Goal: Information Seeking & Learning: Learn about a topic

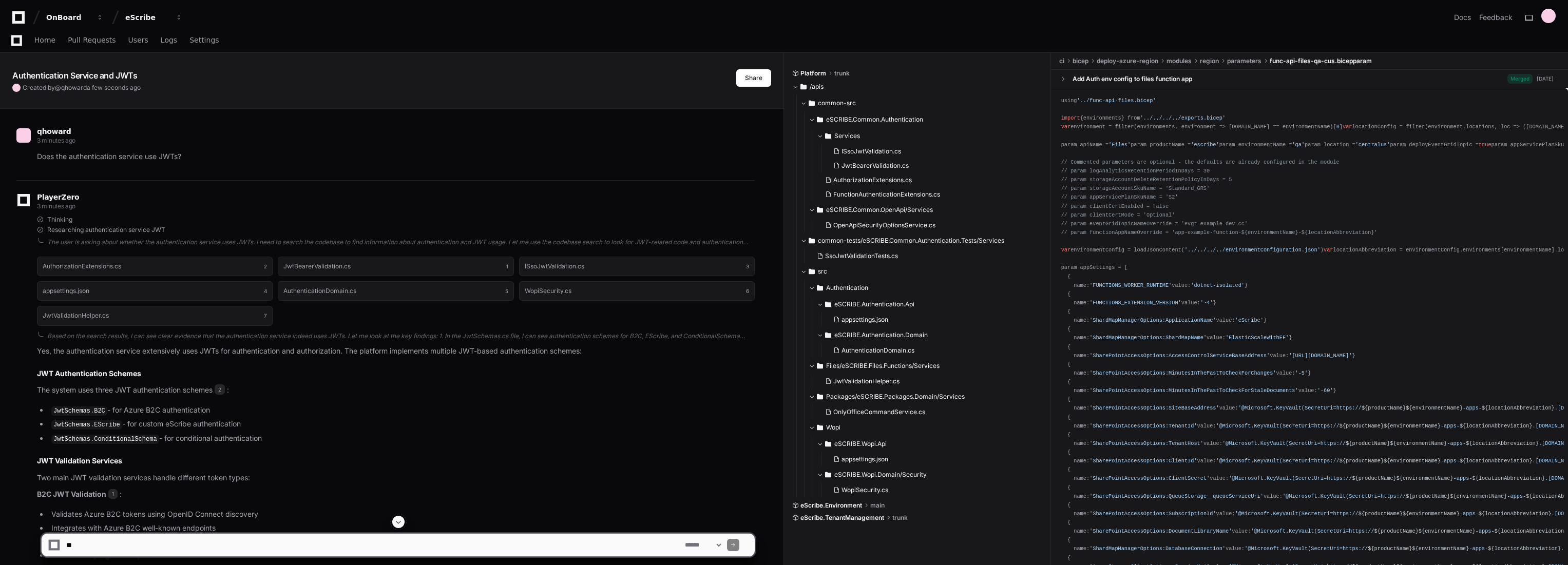
scroll to position [1369, 0]
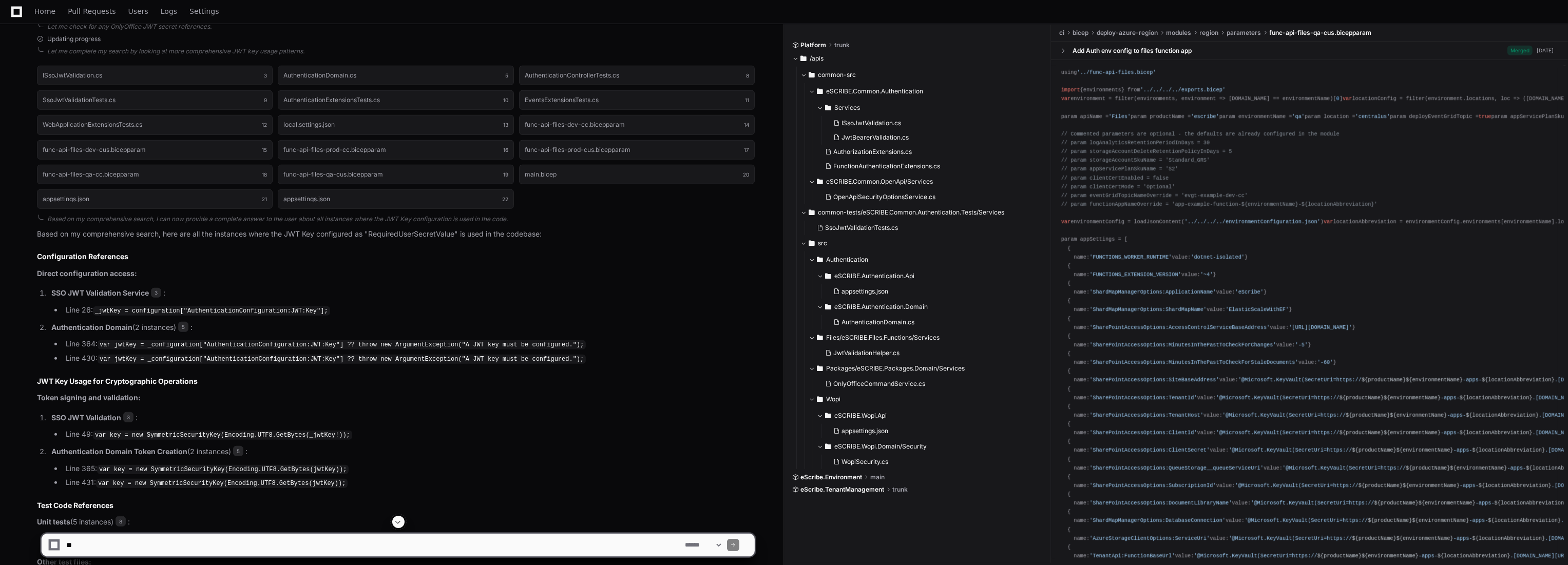
click at [268, 288] on p "SSO JWT Validation Service 3 :" at bounding box center [402, 294] width 703 height 12
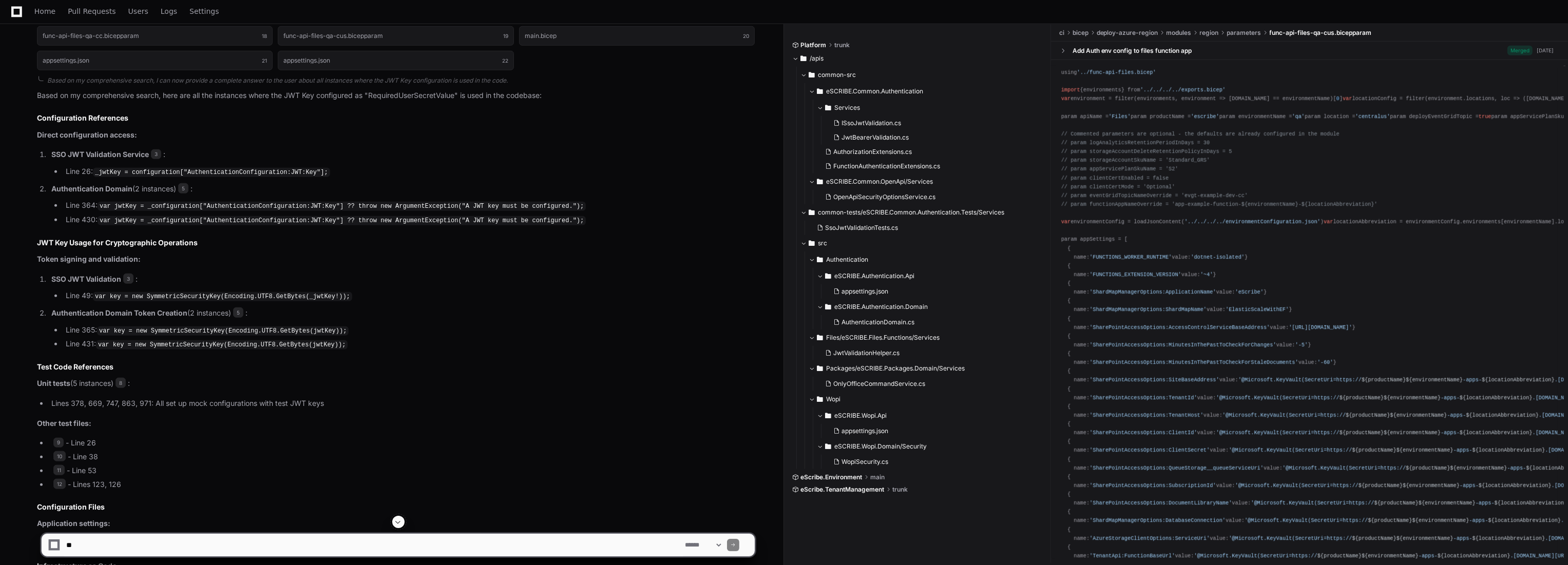
scroll to position [1540, 0]
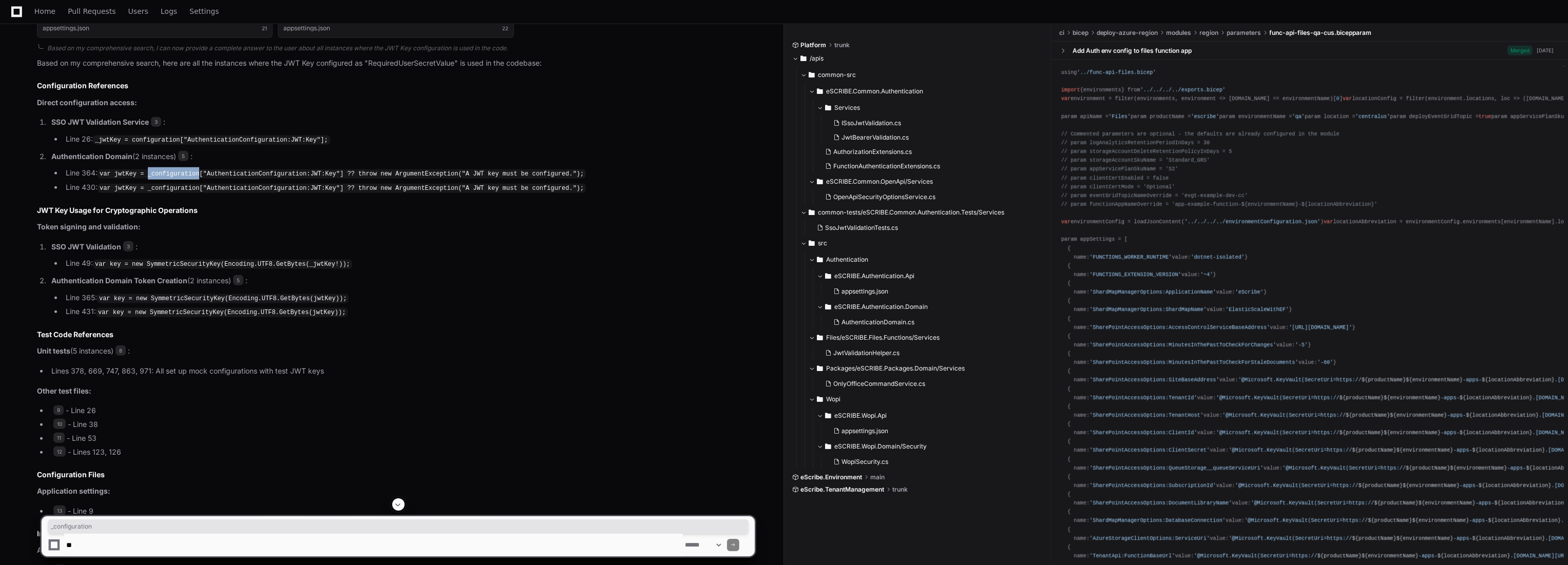
drag, startPoint x: 144, startPoint y: 169, endPoint x: 192, endPoint y: 169, distance: 48.0
click at [192, 169] on code "var jwtKey = _configuration["AuthenticationConfiguration:JWT:Key"] ?? throw new…" at bounding box center [342, 174] width 489 height 9
copy code "_configuration"
click at [239, 535] on textarea at bounding box center [373, 544] width 619 height 22
paste textarea "**********"
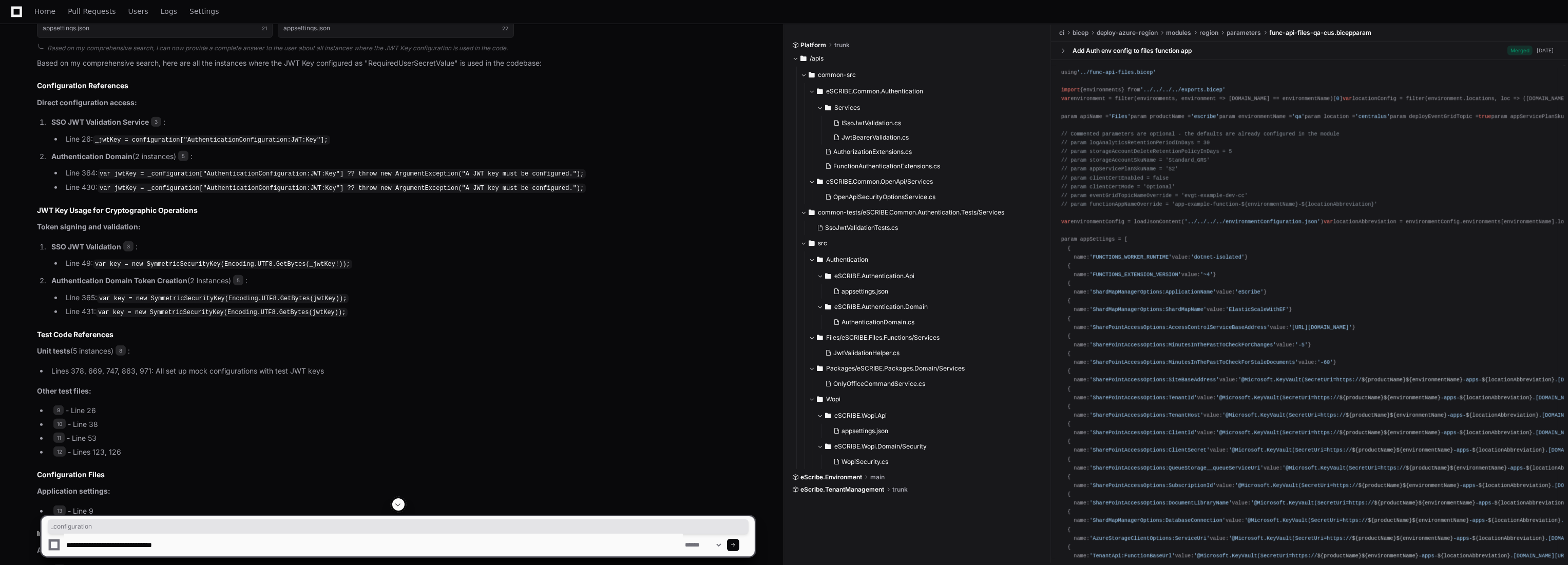
type textarea "**********"
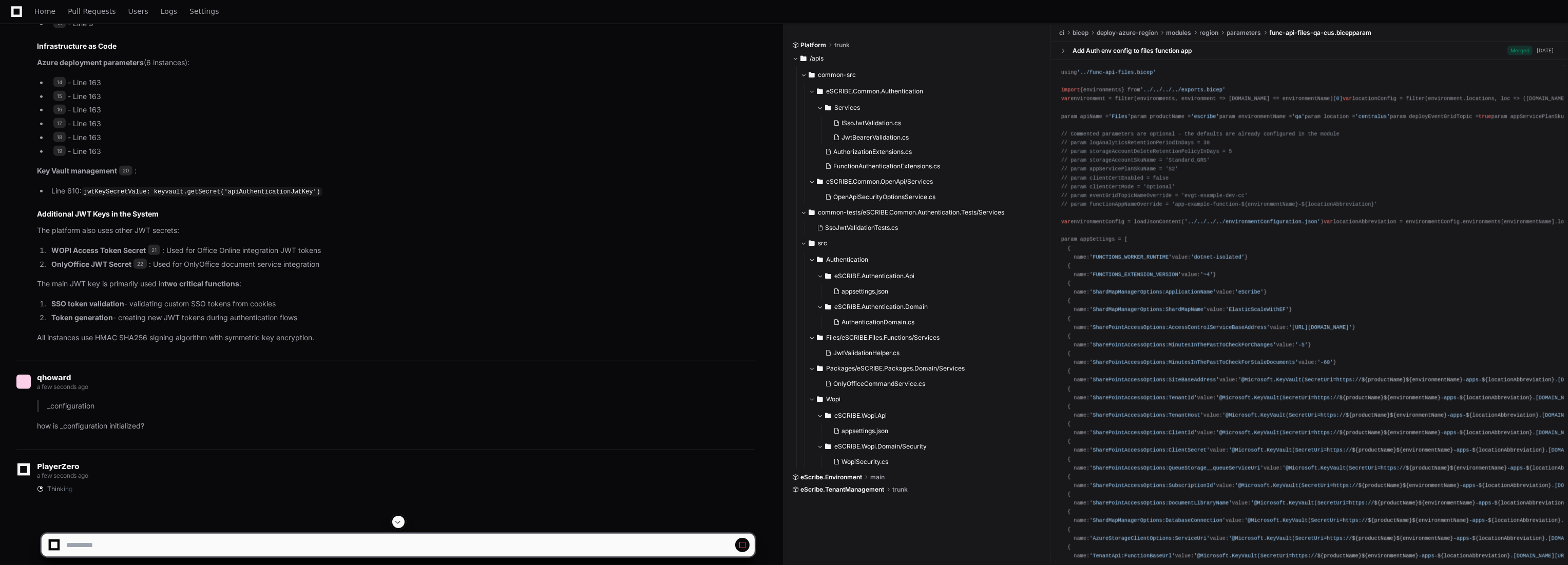
scroll to position [2028, 0]
click at [128, 165] on span "20" at bounding box center [126, 170] width 13 height 10
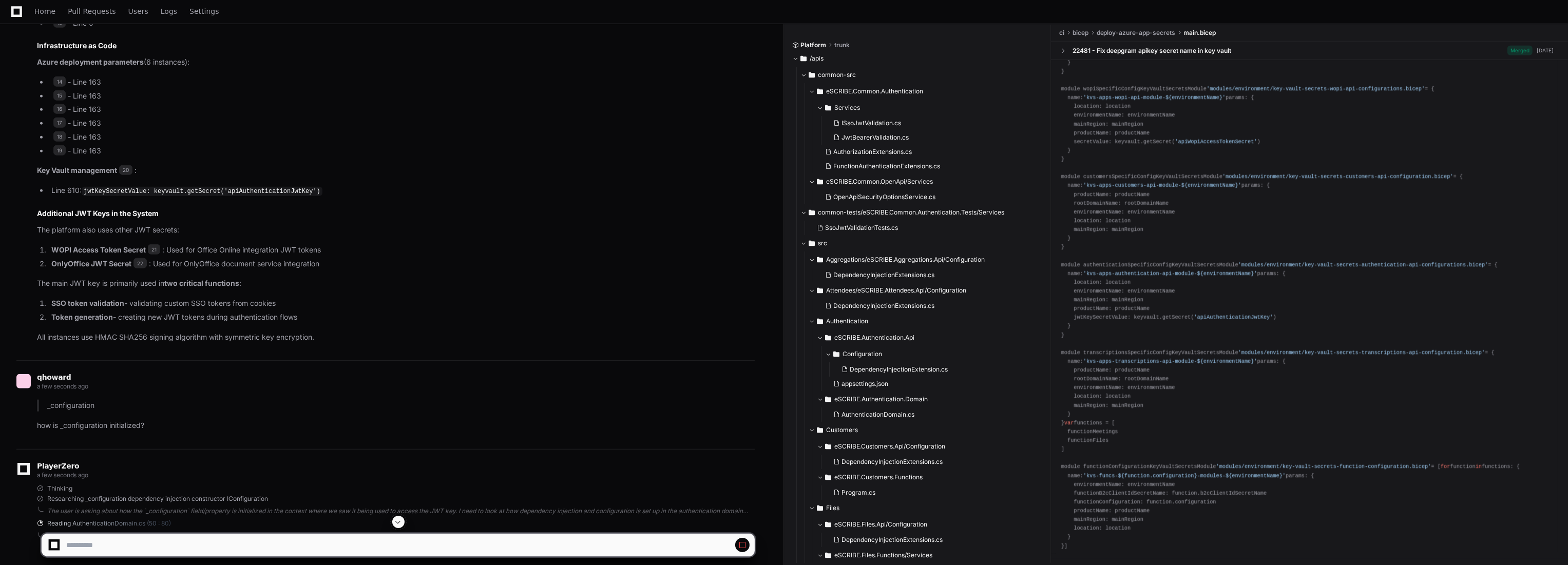
scroll to position [5160, 0]
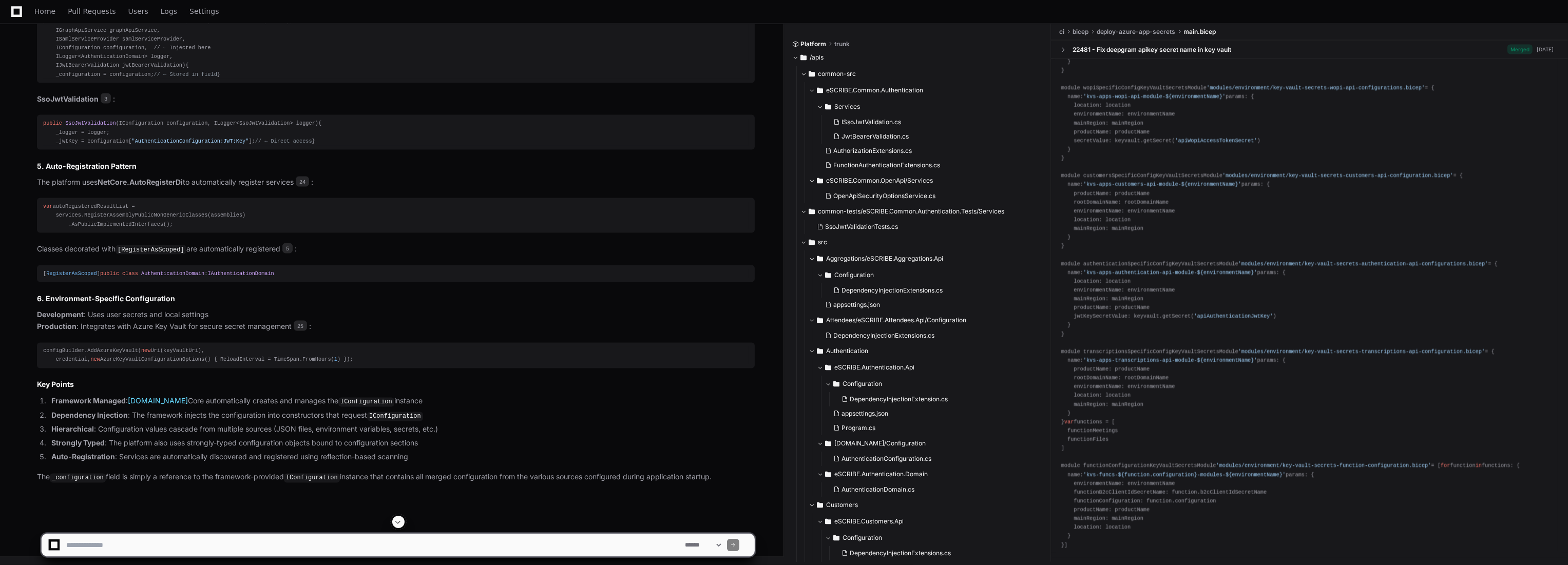
scroll to position [3300, 0]
click at [298, 321] on span "25" at bounding box center [300, 326] width 13 height 10
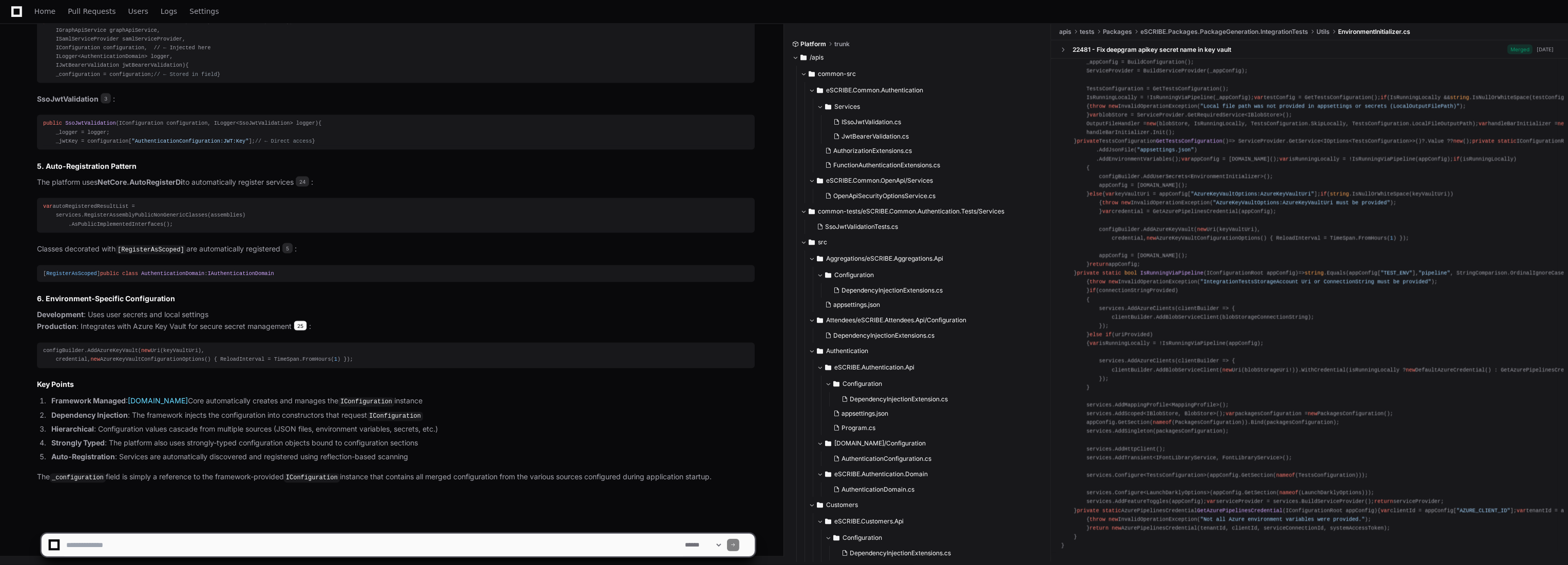
scroll to position [0, 0]
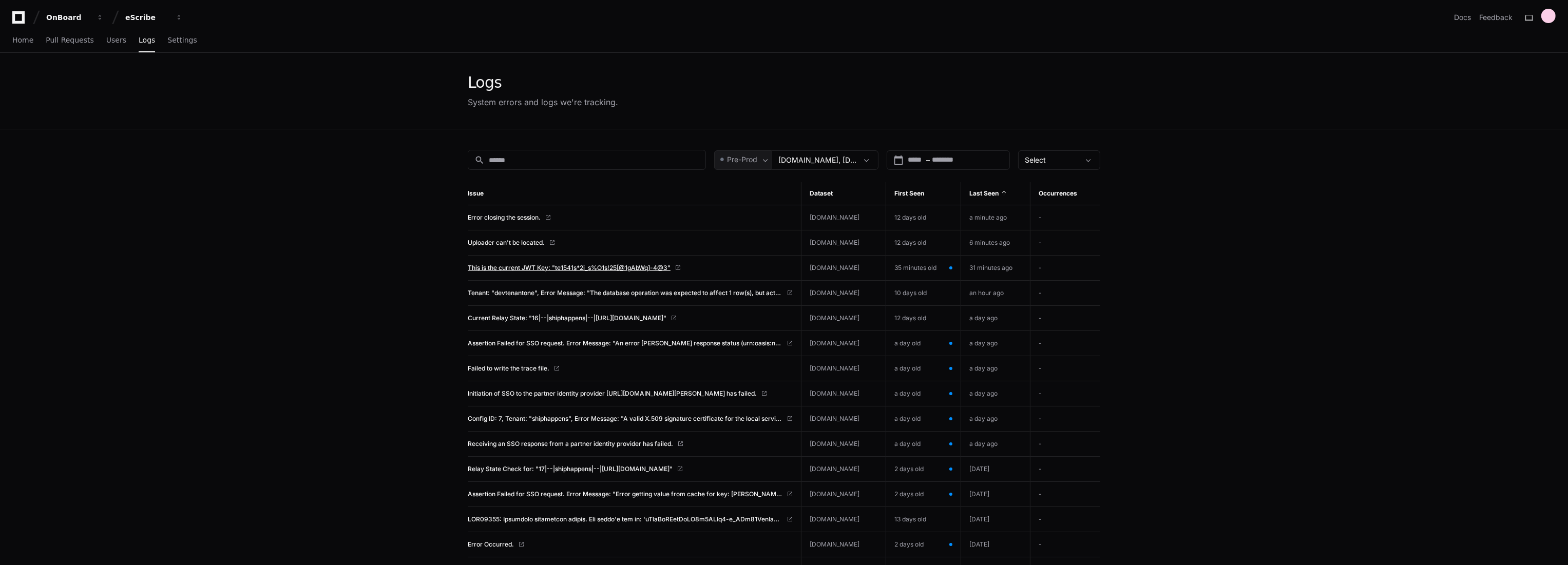
click at [497, 266] on span "This is the current JWT Key: "te1541s*2i_s%O1s!25[@1gAbWq]-4@3"" at bounding box center [569, 268] width 203 height 8
click at [16, 46] on link "Home" at bounding box center [23, 40] width 21 height 24
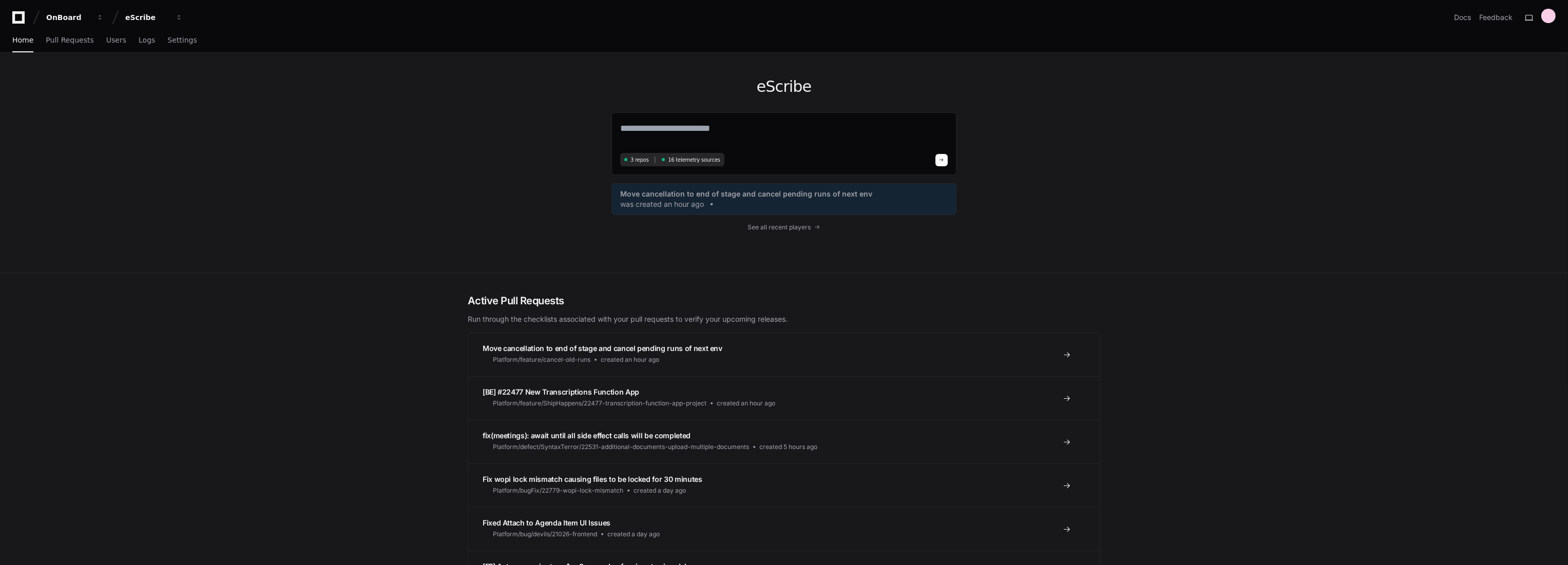
click at [806, 232] on div "eScribe 3 repos 16 telemetry sources Move cancellation to end of stage and canc…" at bounding box center [783, 162] width 345 height 220
click at [805, 226] on span "See all recent players" at bounding box center [779, 227] width 63 height 8
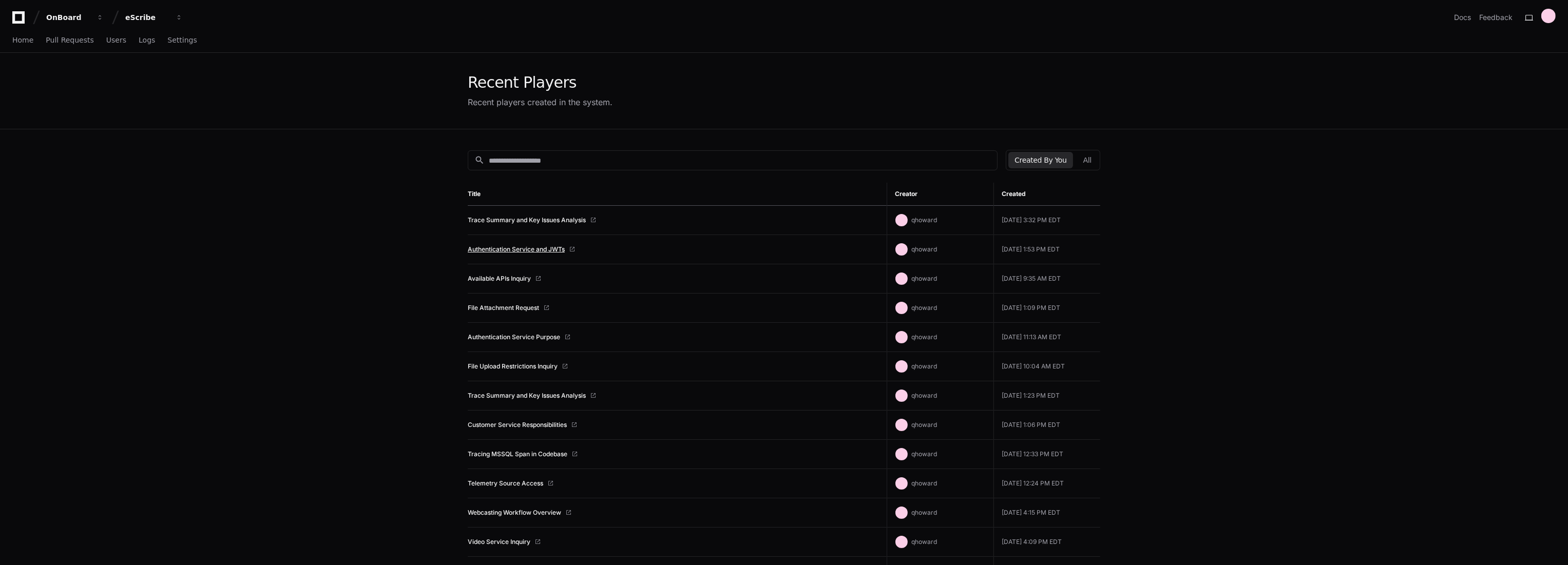
click at [542, 247] on link "Authentication Service and JWTs" at bounding box center [517, 249] width 97 height 8
click at [106, 39] on span "Users" at bounding box center [116, 39] width 20 height 6
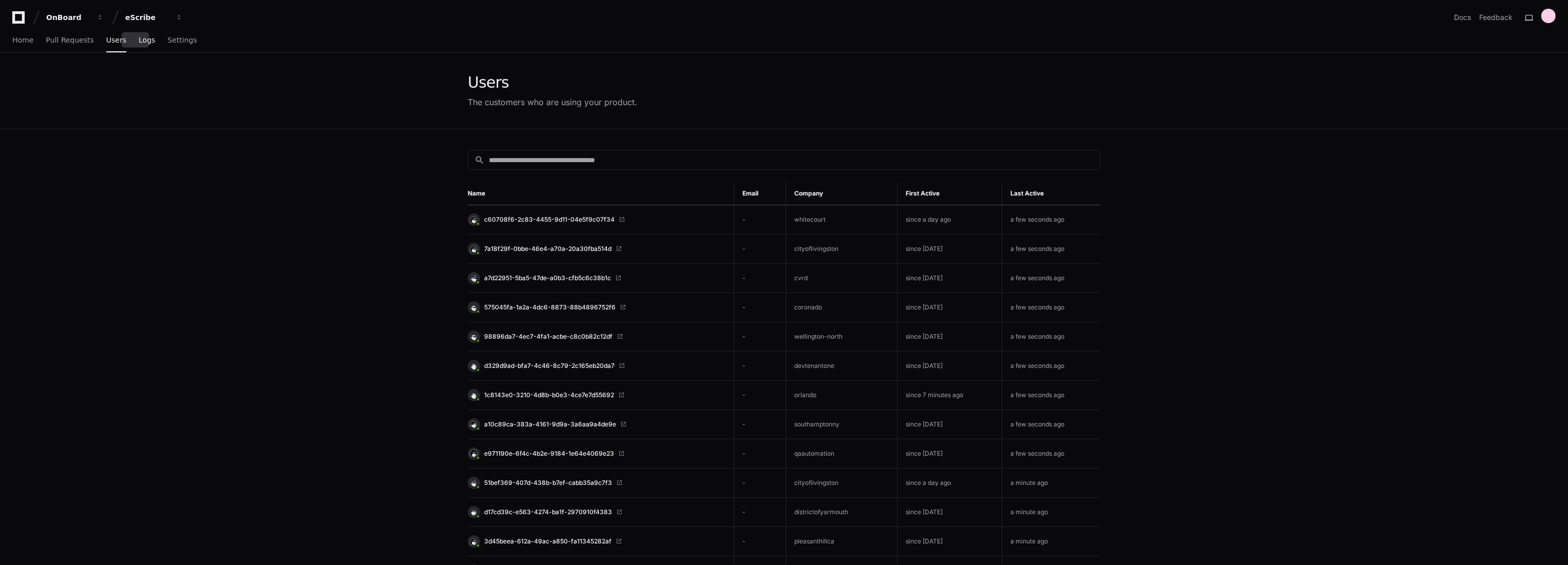
click at [139, 41] on span "Logs" at bounding box center [147, 39] width 16 height 6
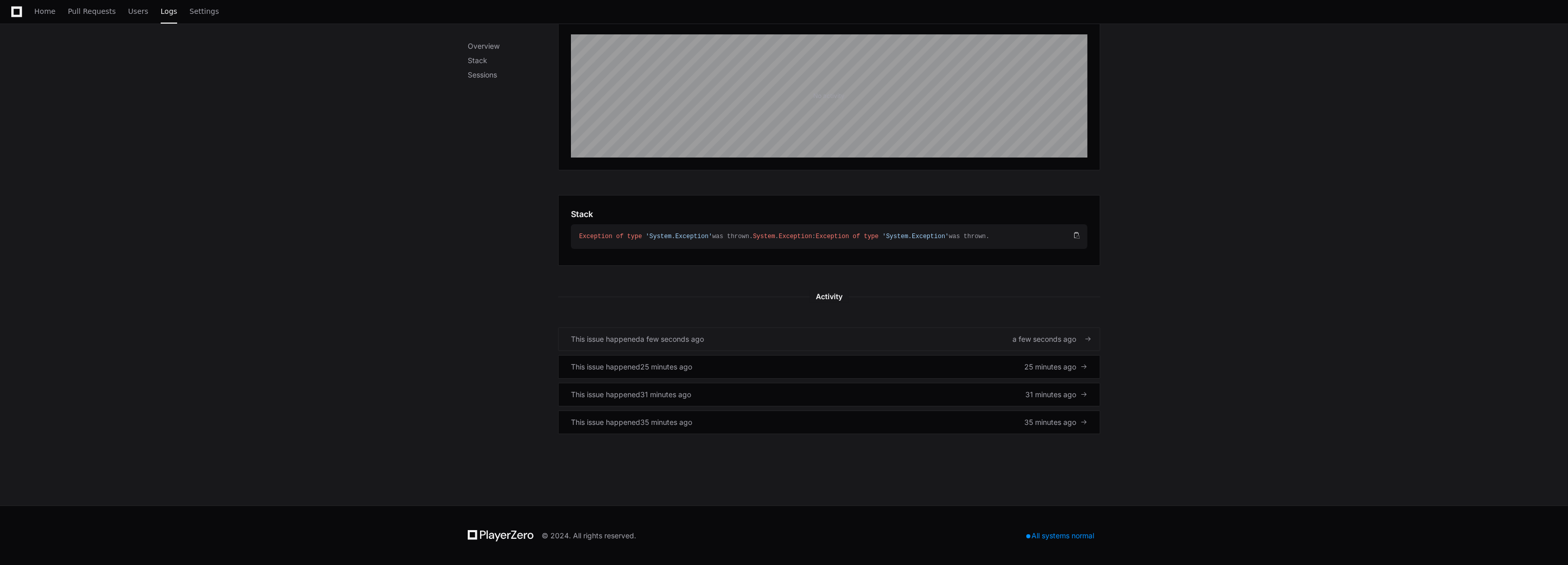
scroll to position [141, 0]
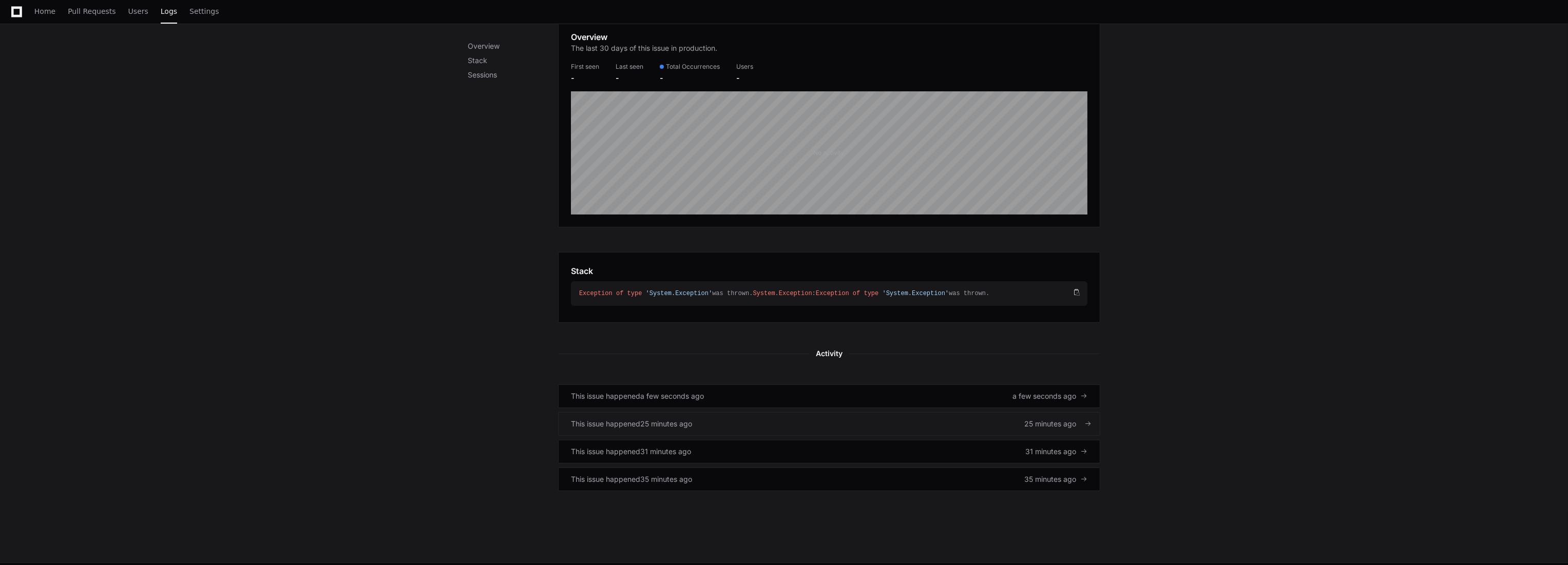
click at [719, 429] on div "This issue happened 25 minutes ago 25 minutes ago" at bounding box center [829, 424] width 517 height 10
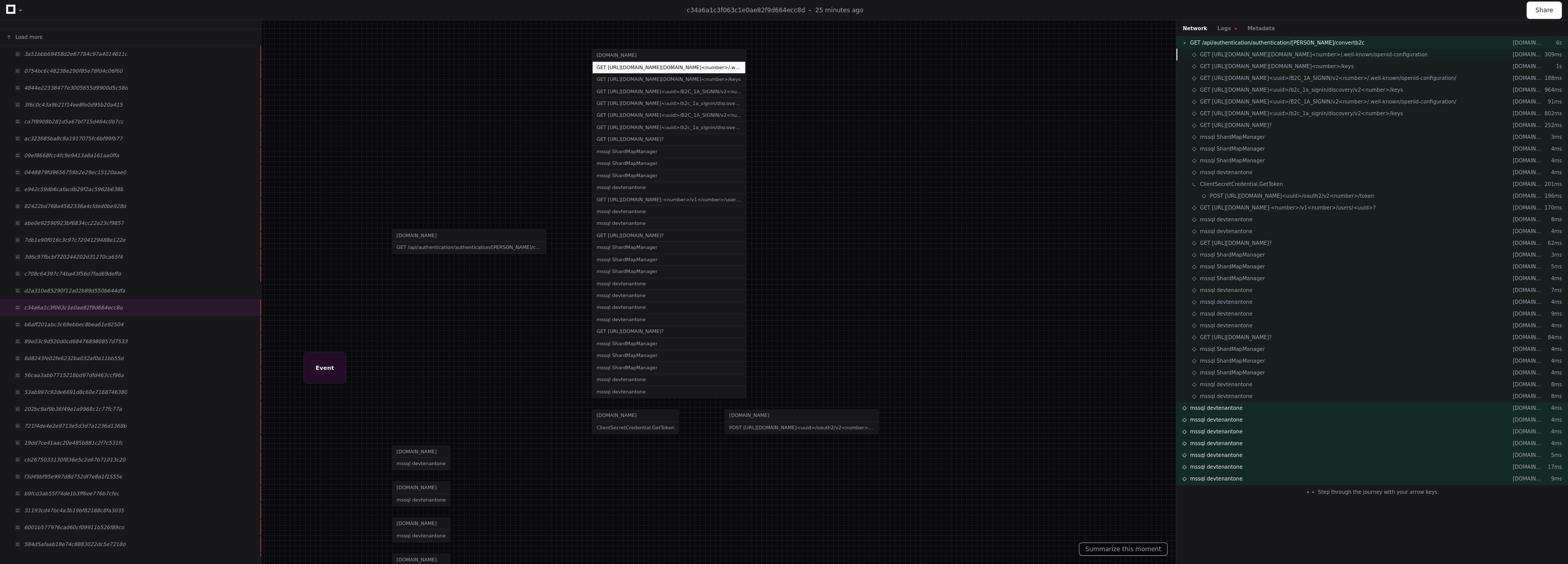
click at [1295, 53] on span "GET https://identity.escribemeetings.dev/tfp/identity.escribemeetings.dev/B2C_1…" at bounding box center [1313, 54] width 228 height 7
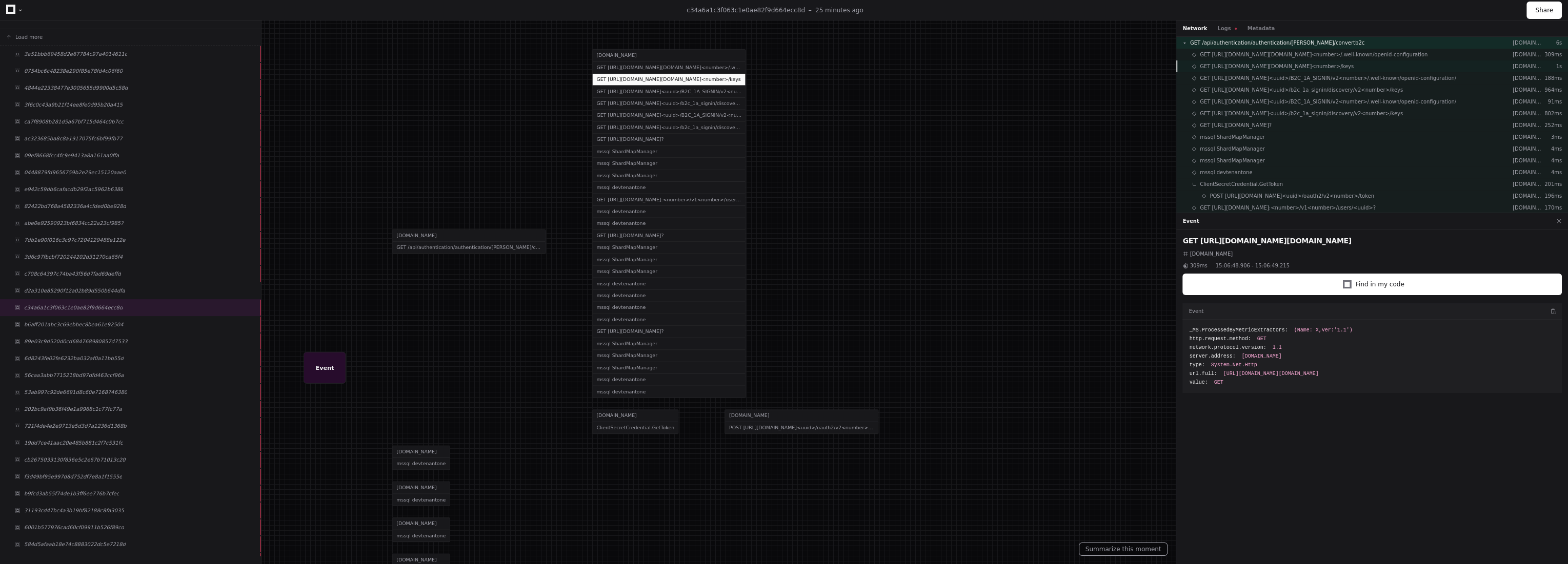
click at [1285, 65] on span "GET https://identity.escribemeetings.dev/identity.escribemeetings.dev/b2c_1a_si…" at bounding box center [1276, 66] width 154 height 7
click at [1281, 74] on span "GET https://identity.escribemeetings.dev/<uuid>/B2C_1A_SIGNIN/v2<number>/.well-…" at bounding box center [1327, 77] width 256 height 7
click at [1291, 46] on span "GET /api/authentication/authentication/saml/convertb2c" at bounding box center [1277, 42] width 174 height 7
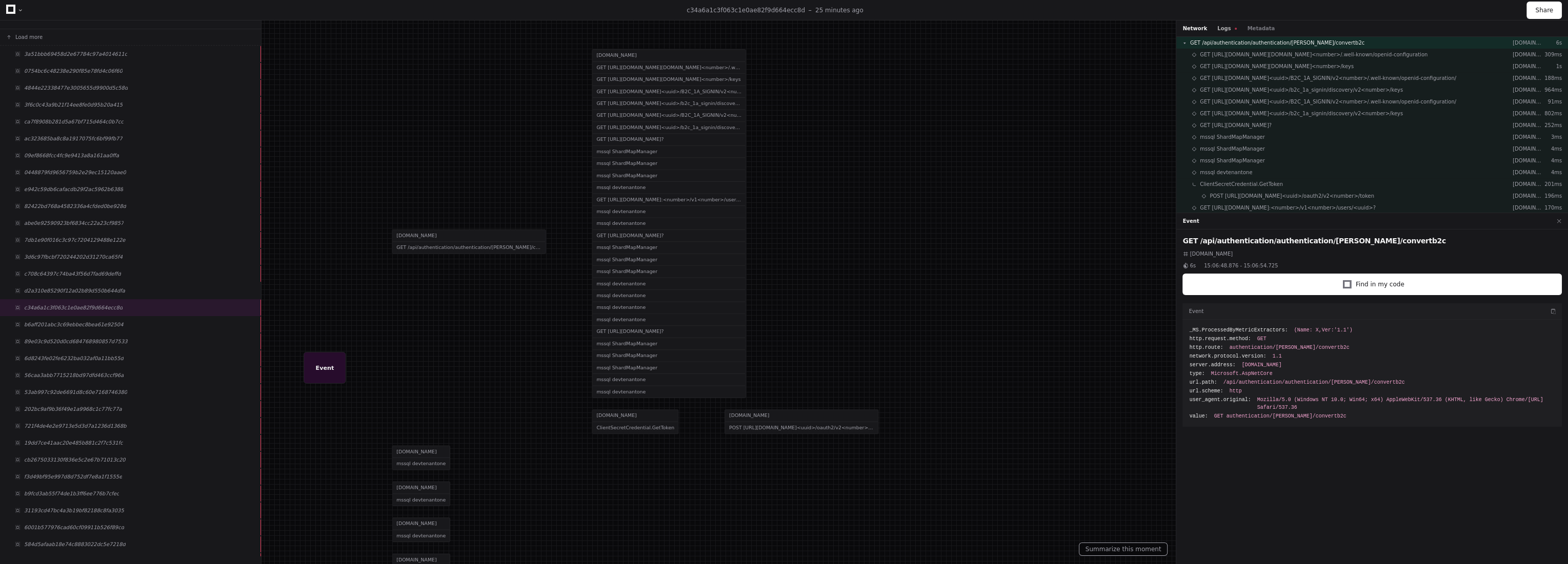
click at [1217, 25] on button "Logs" at bounding box center [1227, 28] width 20 height 7
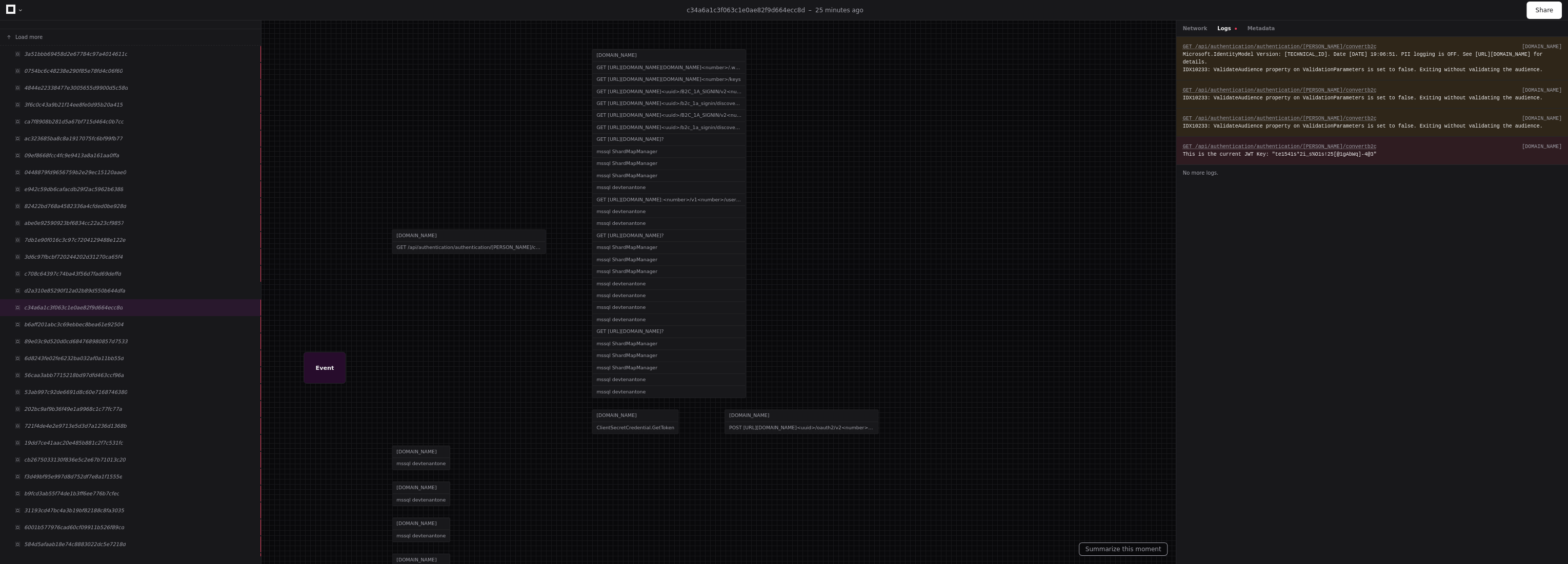
click at [1257, 24] on div "Network Logs Metadata" at bounding box center [1372, 29] width 392 height 16
click at [1247, 25] on button "Metadata" at bounding box center [1261, 28] width 28 height 7
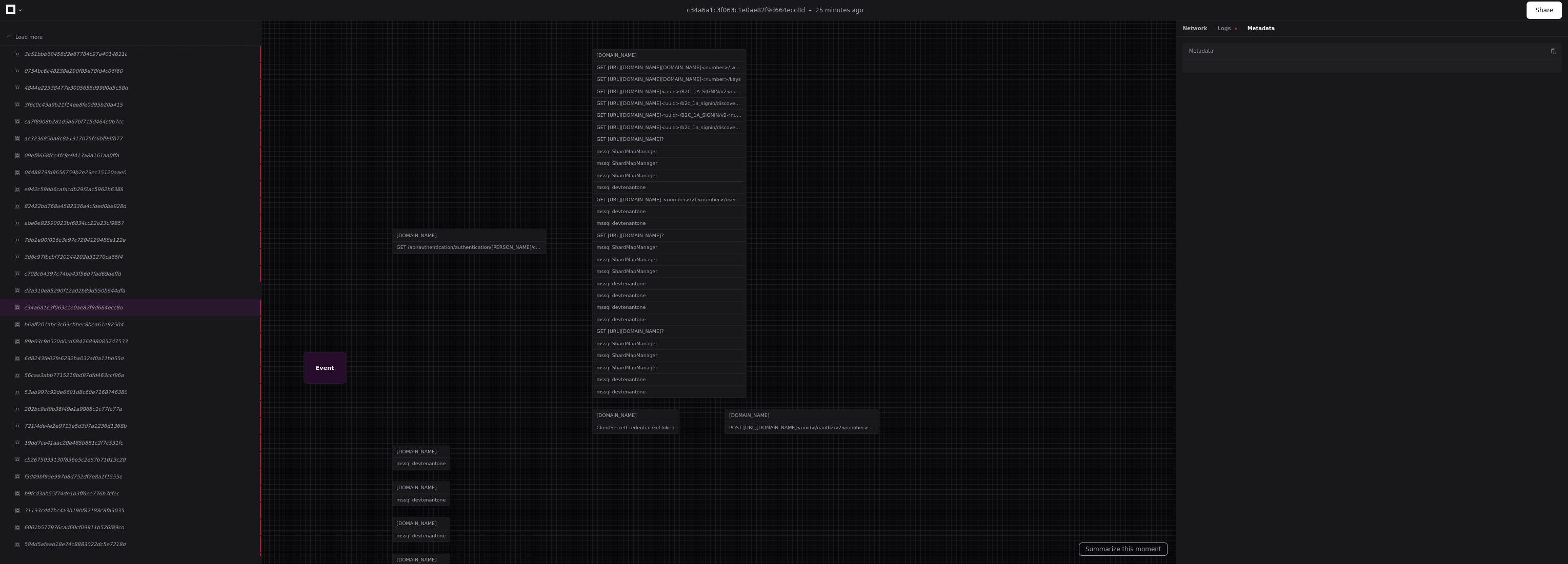
click at [1183, 28] on button "Network" at bounding box center [1194, 28] width 25 height 7
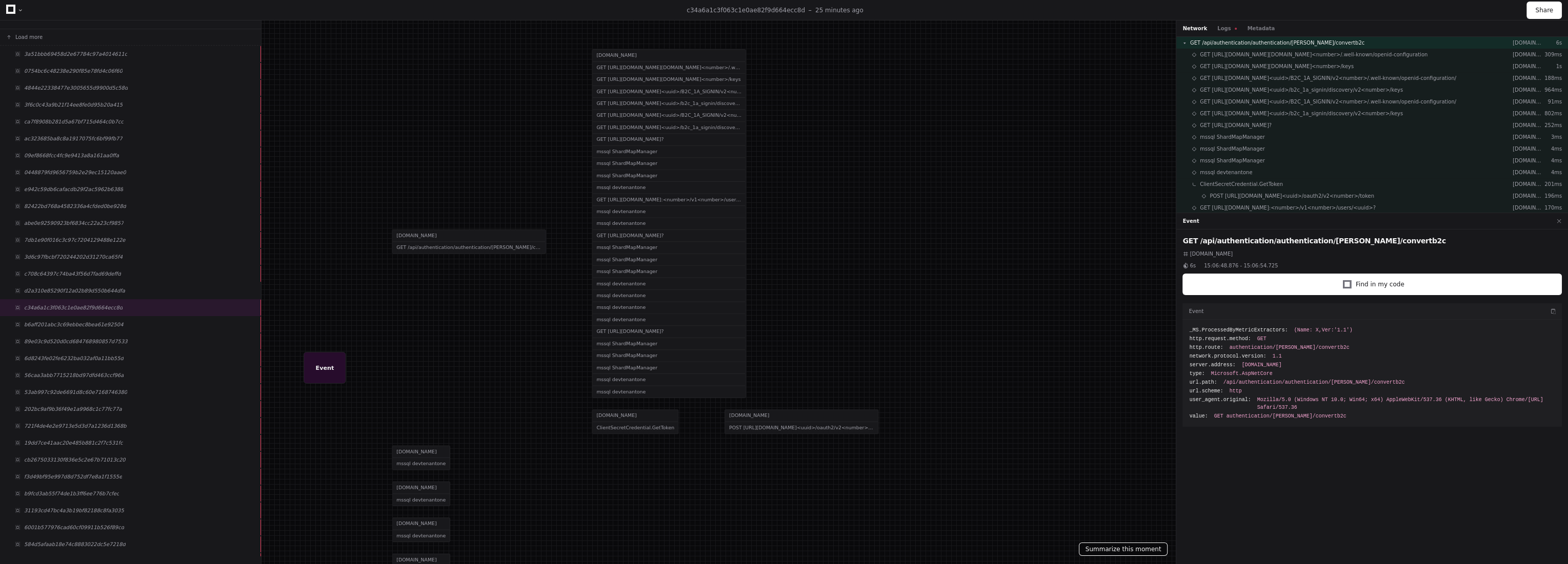
click at [1114, 548] on button "Summarize this moment" at bounding box center [1123, 549] width 90 height 13
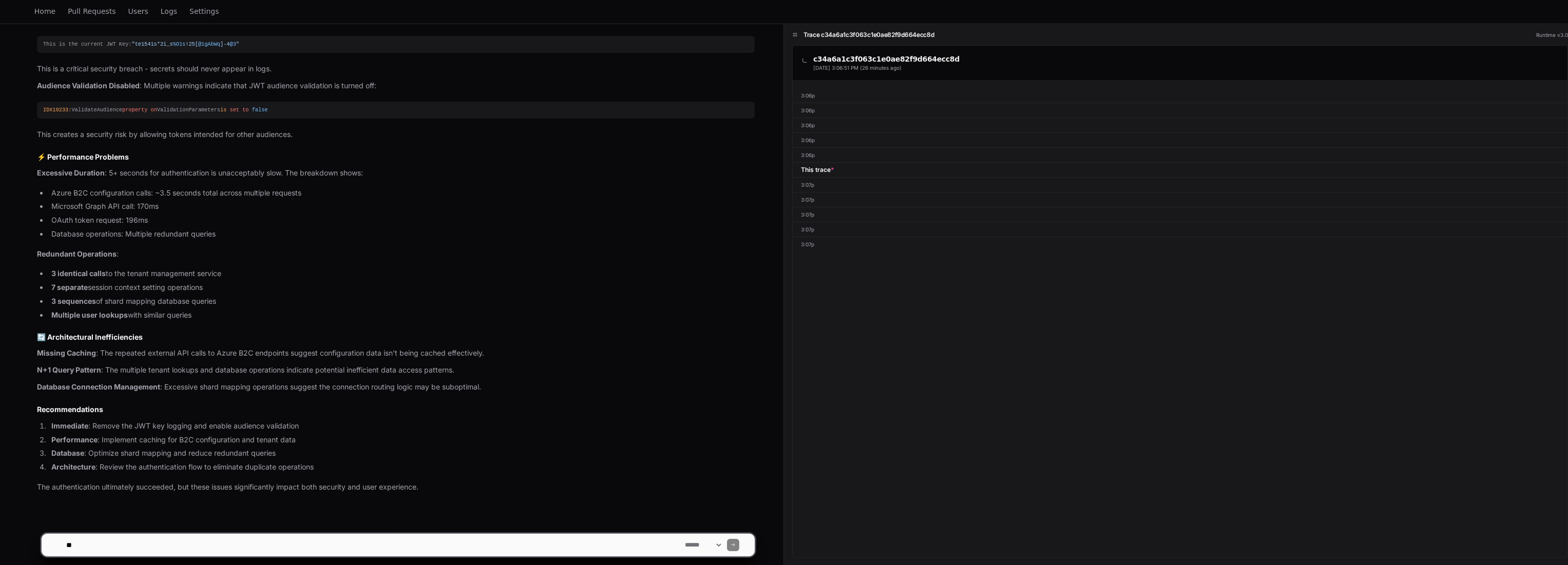
scroll to position [534, 0]
click at [192, 547] on textarea at bounding box center [373, 544] width 619 height 22
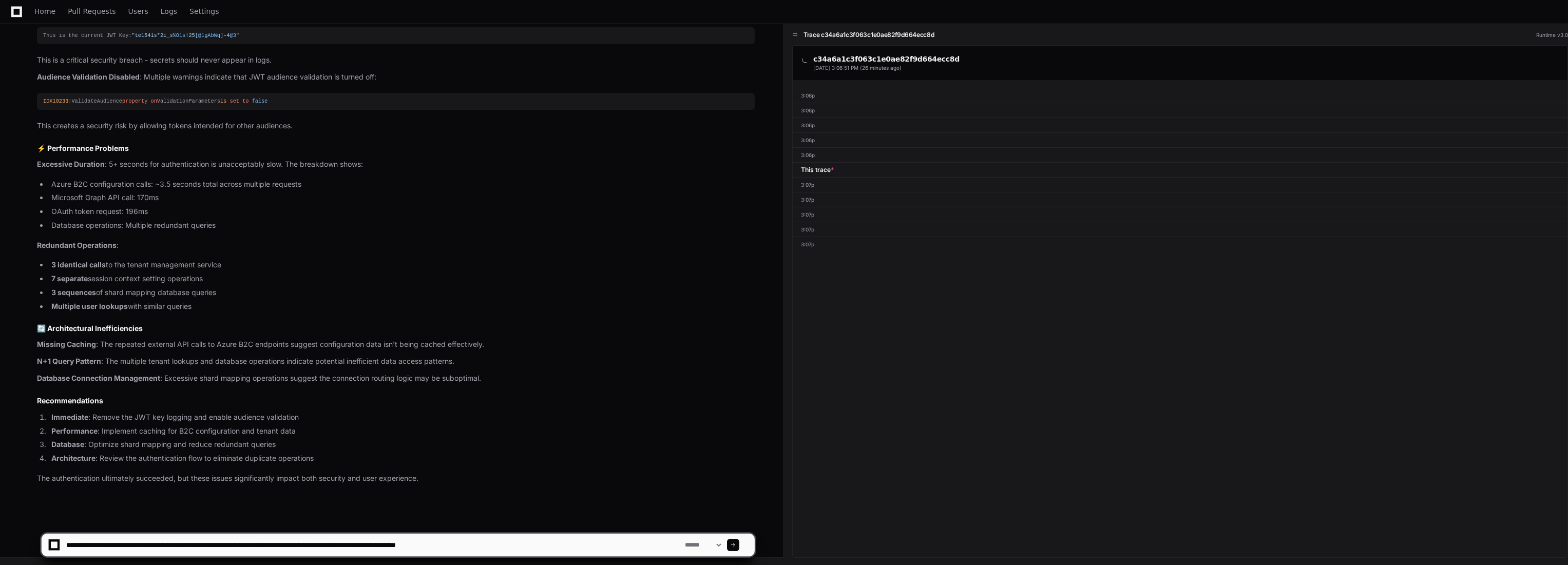
type textarea "**********"
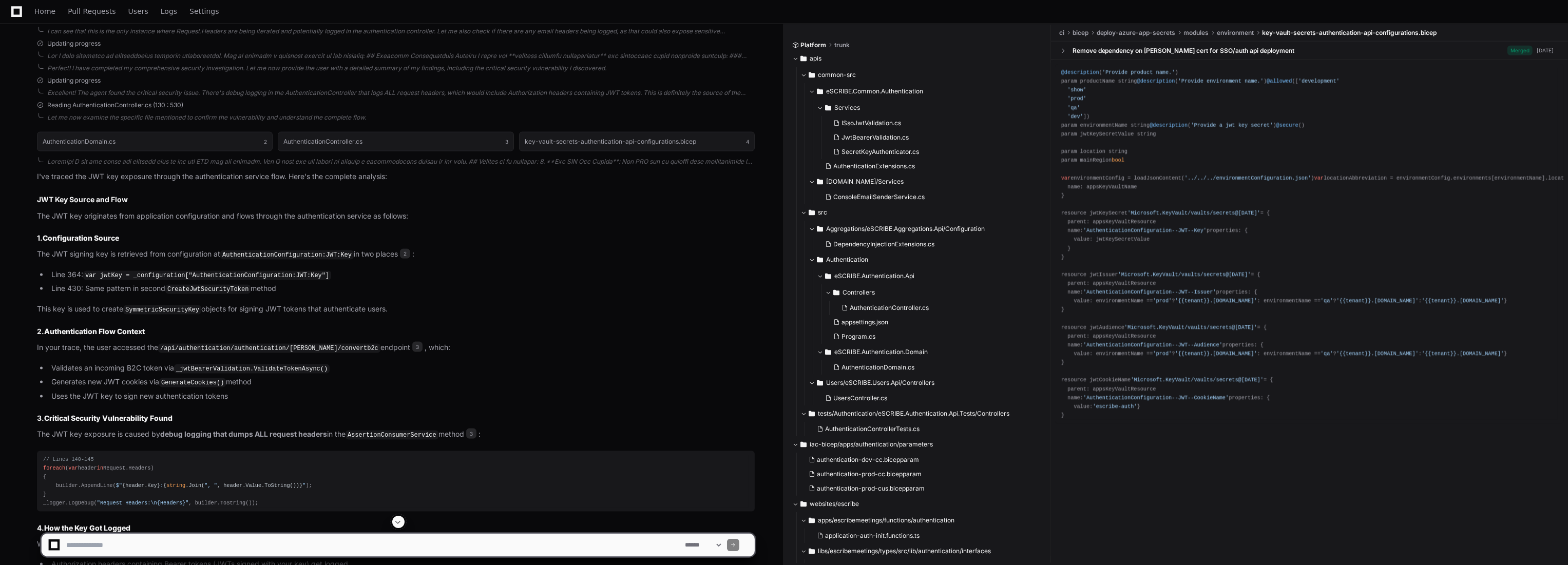
scroll to position [2517, 0]
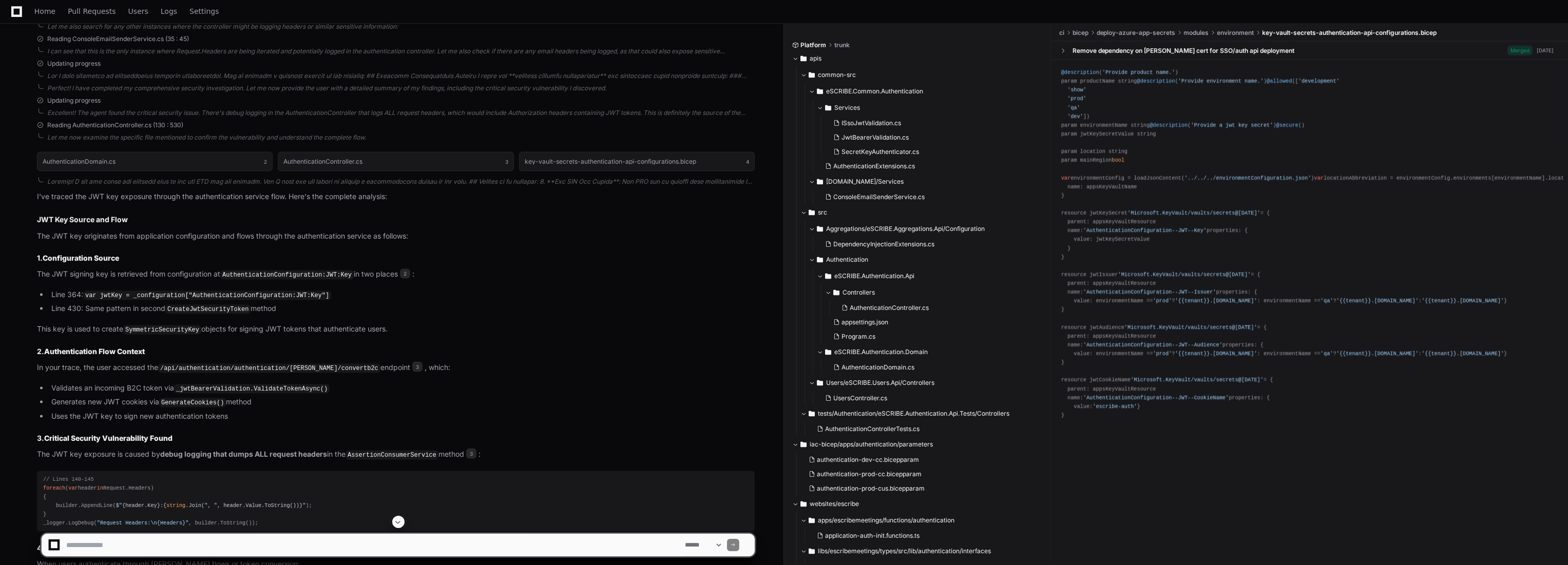
click at [602, 368] on p "In your trace, the user accessed the /api/authentication/authentication/saml/co…" at bounding box center [396, 368] width 718 height 12
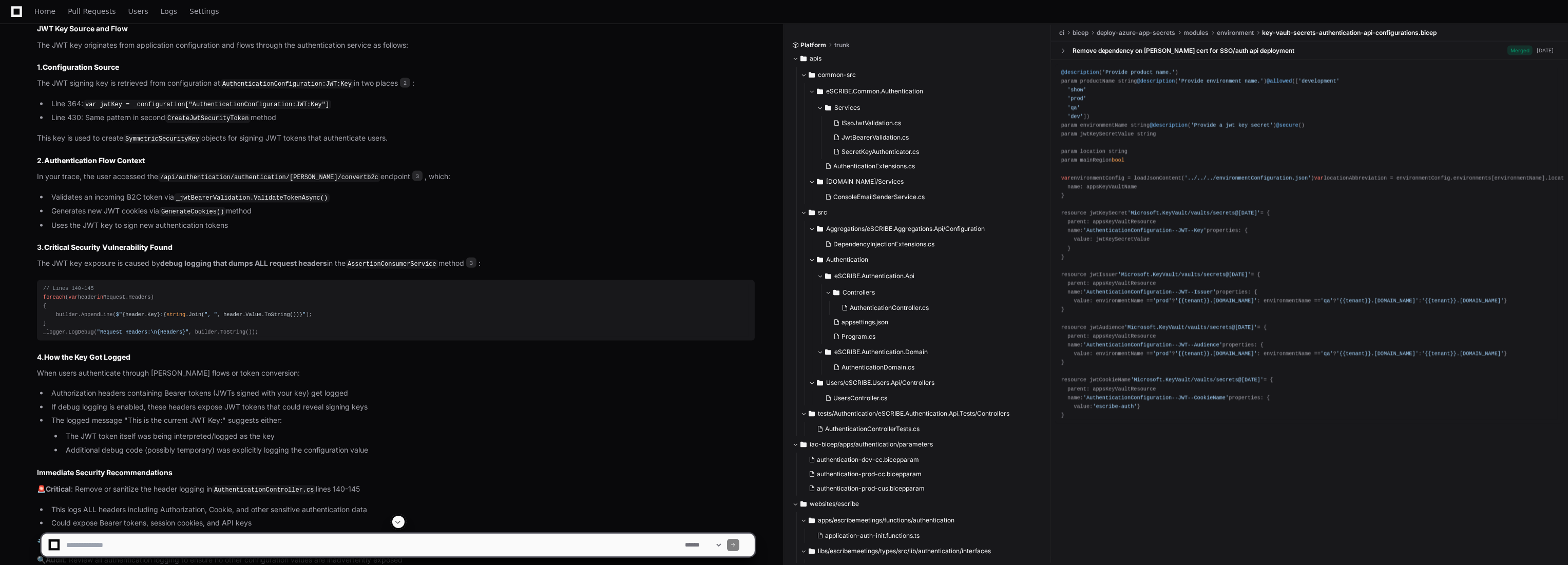
scroll to position [2689, 0]
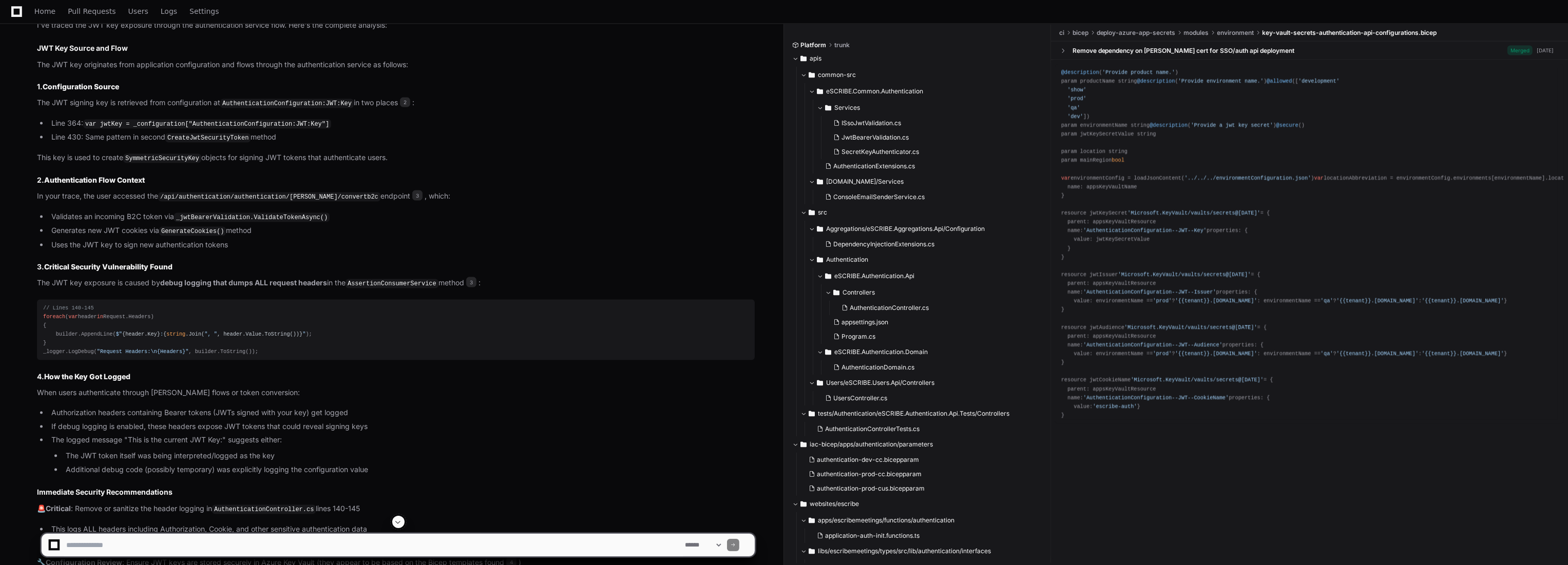
click at [324, 193] on code "/api/authentication/authentication/saml/convertb2c" at bounding box center [269, 197] width 222 height 9
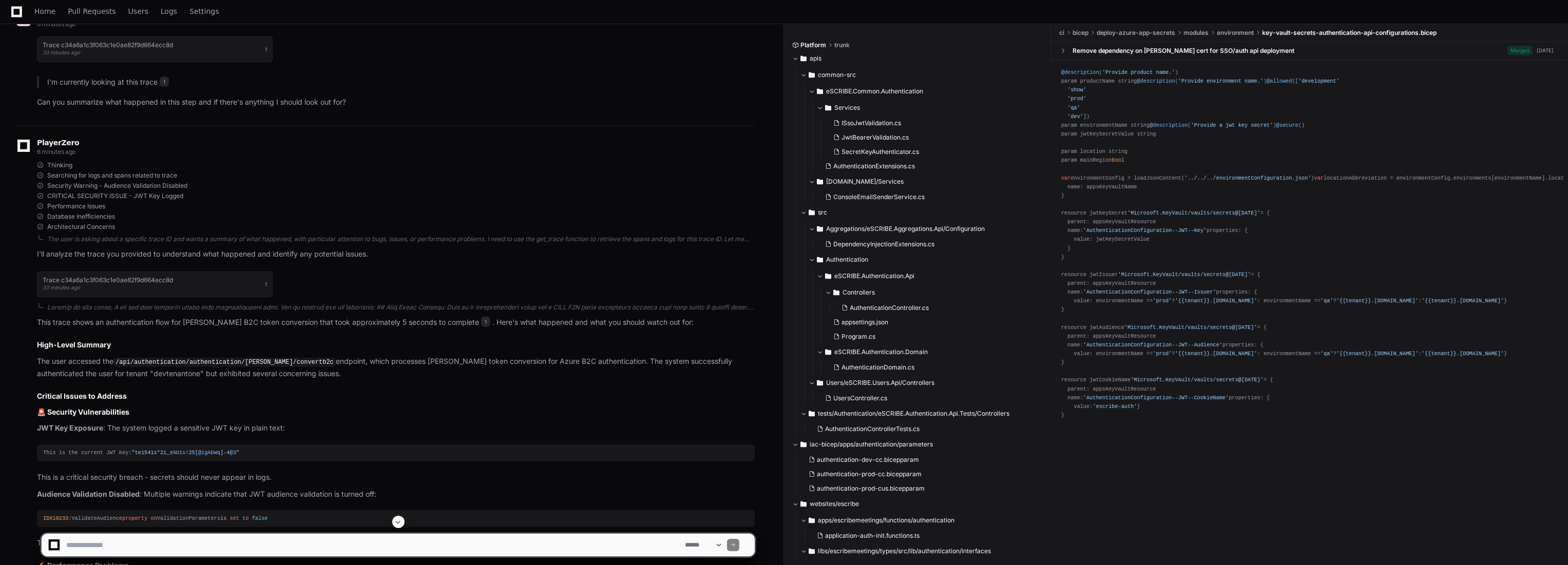
scroll to position [136, 0]
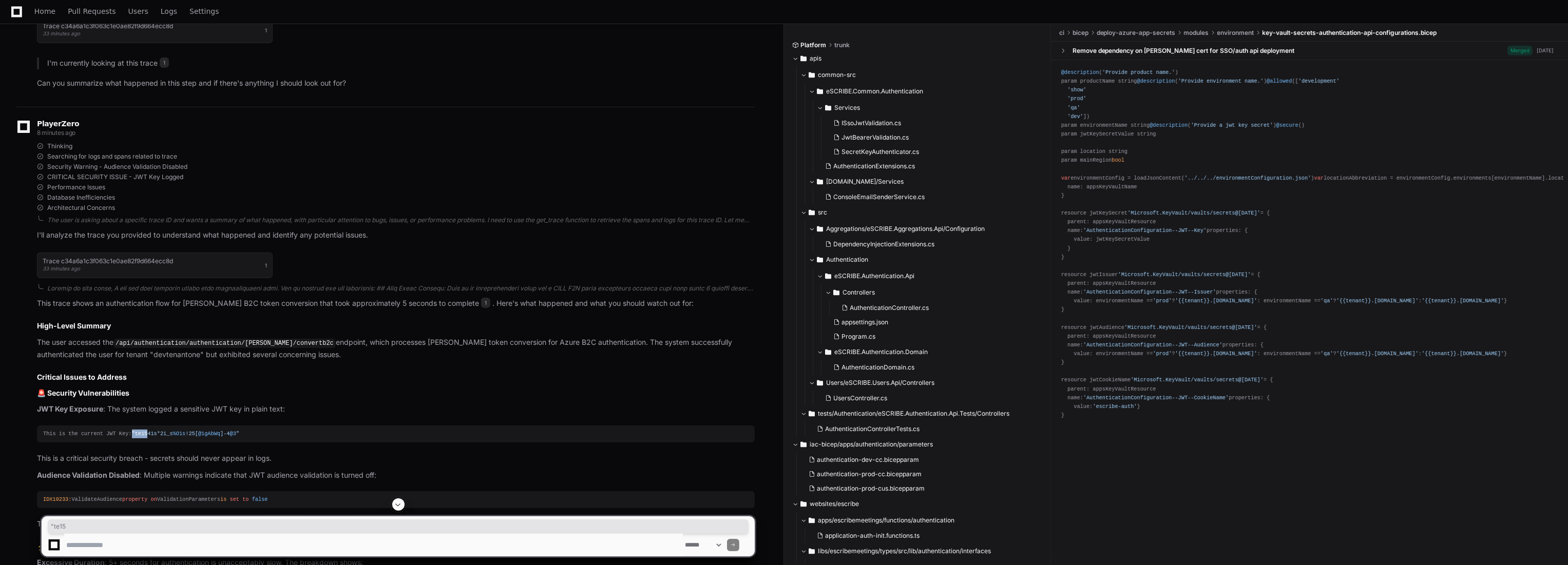
drag, startPoint x: 128, startPoint y: 432, endPoint x: 142, endPoint y: 431, distance: 14.0
click at [142, 431] on span ""te1541s*2i_s %O1s !25[ @1gAbWq ]-4 @3 "" at bounding box center [185, 433] width 108 height 6
copy span ""te15"
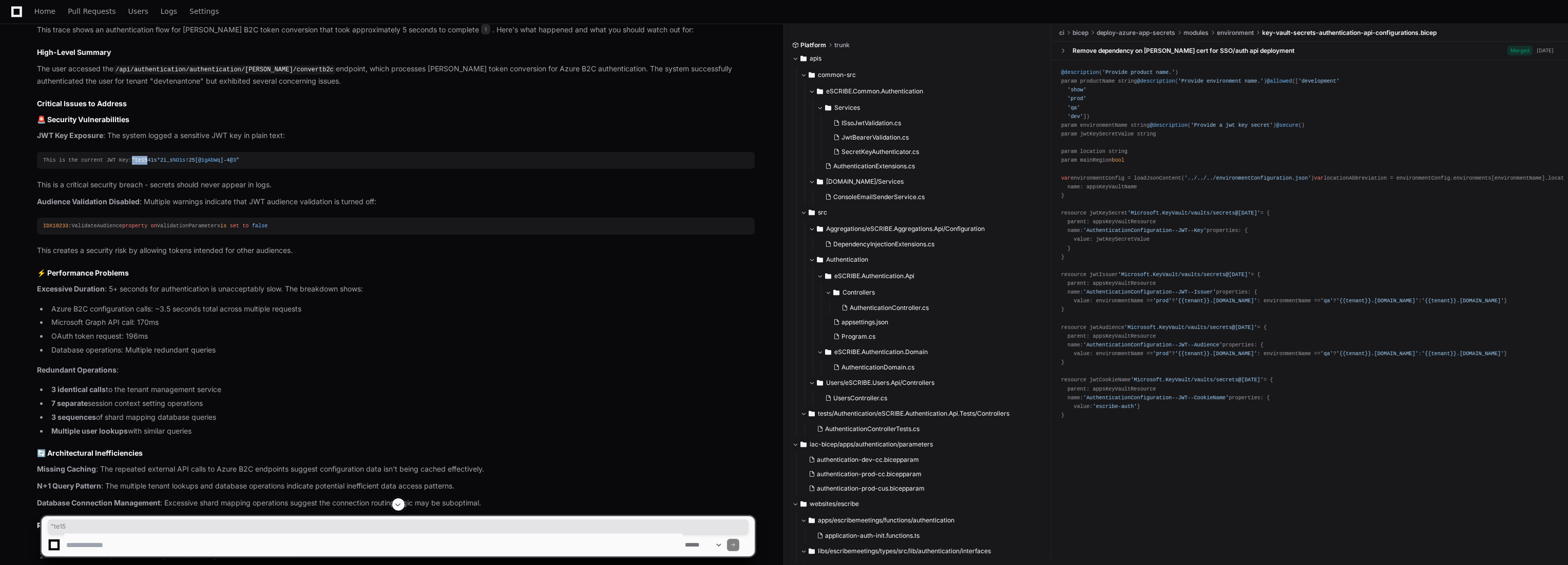
scroll to position [421, 0]
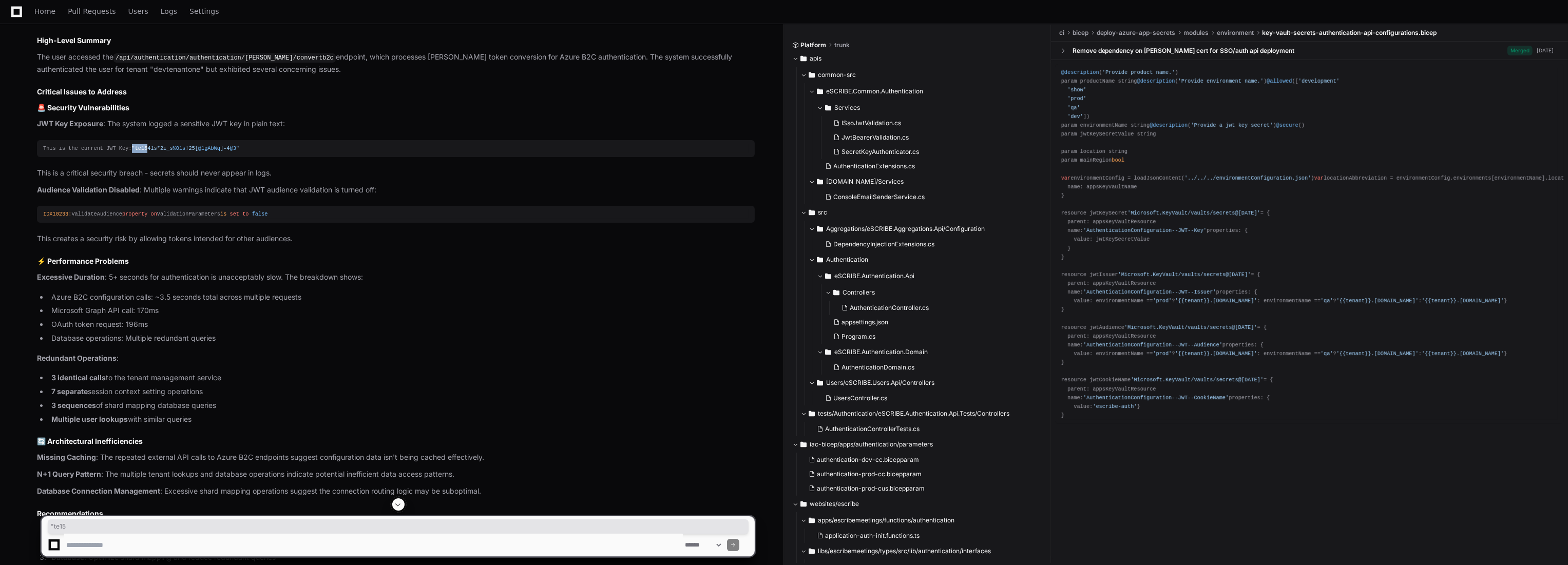
click at [397, 506] on span at bounding box center [398, 505] width 8 height 8
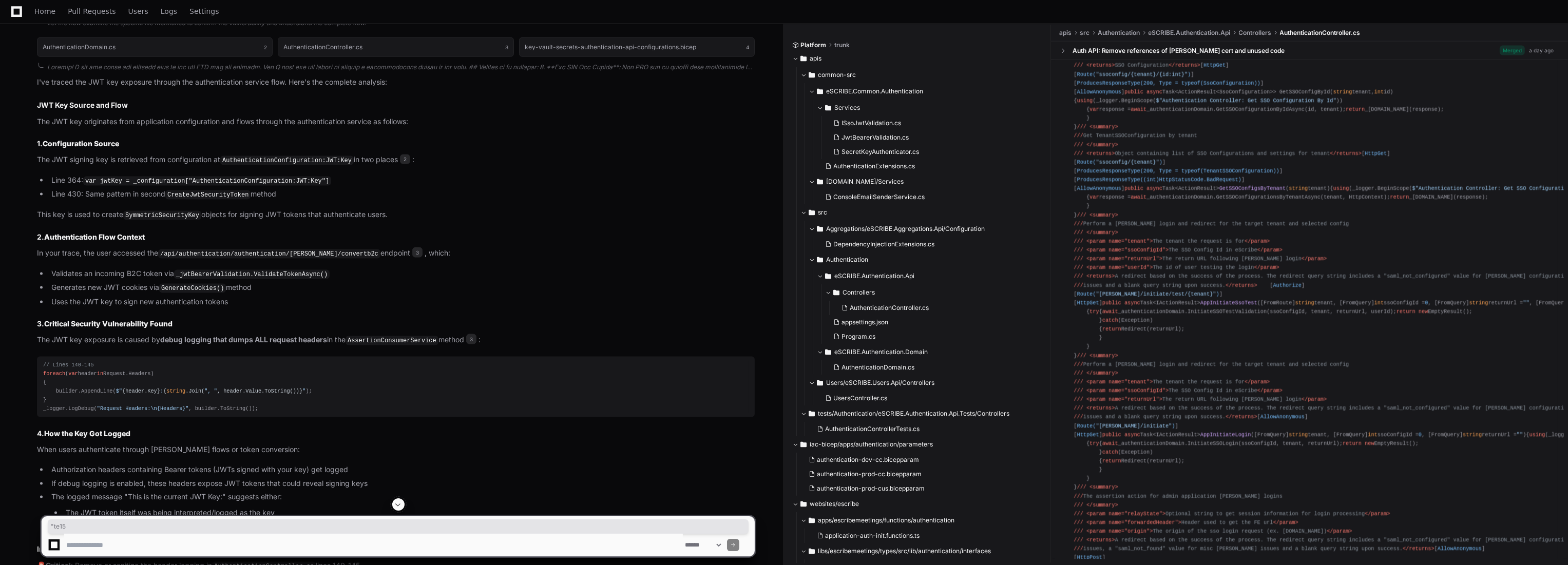
scroll to position [0, 0]
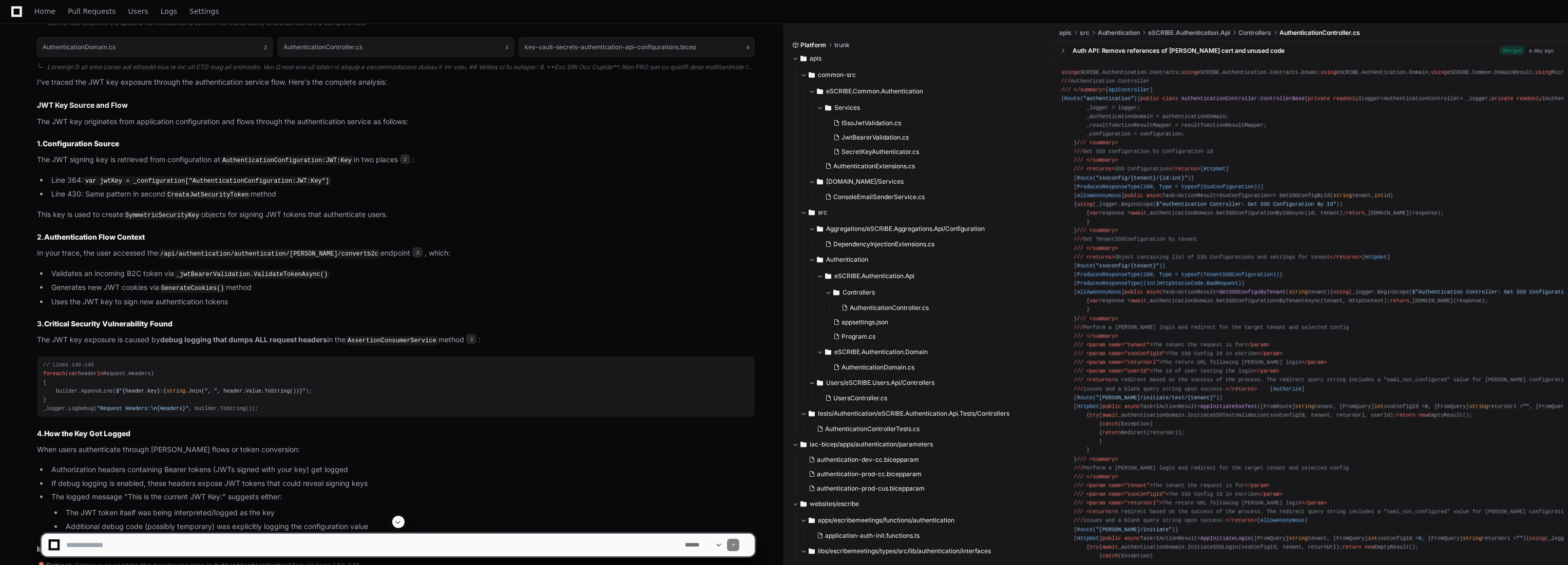
click at [1307, 34] on span "AuthenticationController.cs" at bounding box center [1320, 33] width 81 height 8
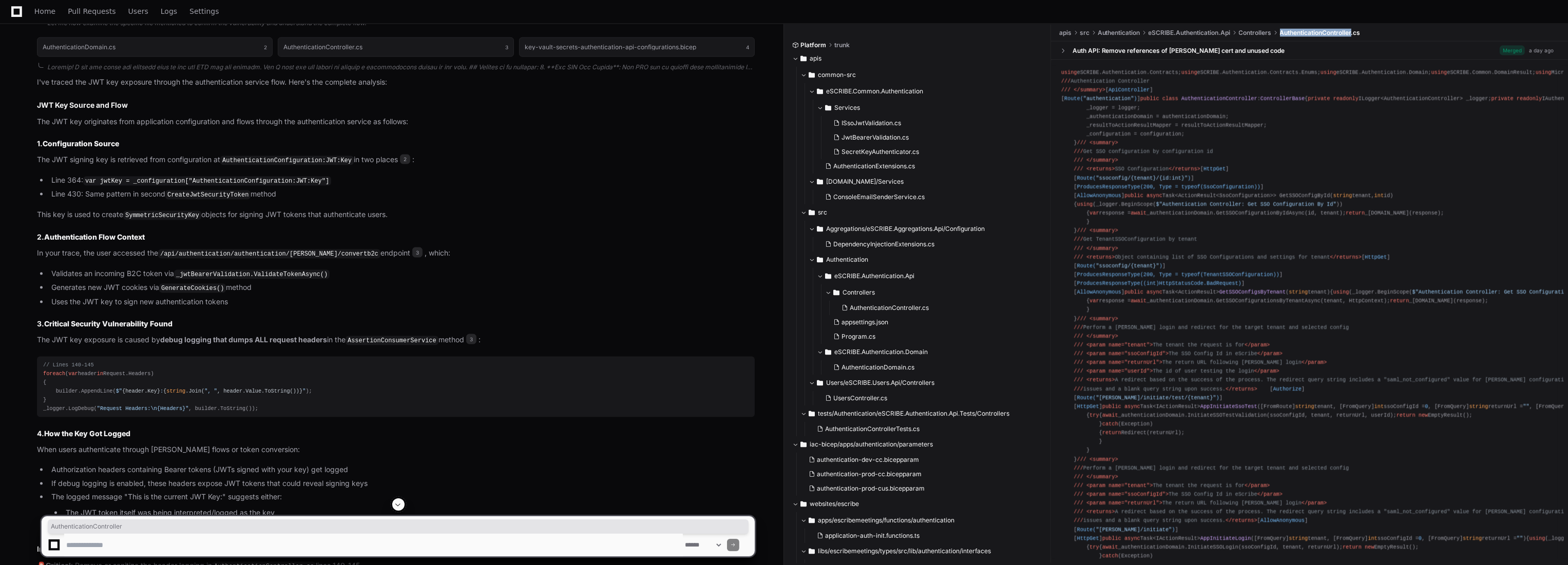
click at [1307, 34] on span "AuthenticationController.cs" at bounding box center [1320, 33] width 81 height 8
click at [1316, 53] on div "Auth API: Remove references of SAML cert and unused code Merged a day ago" at bounding box center [1310, 51] width 501 height 18
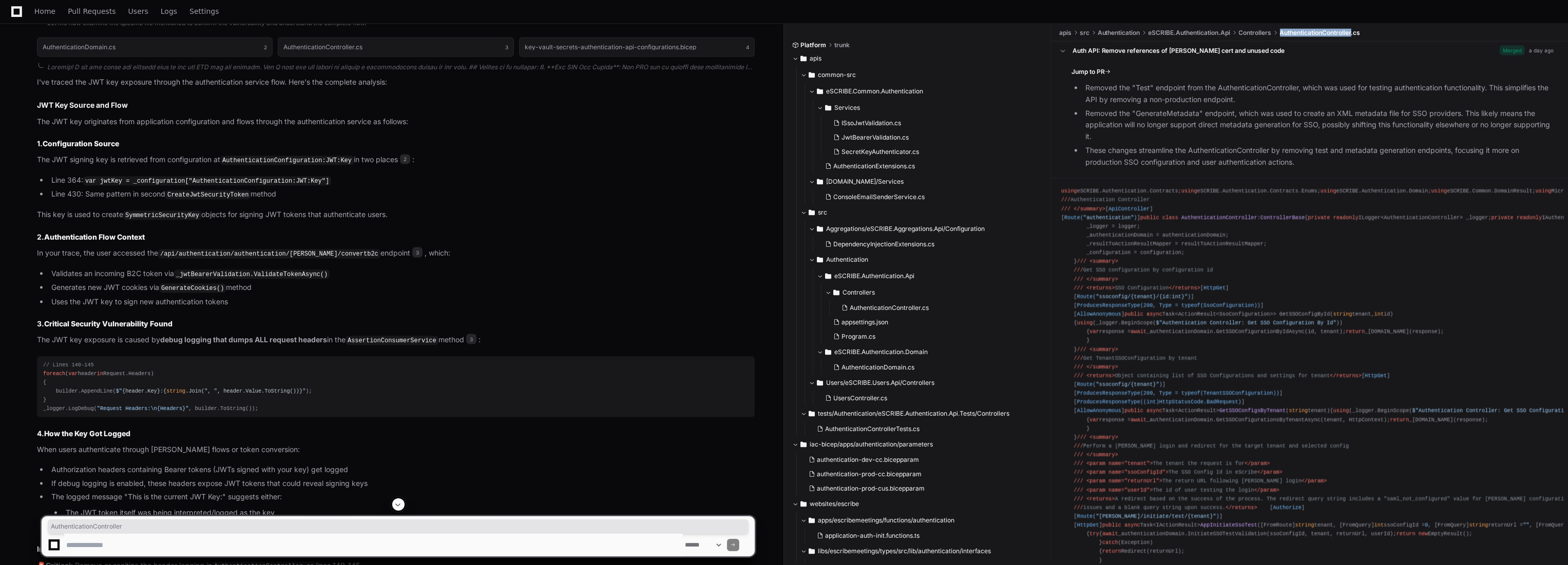
click at [1324, 51] on div "Auth API: Remove references of SAML cert and unused code Merged a day ago" at bounding box center [1310, 51] width 501 height 18
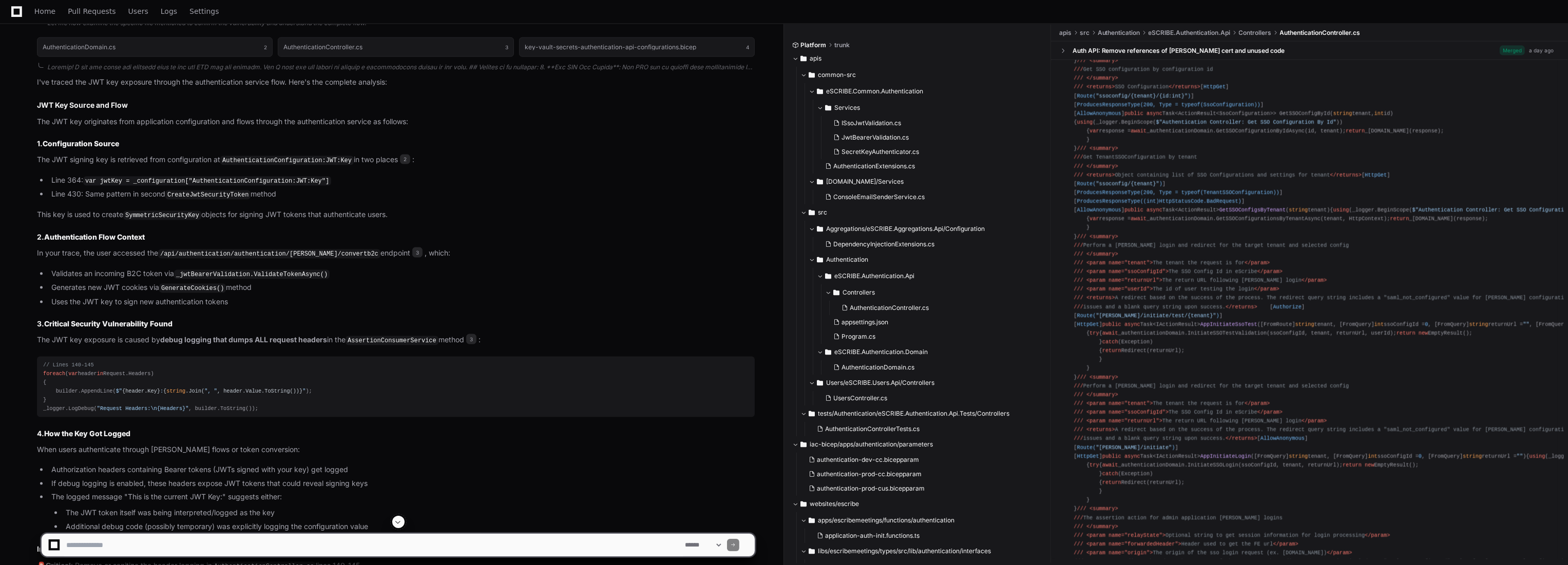
scroll to position [57, 0]
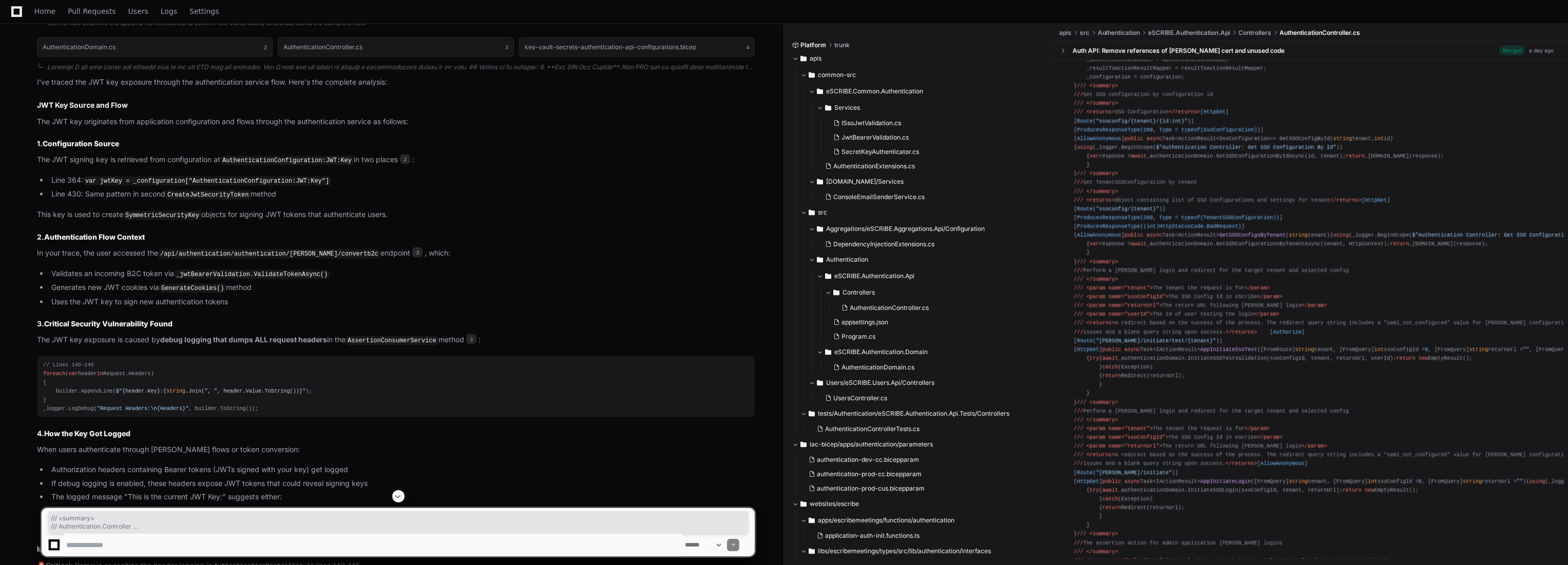
drag, startPoint x: 1130, startPoint y: 128, endPoint x: 1056, endPoint y: 114, distance: 75.3
click at [1056, 114] on pre "using eSCRIBE.Authentication.Contracts; using eSCRIBE.Authentication.Contracts.…" at bounding box center [1310, 569] width 508 height 1124
click at [1195, 130] on div "using eSCRIBE.Authentication.Contracts; using eSCRIBE.Authentication.Contracts.…" at bounding box center [1310, 569] width 497 height 1116
drag, startPoint x: 1208, startPoint y: 313, endPoint x: 1072, endPoint y: 287, distance: 138.5
click at [1072, 287] on div "using eSCRIBE.Authentication.Contracts; using eSCRIBE.Authentication.Contracts.…" at bounding box center [1310, 569] width 497 height 1116
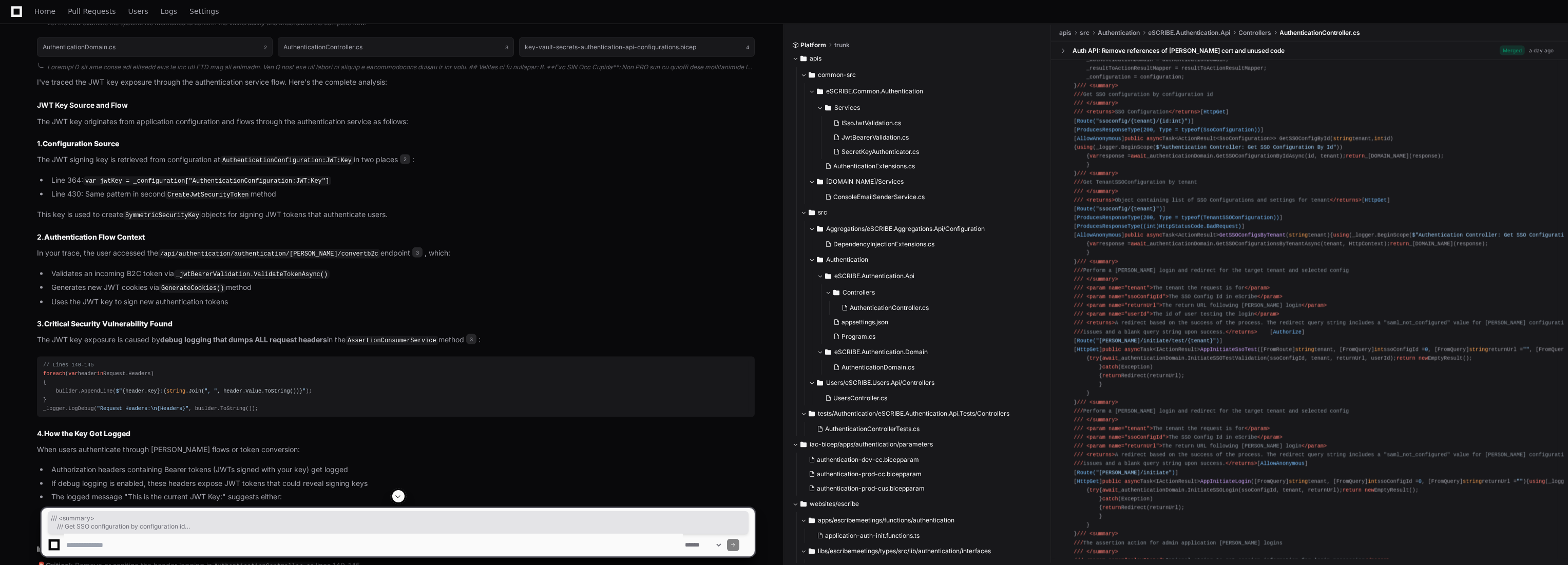
click at [1073, 287] on div "using eSCRIBE.Authentication.Contracts; using eSCRIBE.Authentication.Contracts.…" at bounding box center [1310, 569] width 497 height 1116
drag, startPoint x: 1073, startPoint y: 286, endPoint x: 1229, endPoint y: 313, distance: 158.3
click at [1229, 313] on div "using eSCRIBE.Authentication.Contracts; using eSCRIBE.Authentication.Contracts.…" at bounding box center [1310, 569] width 497 height 1116
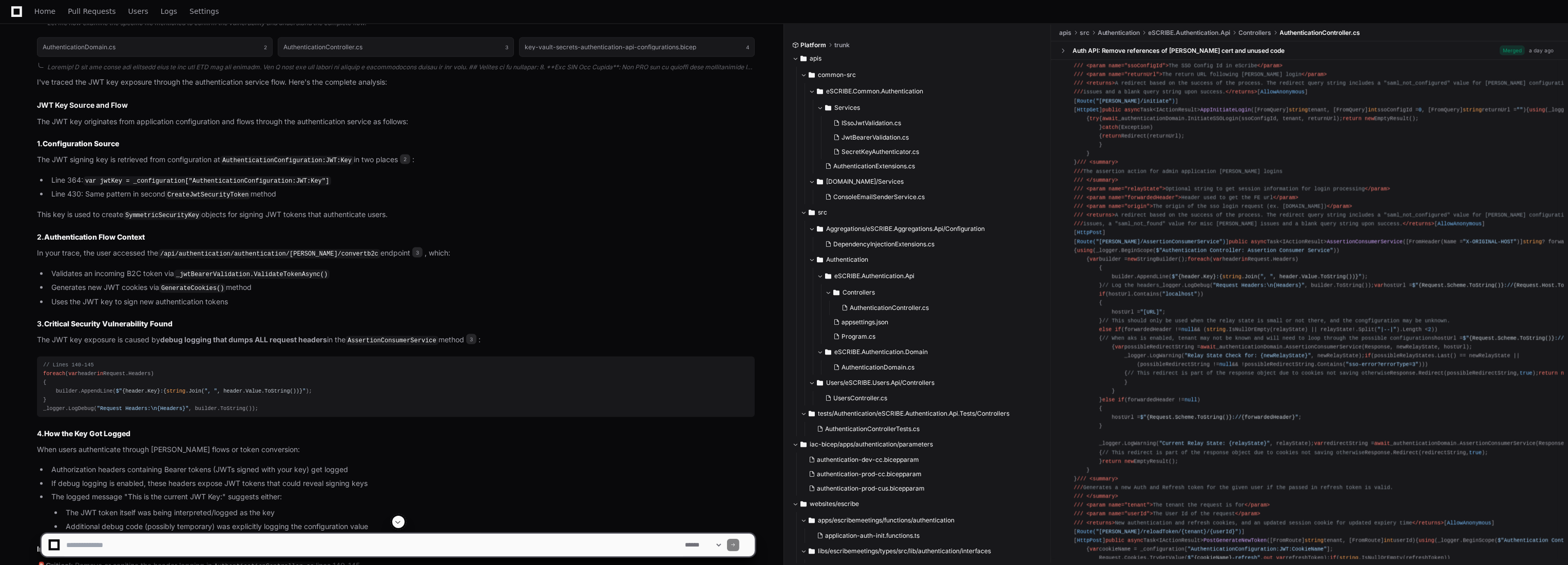
scroll to position [456, 0]
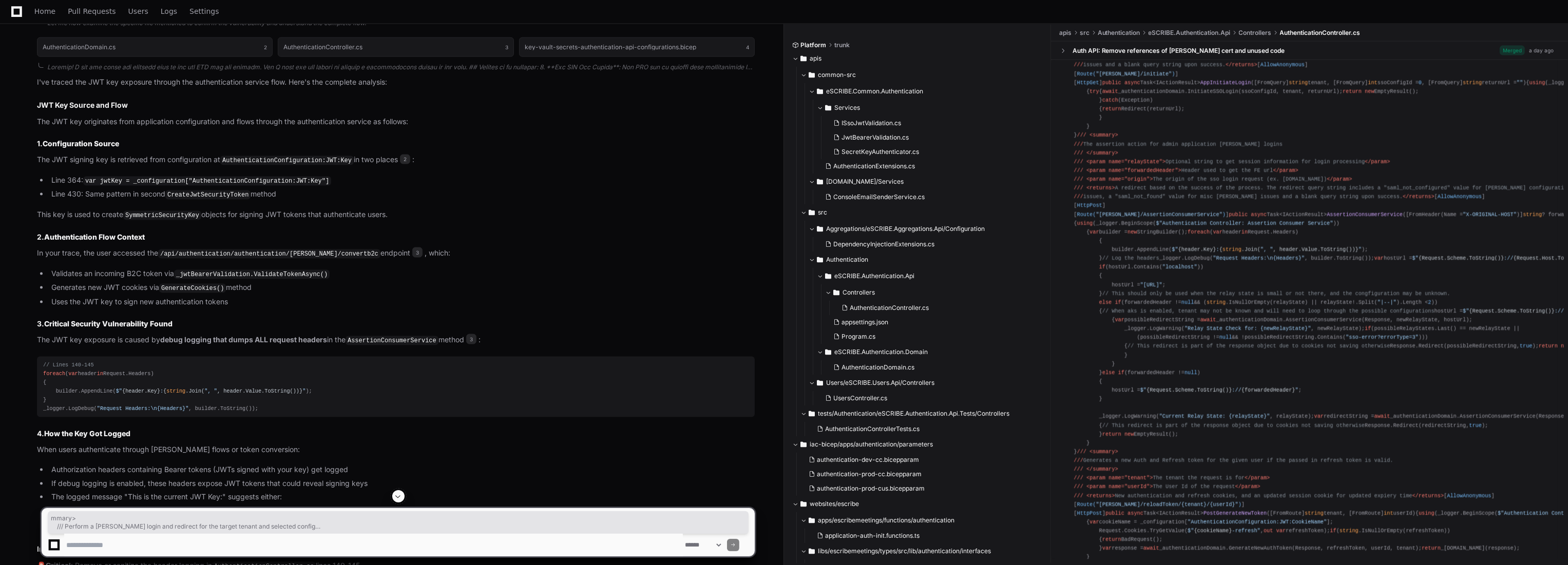
drag, startPoint x: 1261, startPoint y: 286, endPoint x: 1092, endPoint y: 214, distance: 183.7
click at [1092, 214] on div "using eSCRIBE.Authentication.Contracts; using eSCRIBE.Authentication.Contracts.…" at bounding box center [1310, 170] width 497 height 1116
drag, startPoint x: 1073, startPoint y: 216, endPoint x: 1263, endPoint y: 282, distance: 201.1
click at [1263, 282] on div "using eSCRIBE.Authentication.Contracts; using eSCRIBE.Authentication.Contracts.…" at bounding box center [1310, 170] width 497 height 1116
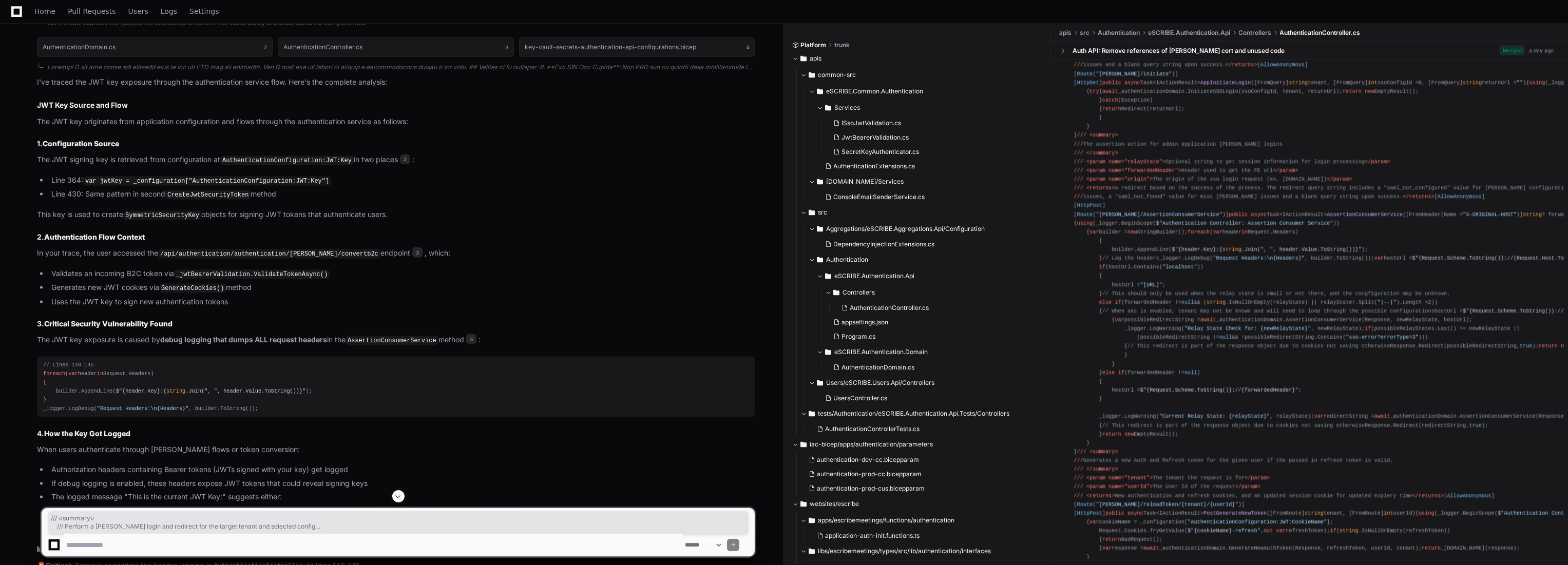
click at [1263, 282] on div "using eSCRIBE.Authentication.Contracts; using eSCRIBE.Authentication.Contracts.…" at bounding box center [1310, 170] width 497 height 1116
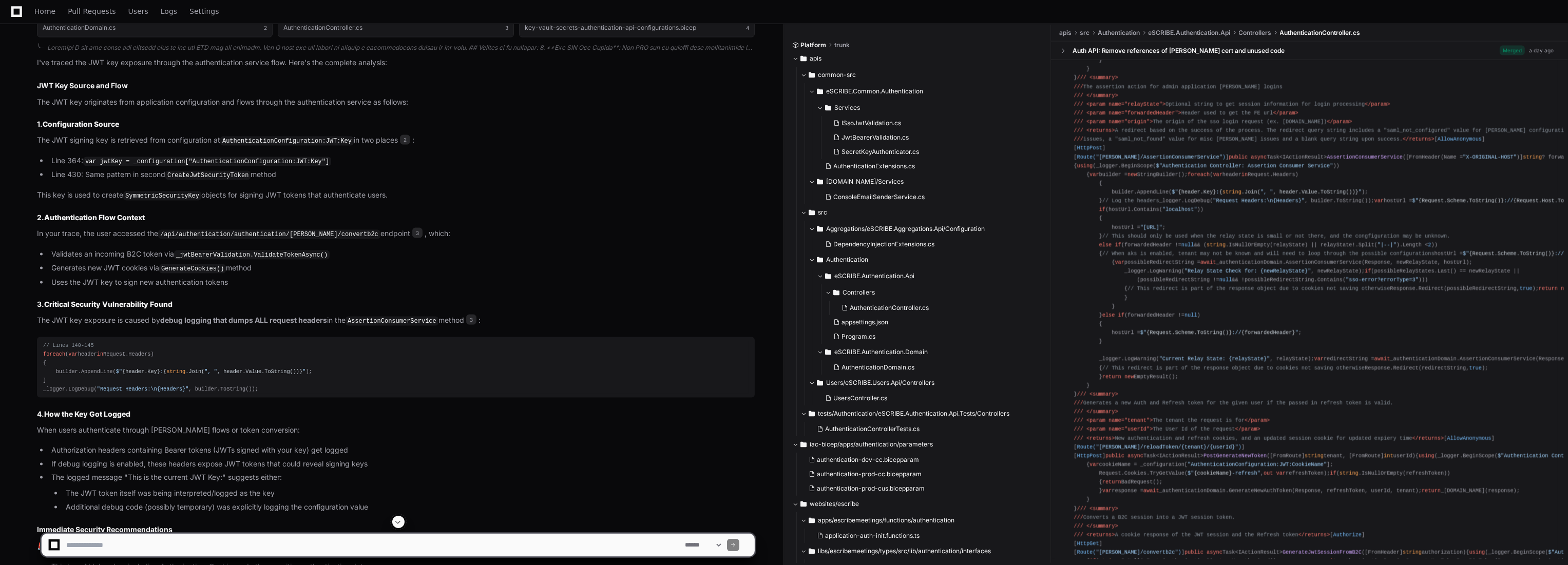
scroll to position [2632, 0]
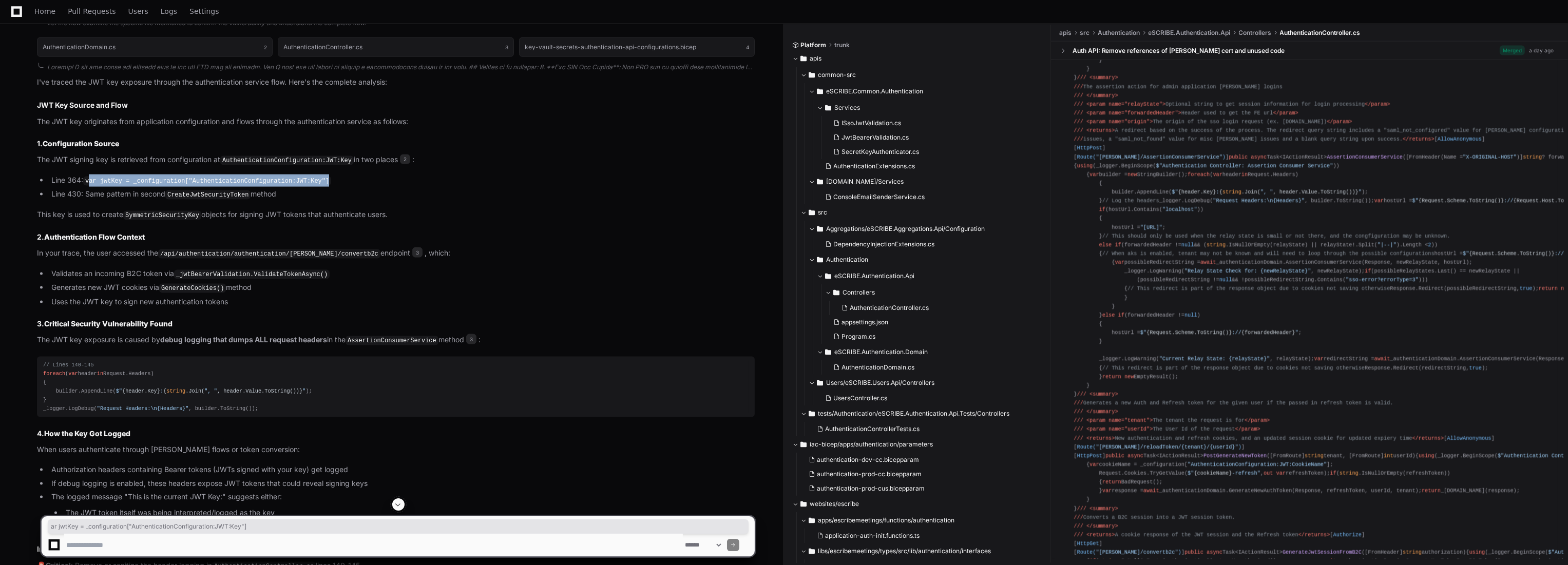
drag, startPoint x: 322, startPoint y: 179, endPoint x: 89, endPoint y: 181, distance: 233.0
click at [89, 181] on li "Line 364: var jwtKey = _configuration["AuthenticationConfiguration:JWT:Key"]" at bounding box center [401, 180] width 707 height 12
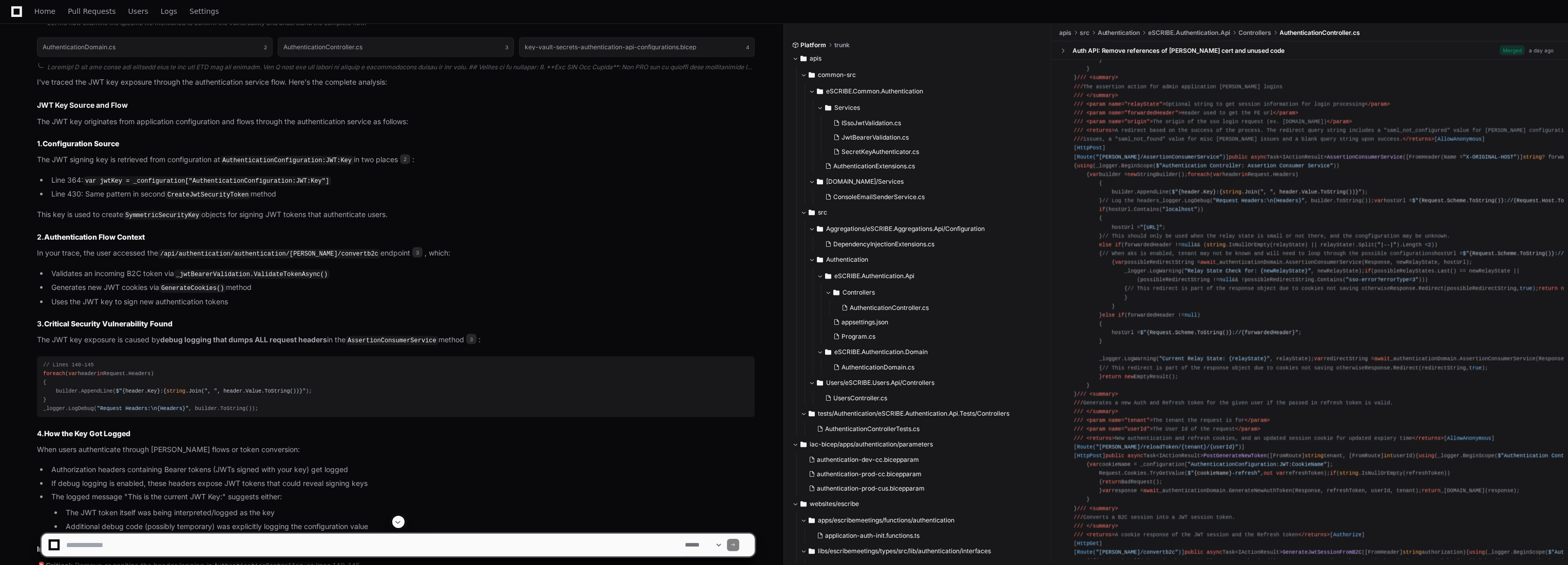
click at [87, 180] on code "var jwtKey = _configuration["AuthenticationConfiguration:JWT:Key"]" at bounding box center [206, 181] width 248 height 9
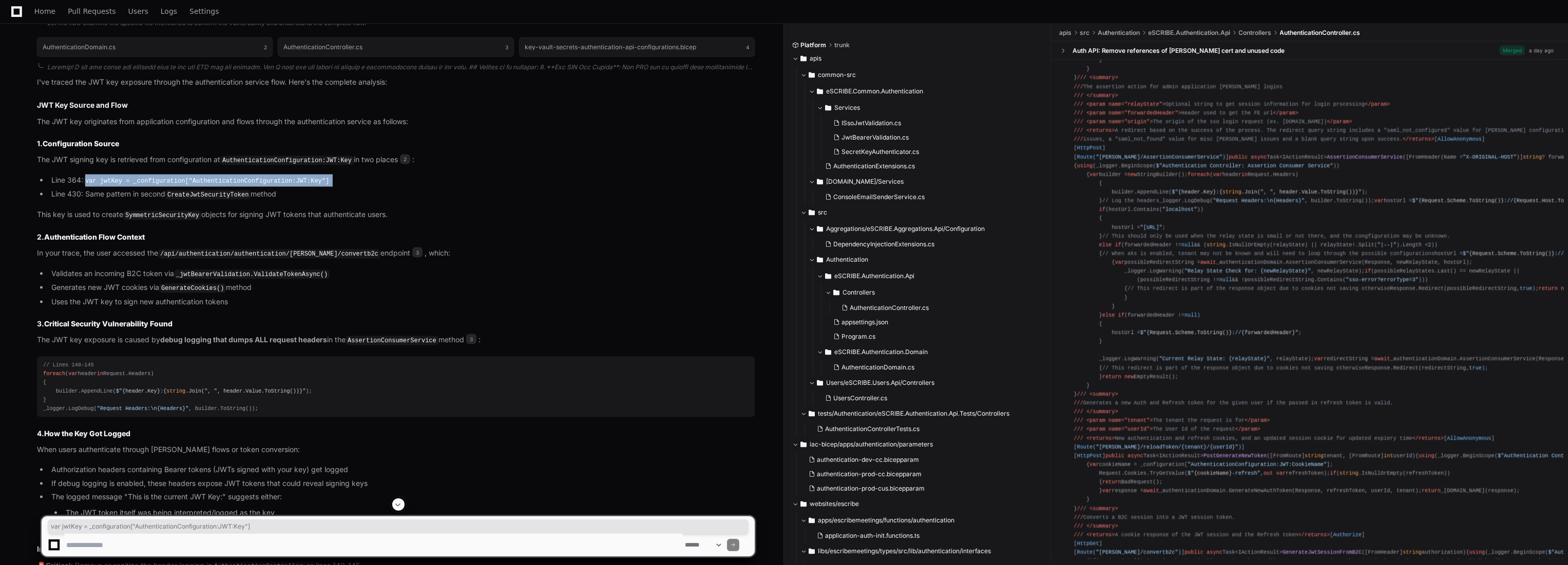
drag, startPoint x: 87, startPoint y: 180, endPoint x: 320, endPoint y: 175, distance: 233.1
click at [320, 175] on li "Line 364: var jwtKey = _configuration["AuthenticationConfiguration:JWT:Key"]" at bounding box center [401, 180] width 707 height 12
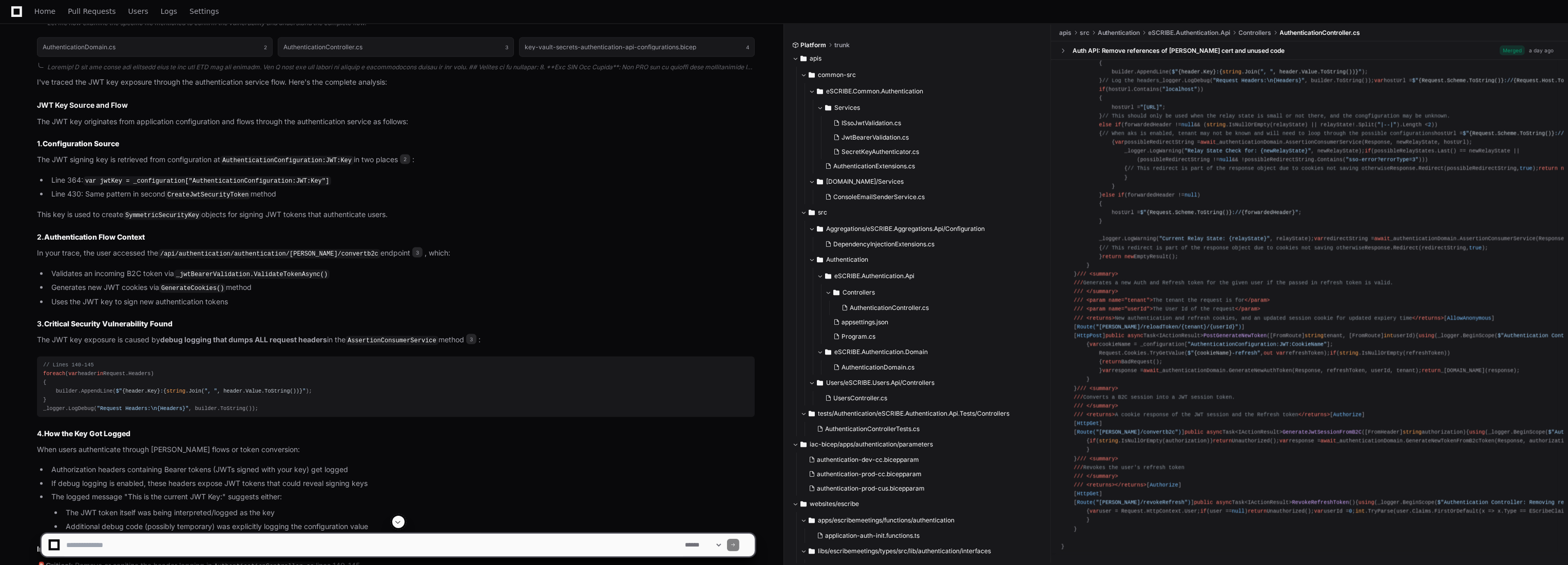
scroll to position [1141, 0]
click at [418, 176] on li "Line 364: var jwtKey = _configuration["AuthenticationConfiguration:JWT:Key"]" at bounding box center [401, 180] width 707 height 12
click at [462, 192] on li "Line 430: Same pattern in second CreateJwtSecurityToken method" at bounding box center [401, 194] width 707 height 12
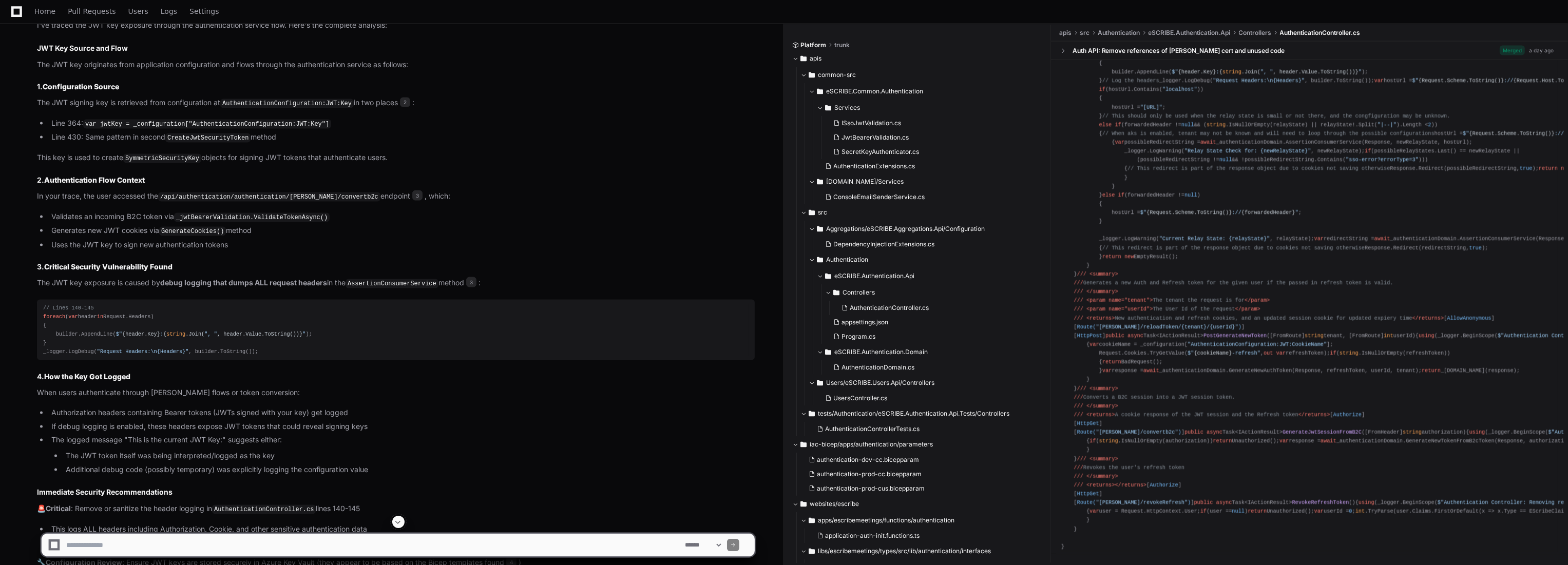
scroll to position [2803, 0]
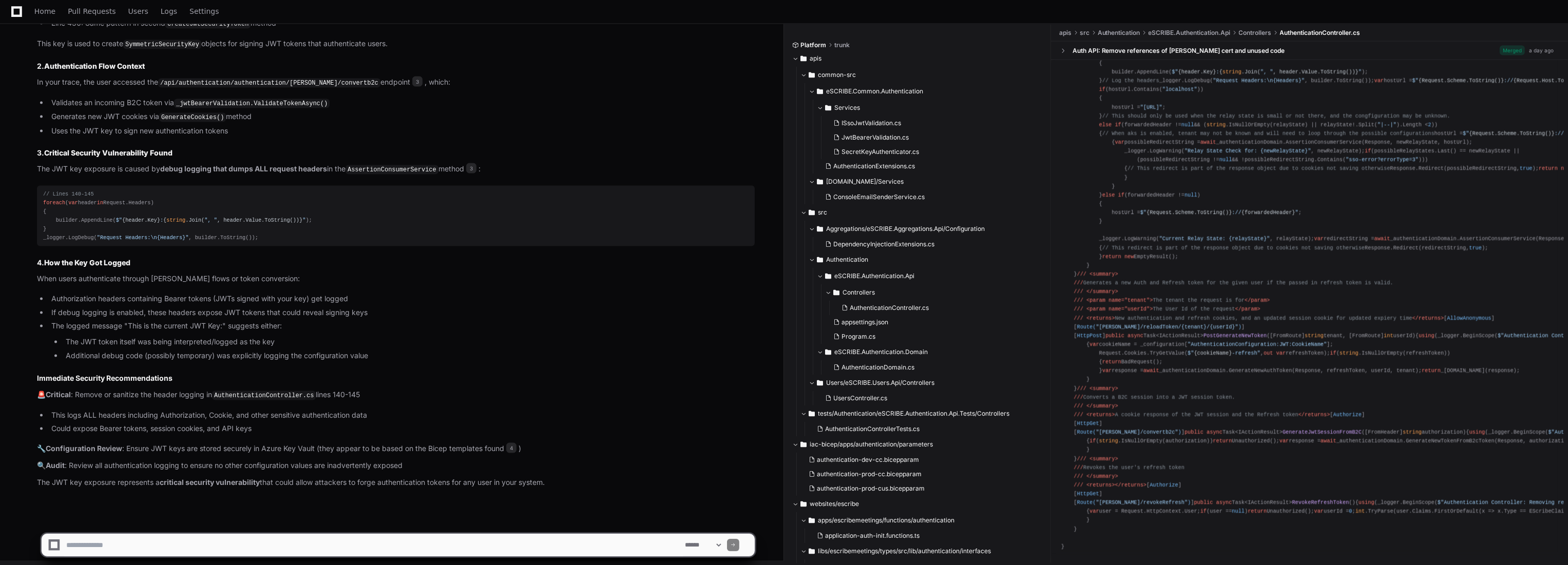
click at [444, 405] on article "I've traced the JWT key exposure through the authentication service flow. Here'…" at bounding box center [396, 197] width 718 height 582
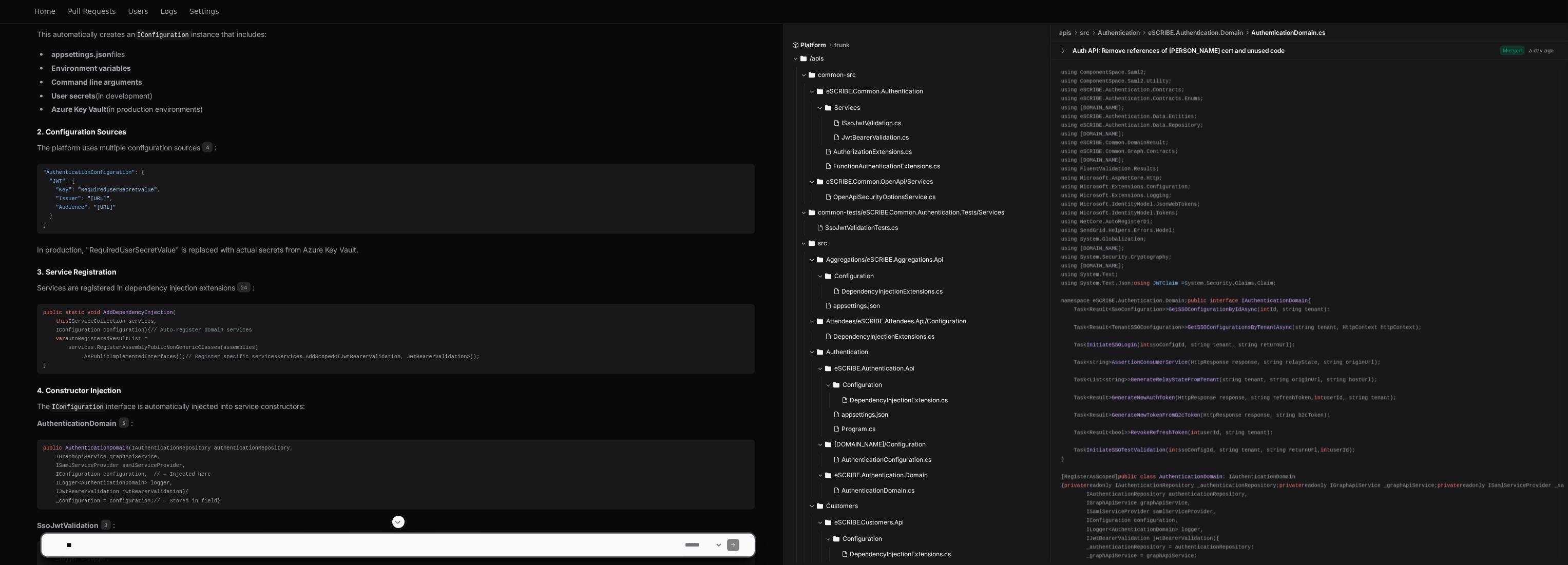
scroll to position [2786, 0]
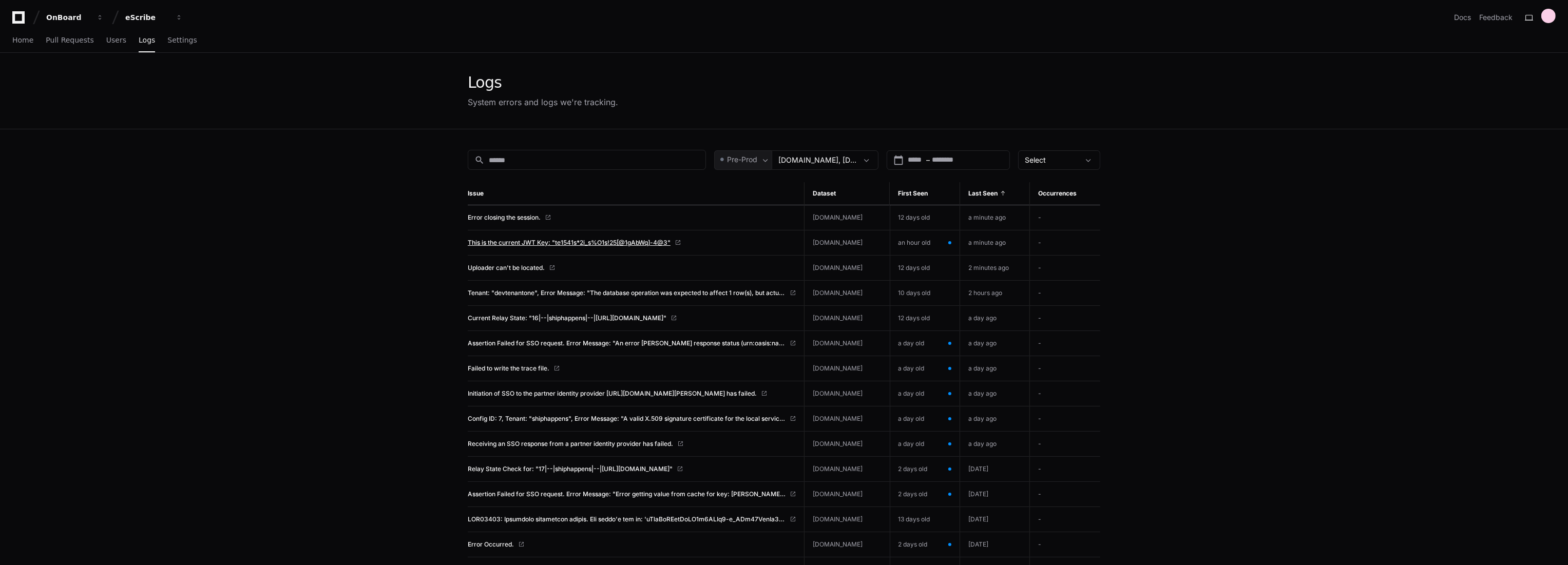
click at [617, 243] on span "This is the current JWT Key: "te1541s*2i_s%O1s!25[@1gAbWq]-4@3"" at bounding box center [569, 243] width 203 height 8
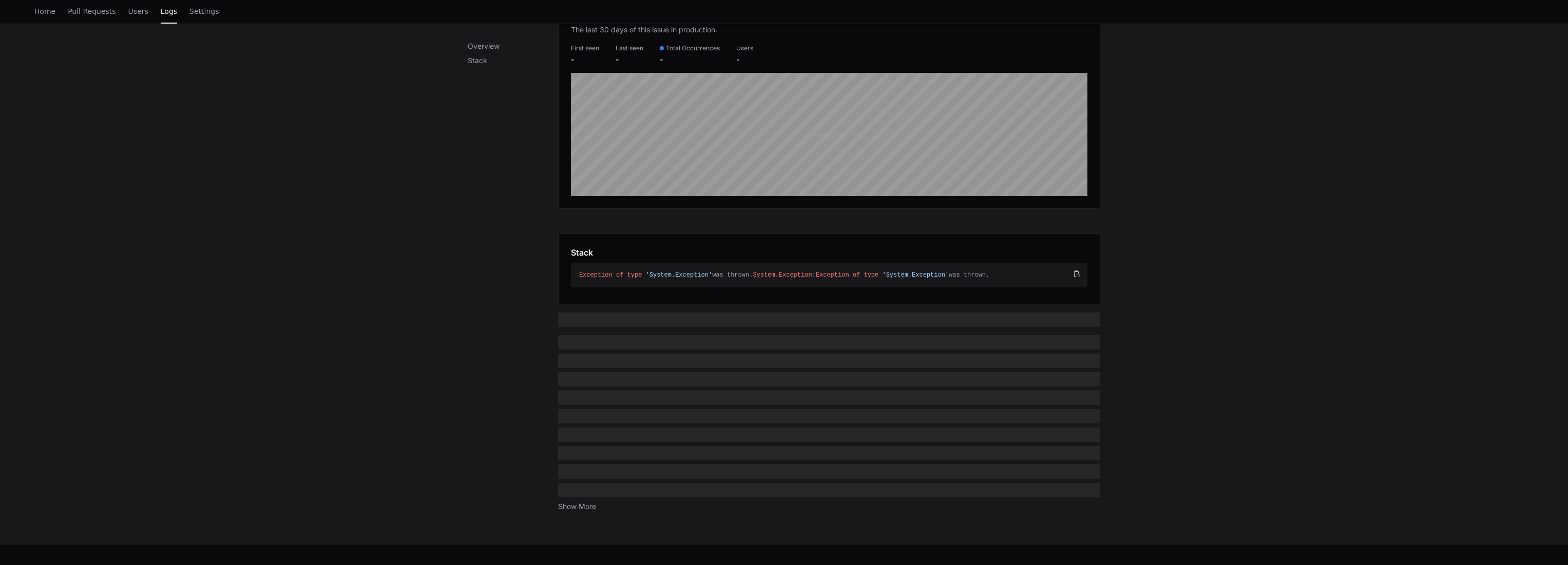
scroll to position [198, 0]
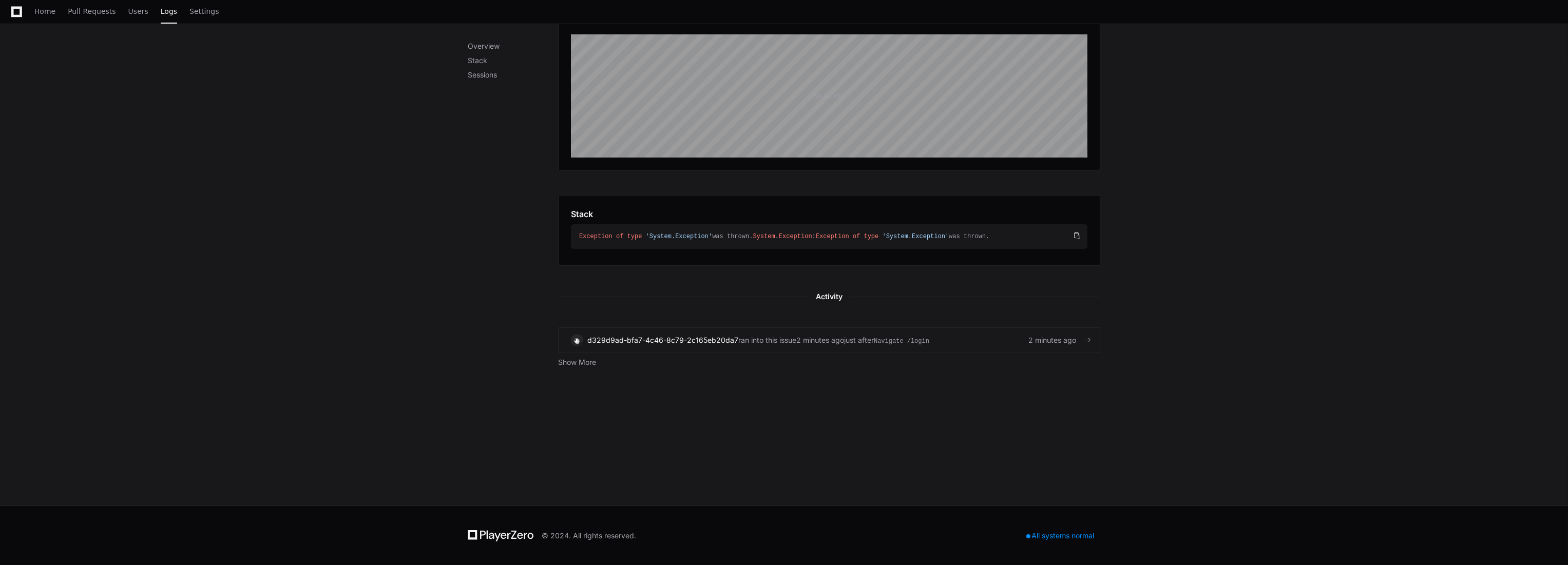
click at [850, 345] on div "just after Navigate /login" at bounding box center [887, 340] width 86 height 10
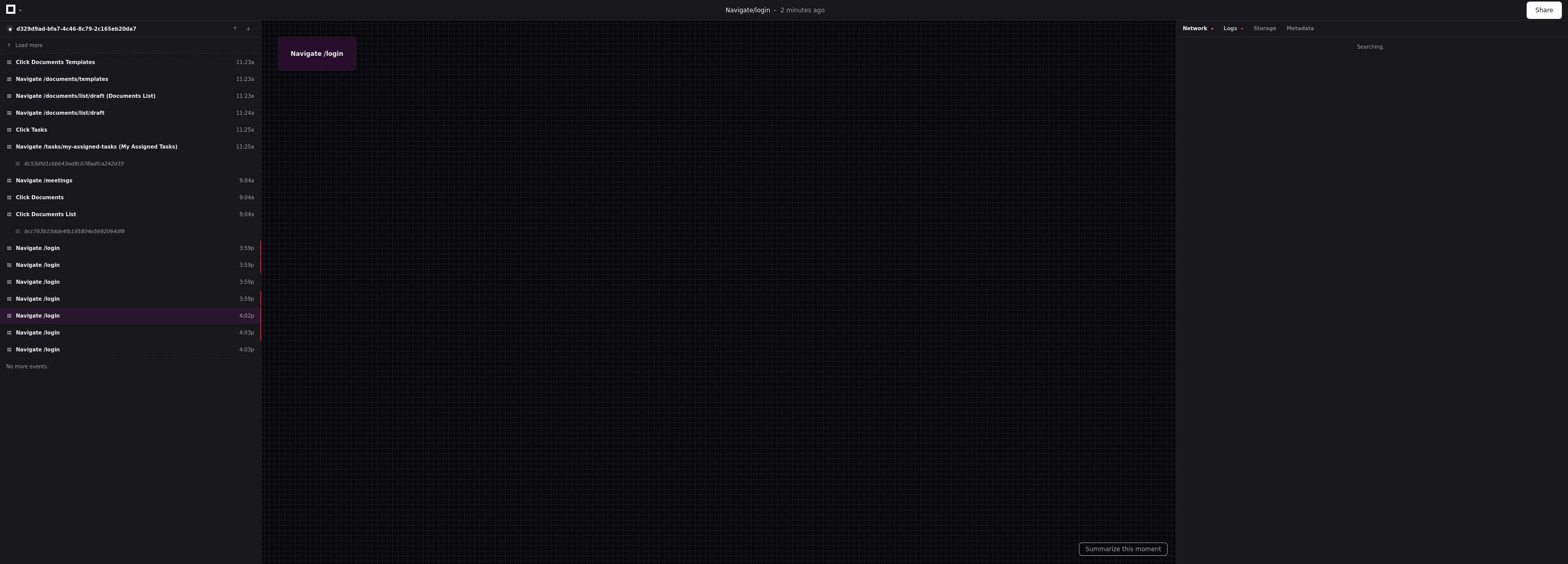
click at [1223, 26] on button "Logs" at bounding box center [1233, 28] width 20 height 7
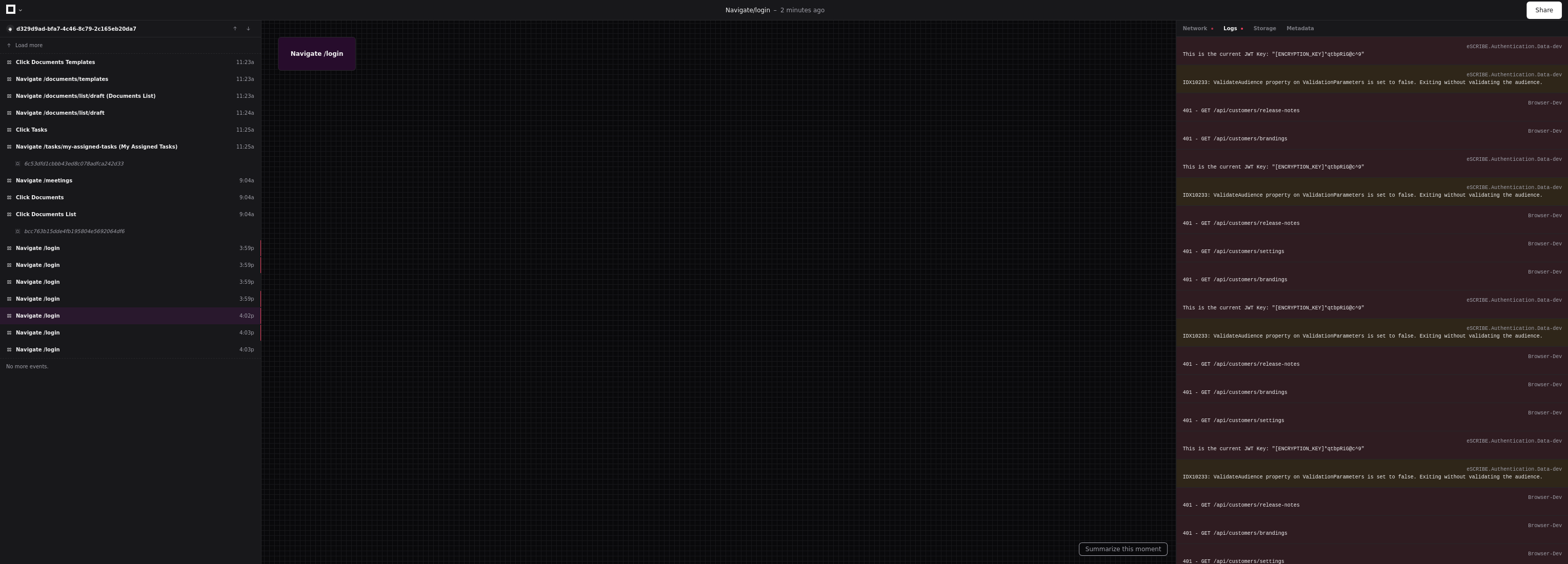
click at [1208, 27] on div "Network Logs Storage Metadata" at bounding box center [1248, 28] width 131 height 7
click at [1195, 27] on button "Network" at bounding box center [1197, 28] width 30 height 7
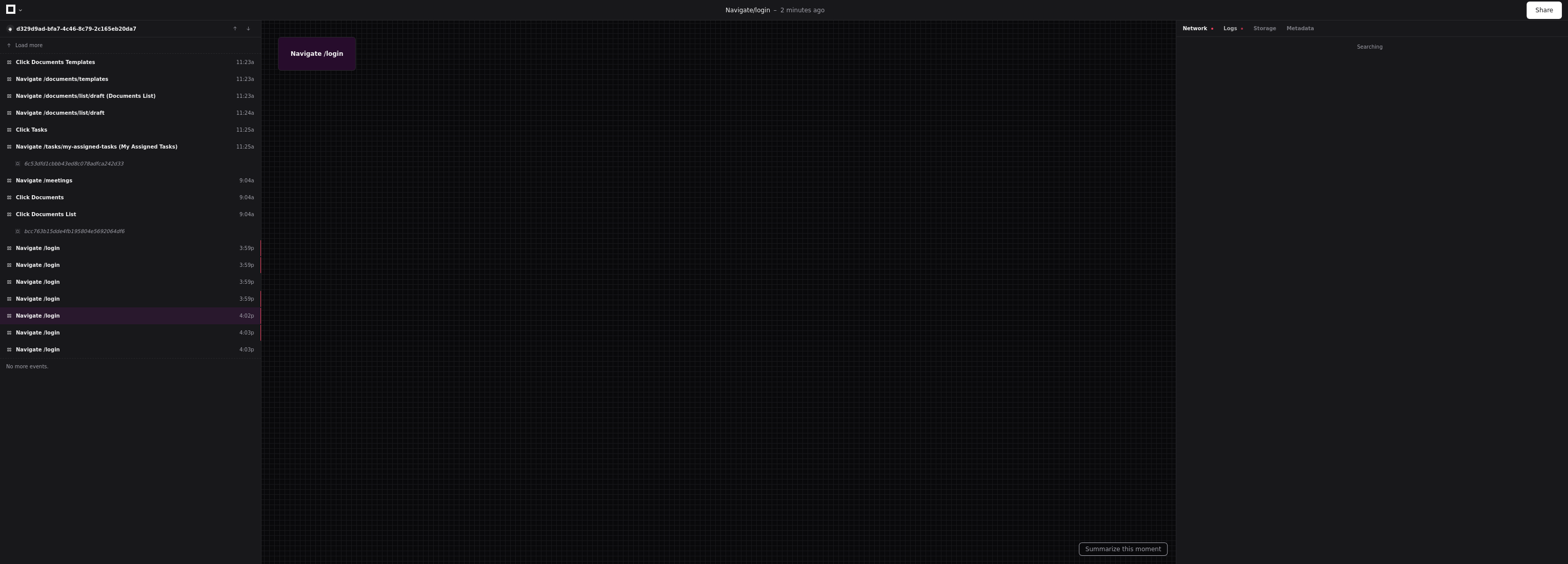
click at [1227, 28] on button "Logs" at bounding box center [1233, 28] width 20 height 7
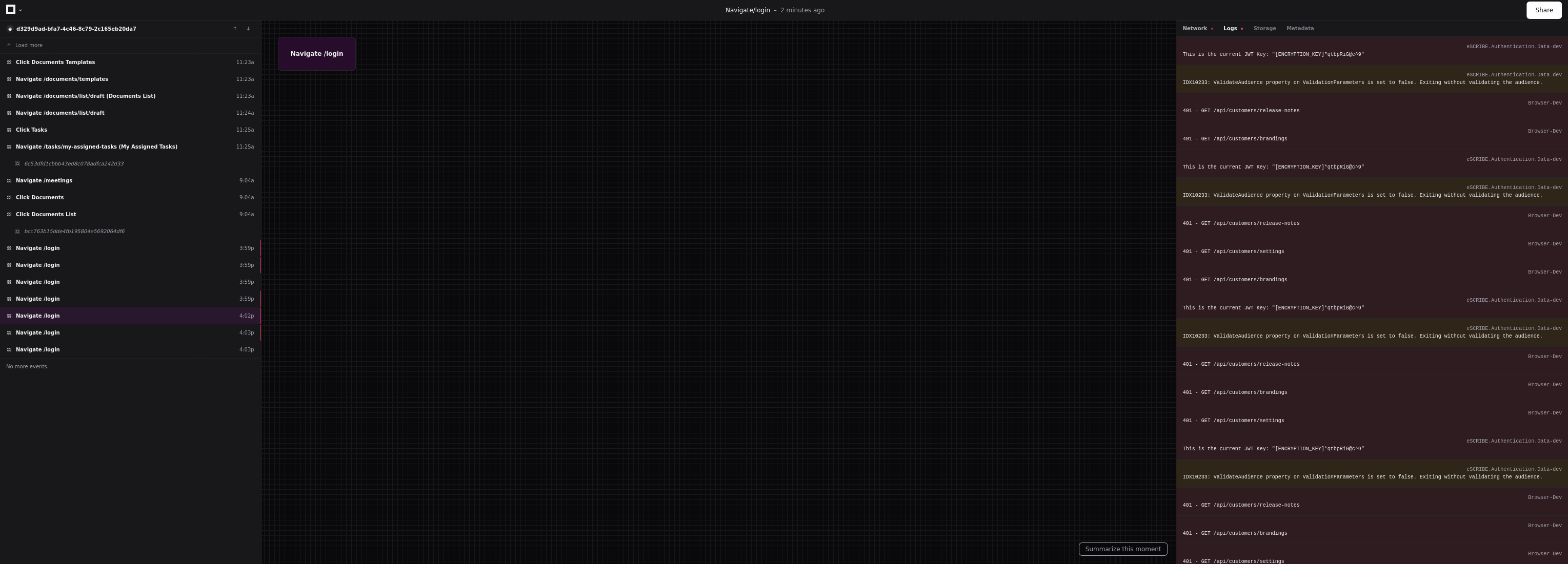
click at [1203, 25] on button "Network" at bounding box center [1197, 28] width 30 height 7
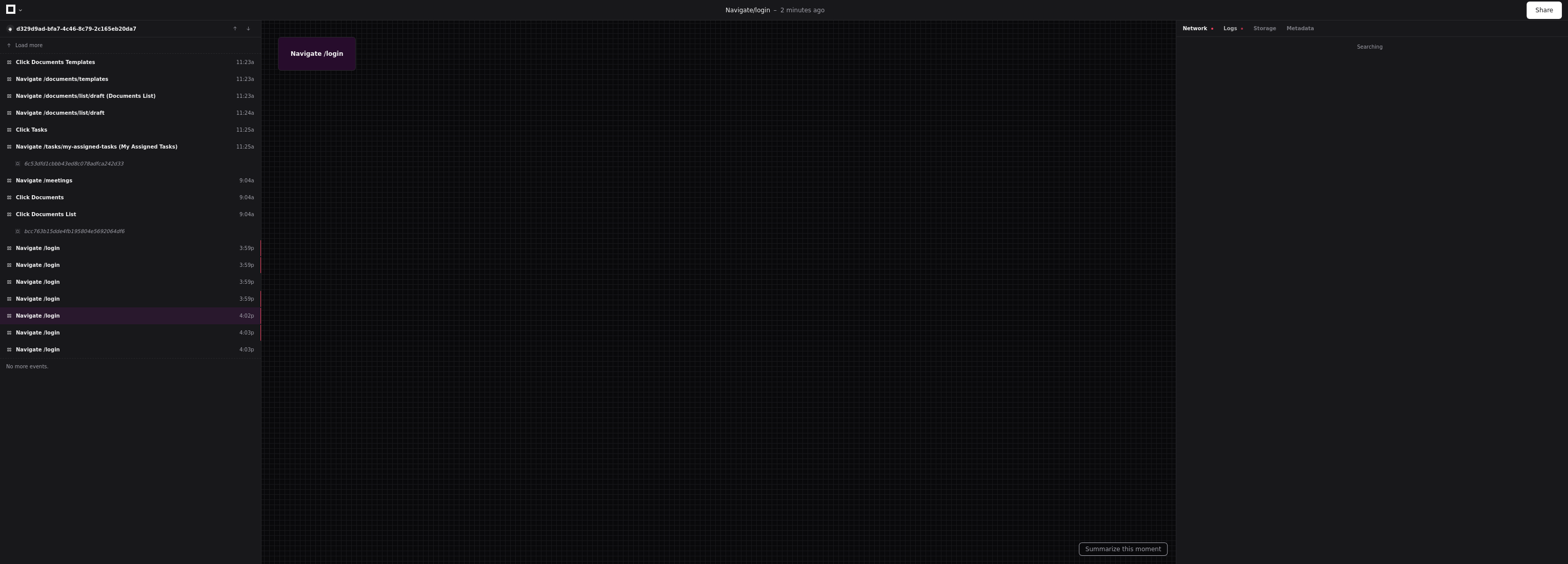
click at [1225, 28] on button "Logs" at bounding box center [1233, 28] width 20 height 7
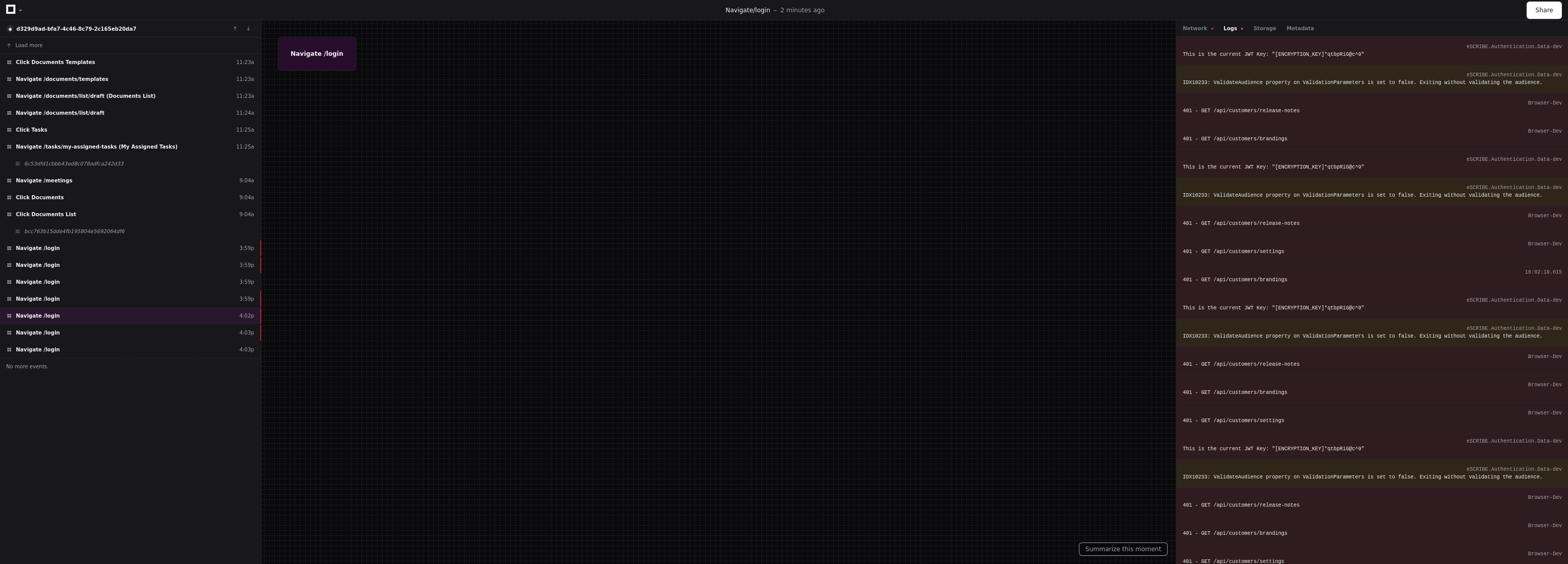
click at [1238, 281] on div "401 - GET /api/customers/brandings" at bounding box center [1372, 279] width 379 height 7
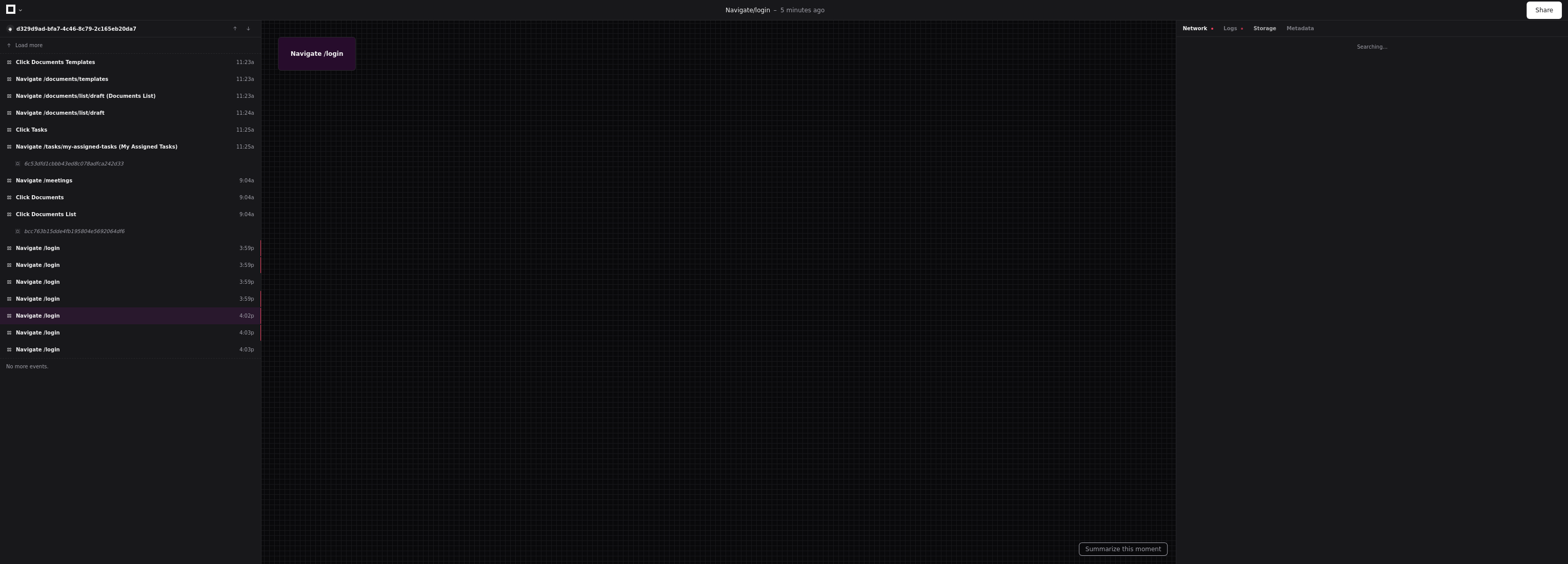
click at [1227, 26] on button "Logs" at bounding box center [1233, 28] width 20 height 7
click at [1223, 25] on button "Logs" at bounding box center [1233, 28] width 20 height 7
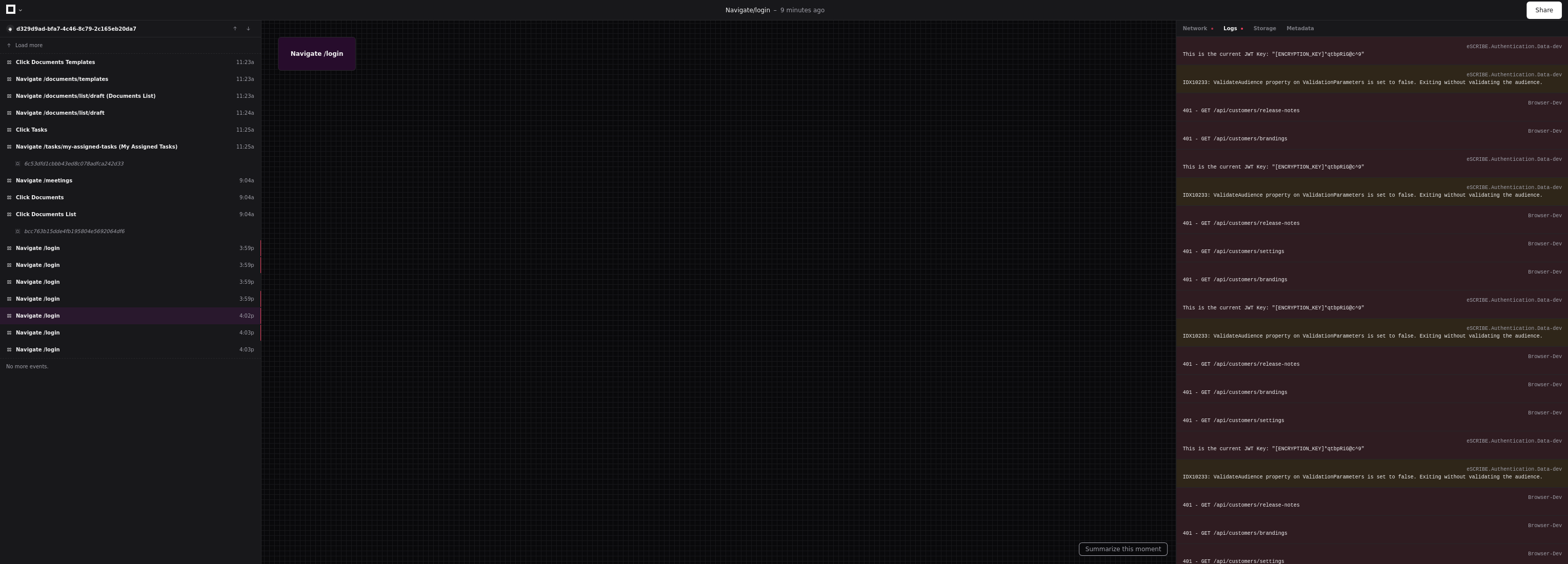
click at [1229, 25] on button "Logs" at bounding box center [1233, 28] width 20 height 7
click at [1256, 28] on button "Storage" at bounding box center [1263, 28] width 22 height 7
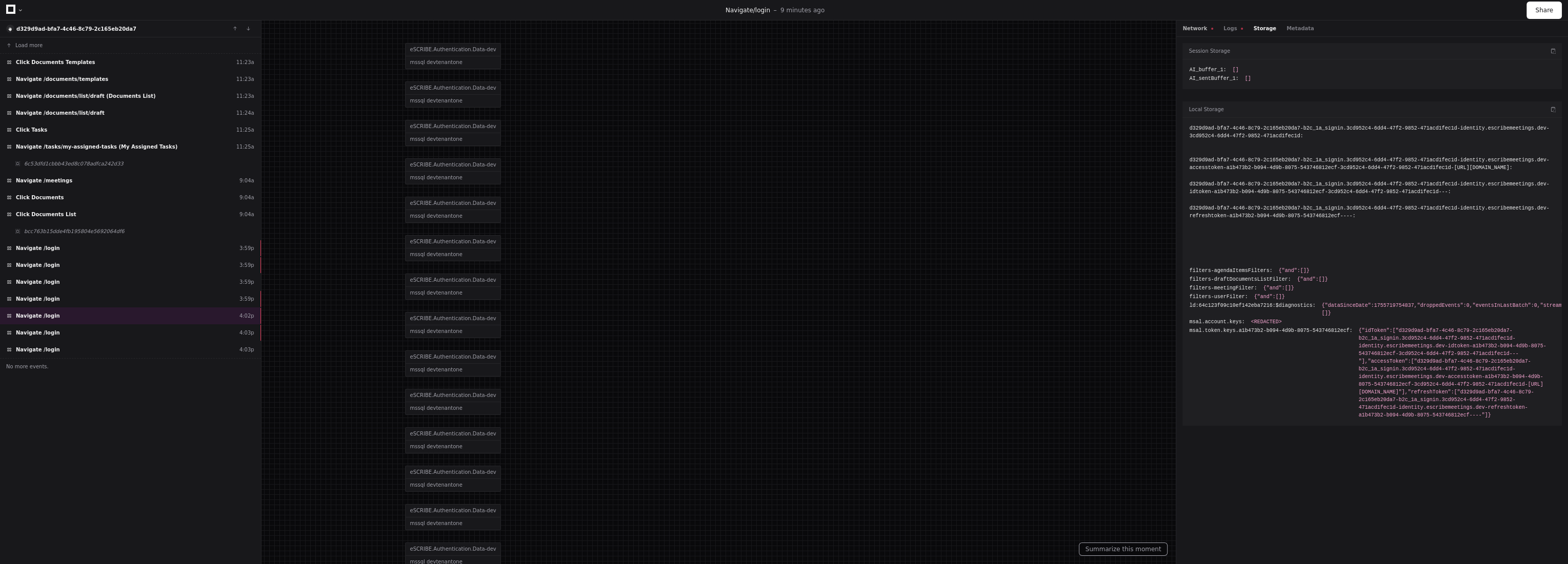
click at [1180, 25] on div "Network Logs Storage Metadata" at bounding box center [1372, 29] width 392 height 16
click at [1186, 24] on div "Network Logs Storage Metadata" at bounding box center [1372, 29] width 392 height 16
click at [1198, 33] on div "Network Logs Storage Metadata" at bounding box center [1372, 29] width 392 height 16
click at [1201, 28] on button "Network" at bounding box center [1197, 28] width 30 height 7
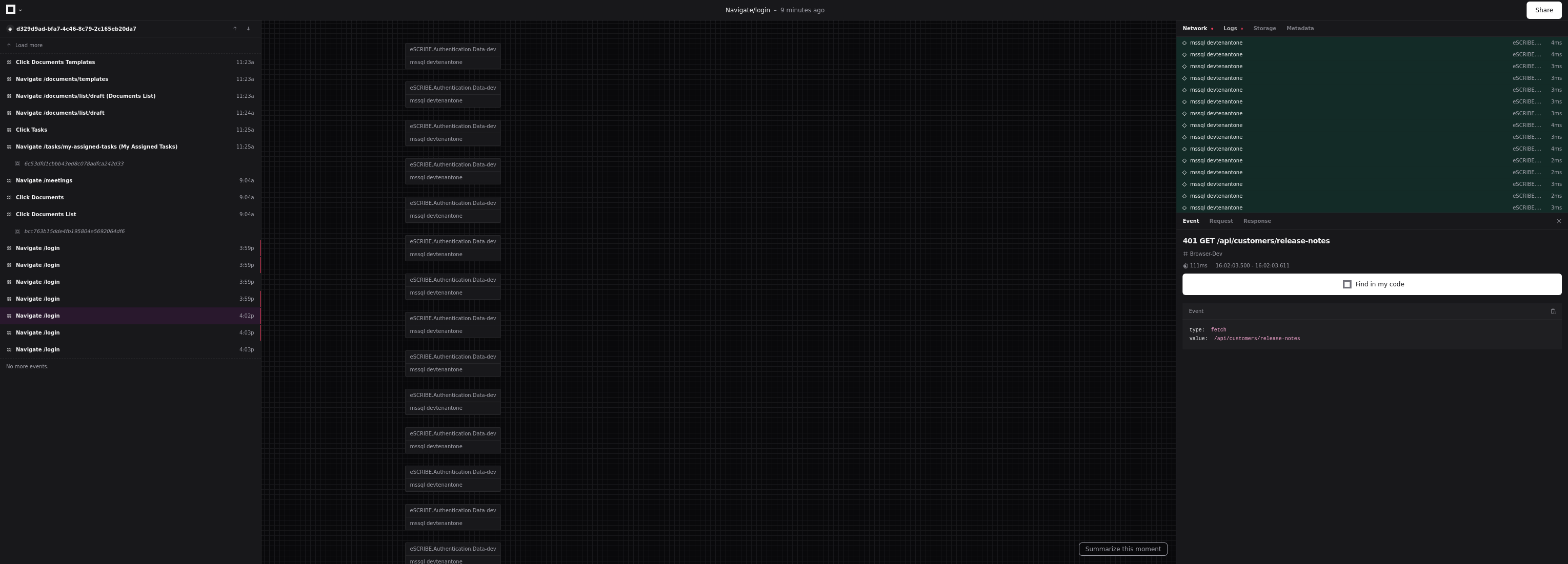
click at [1229, 26] on button "Logs" at bounding box center [1233, 28] width 20 height 7
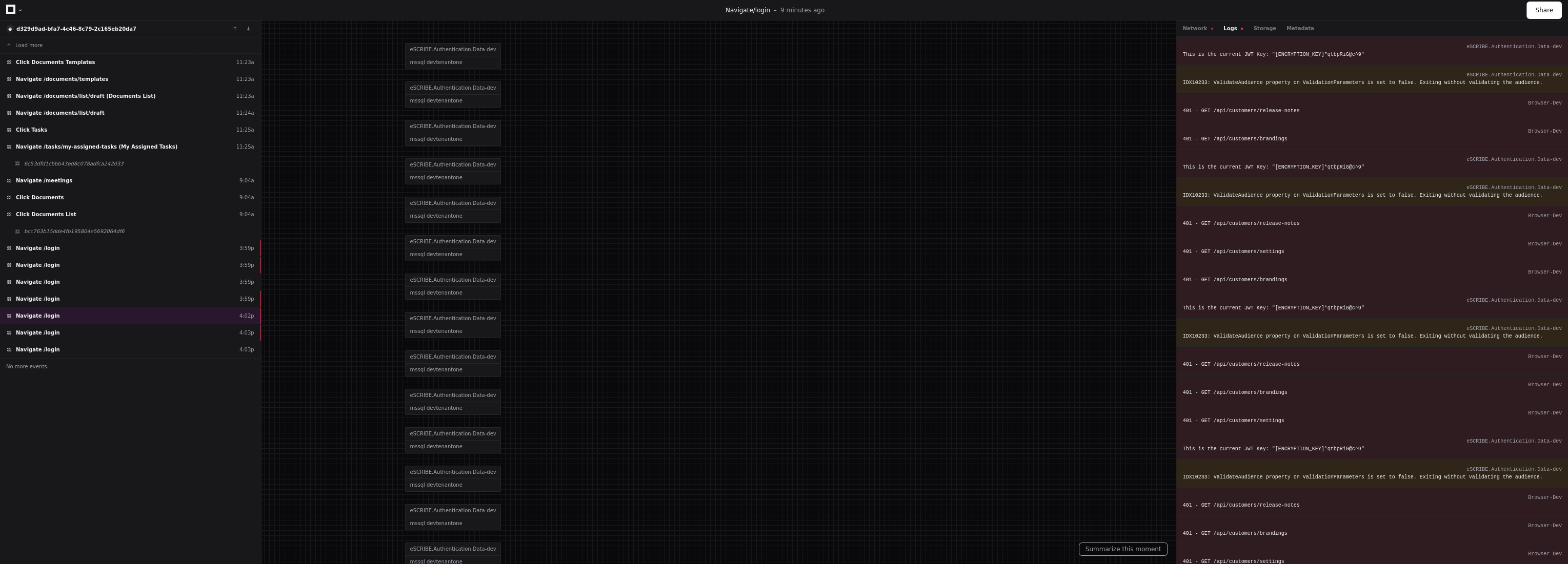
drag, startPoint x: 969, startPoint y: 542, endPoint x: 1391, endPoint y: 457, distance: 430.5
click at [969, 542] on div at bounding box center [784, 282] width 1568 height 564
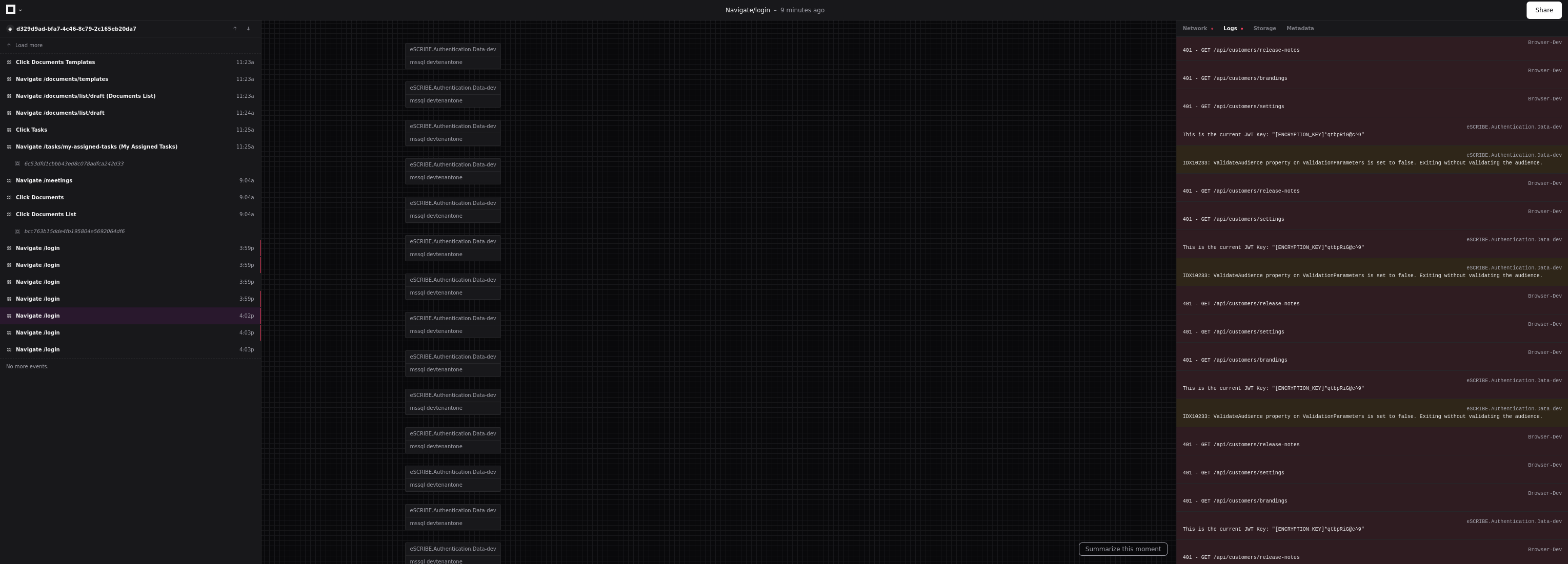
click at [13, 8] on icon at bounding box center [10, 9] width 9 height 9
click at [17, 9] on div "OnBoard eScribe" at bounding box center [99, 17] width 174 height 18
click at [16, 9] on div "OnBoard eScribe" at bounding box center [99, 17] width 174 height 18
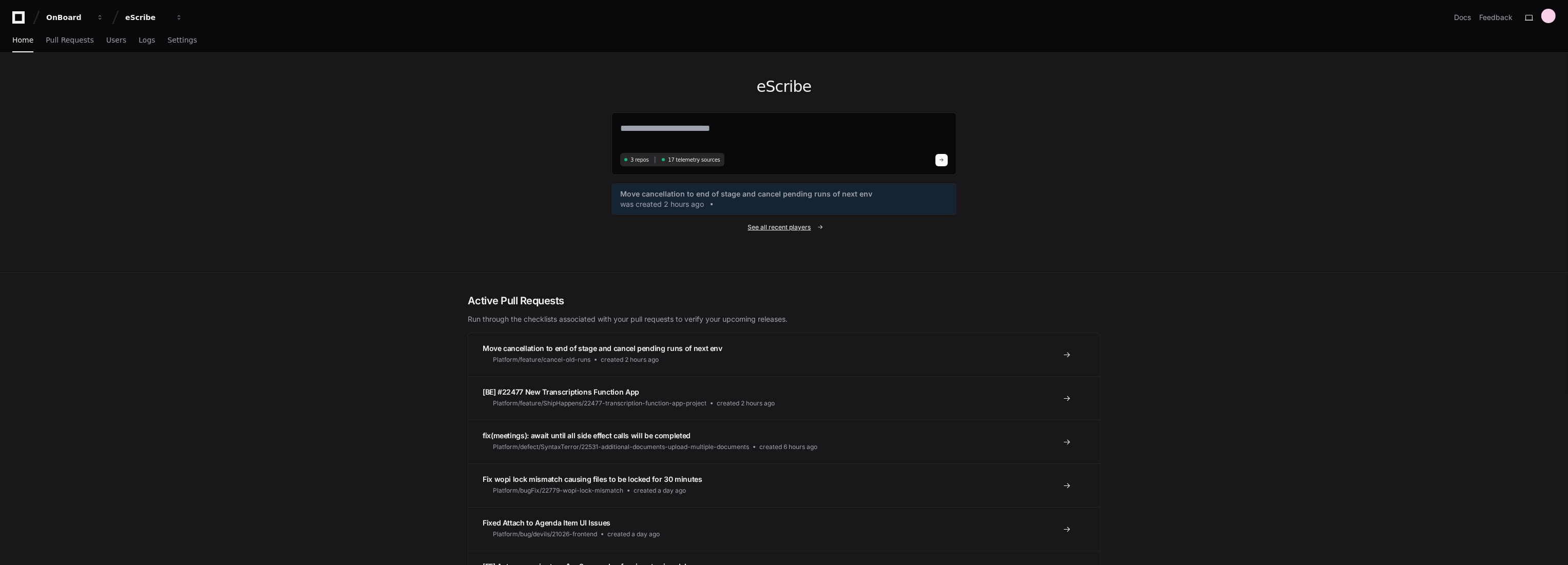
click at [809, 230] on span "See all recent players" at bounding box center [779, 227] width 63 height 8
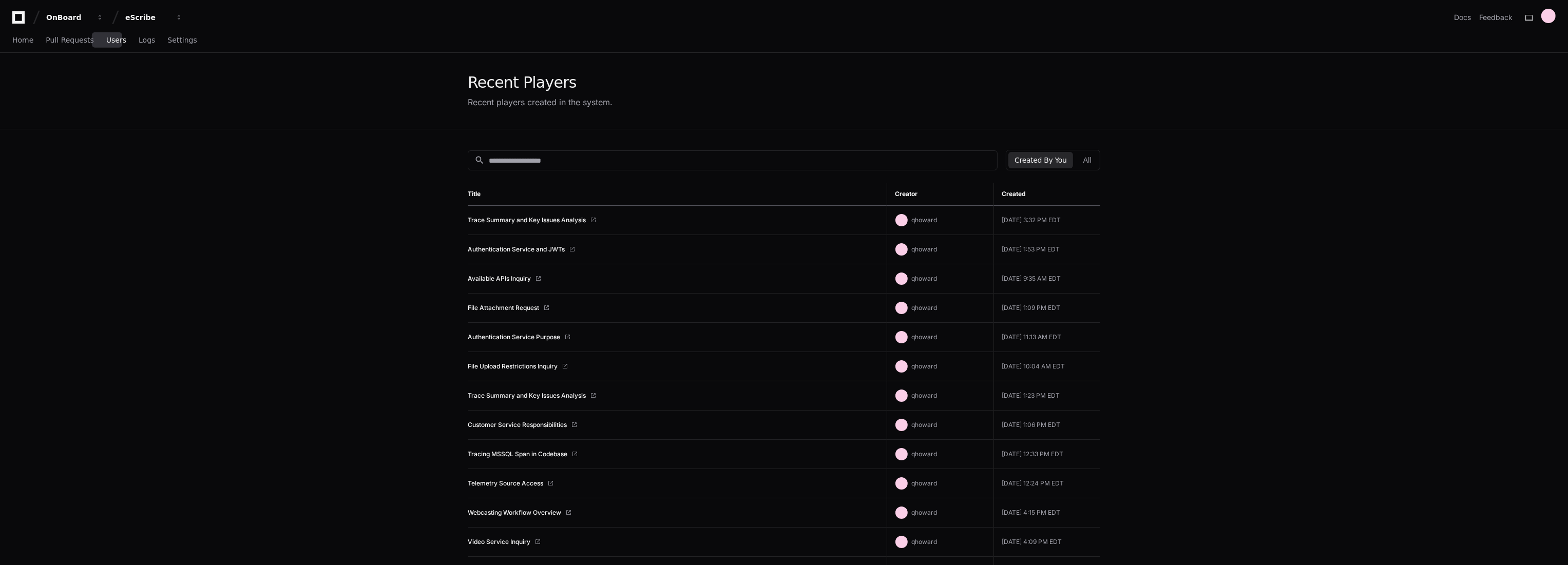
click at [109, 41] on span "Users" at bounding box center [116, 39] width 20 height 6
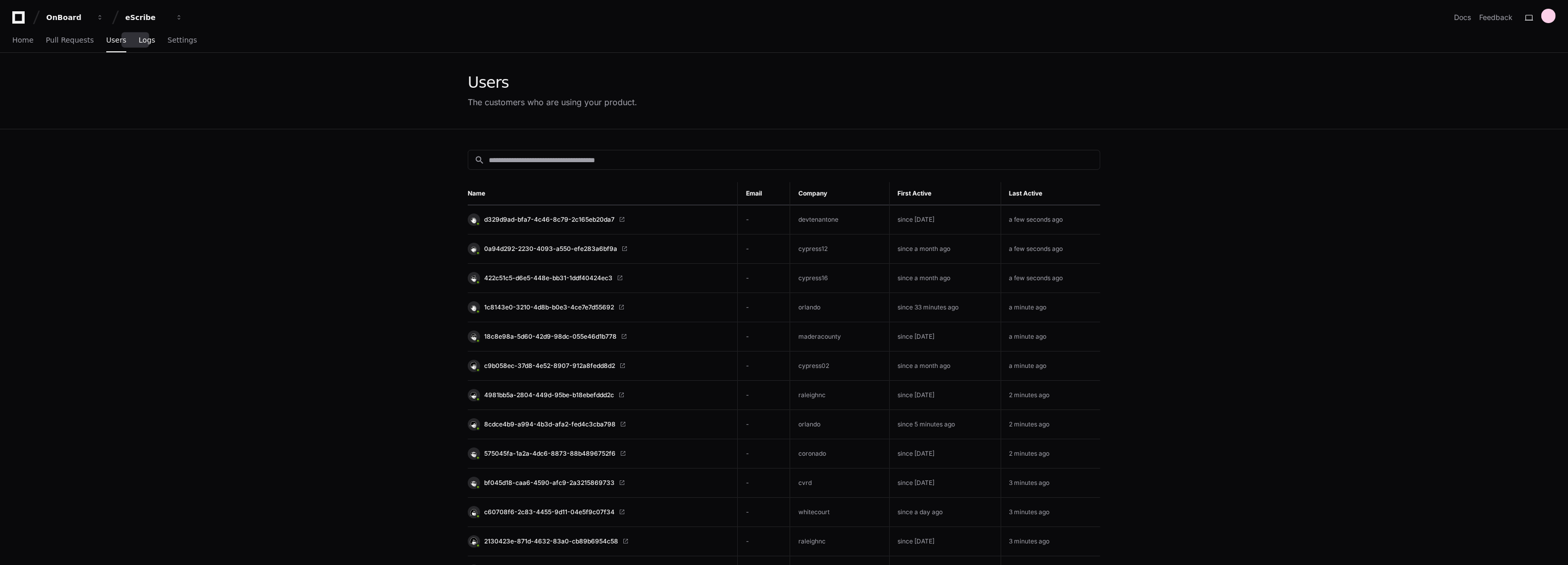
click at [139, 43] on span "Logs" at bounding box center [147, 39] width 16 height 6
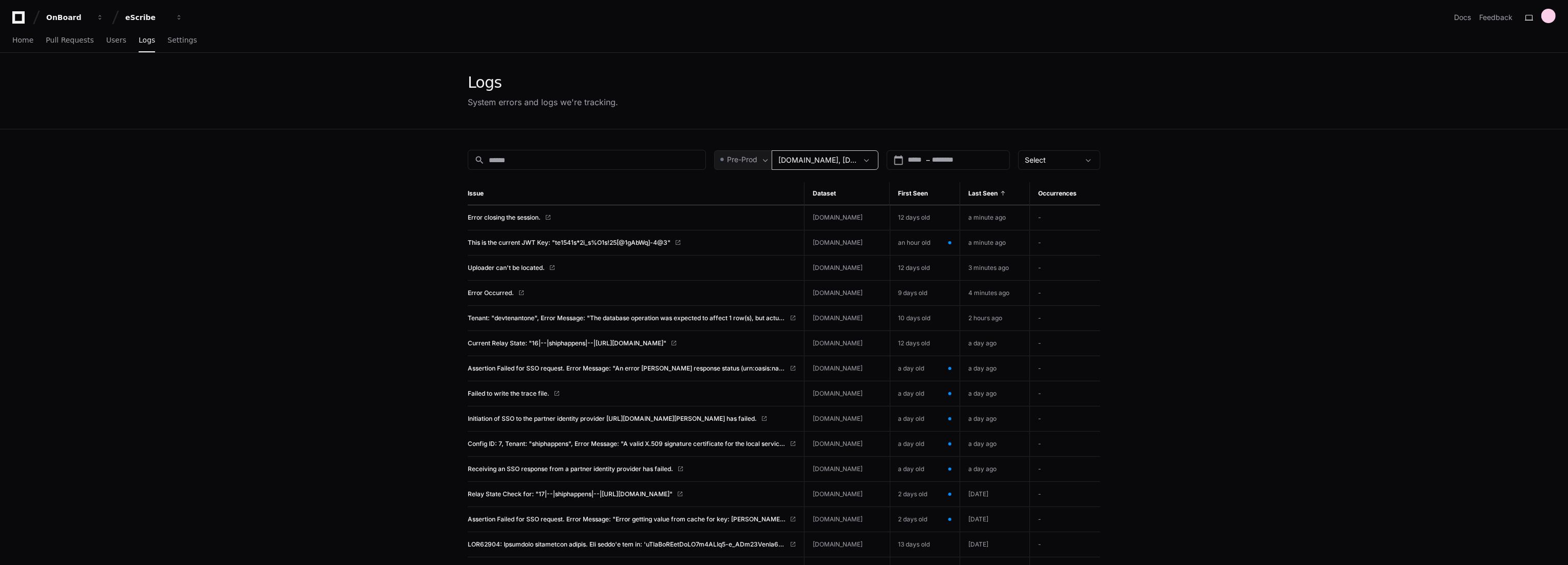
click at [840, 159] on span "eSCRIBE.Aggregations.Data, eSCRIBE.Authentication.Data" at bounding box center [840, 160] width 124 height 9
click at [811, 185] on label "All datasets" at bounding box center [837, 190] width 82 height 25
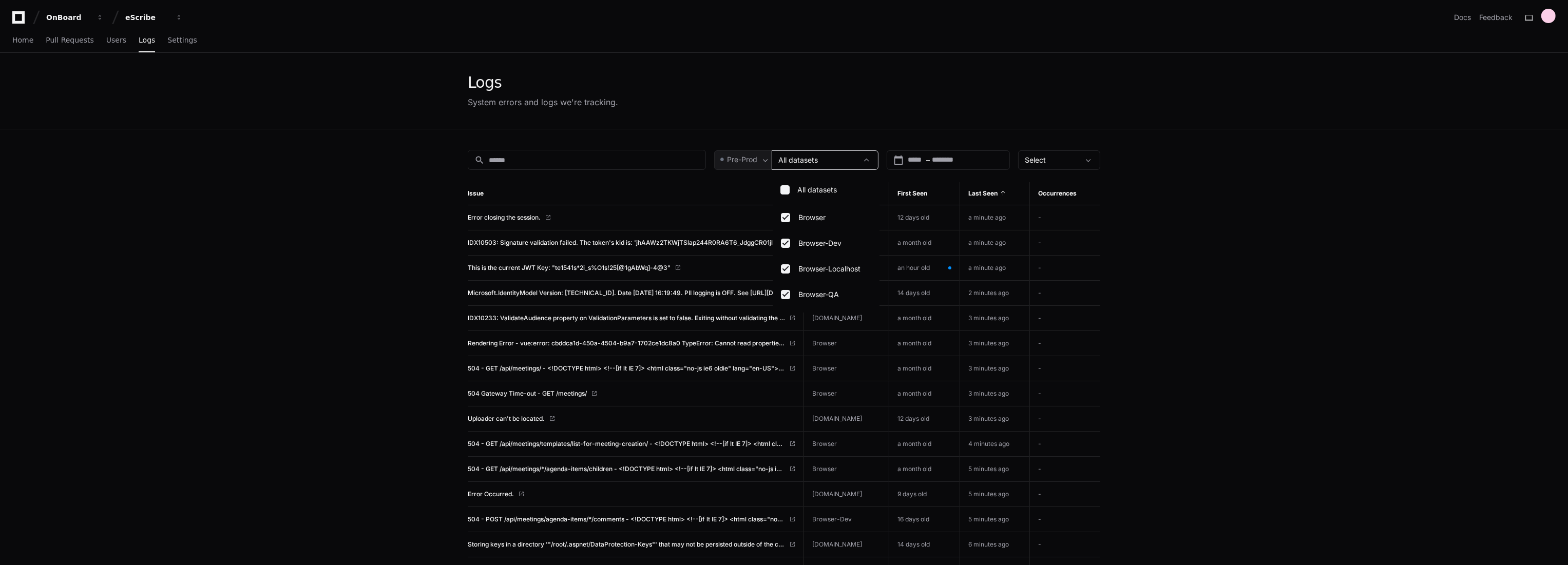
click at [359, 256] on div at bounding box center [784, 282] width 1568 height 565
click at [619, 239] on span "IDX10503: Signature validation failed. The token's kid is: 'jhAAWz2TKWjTSlap244…" at bounding box center [627, 243] width 318 height 8
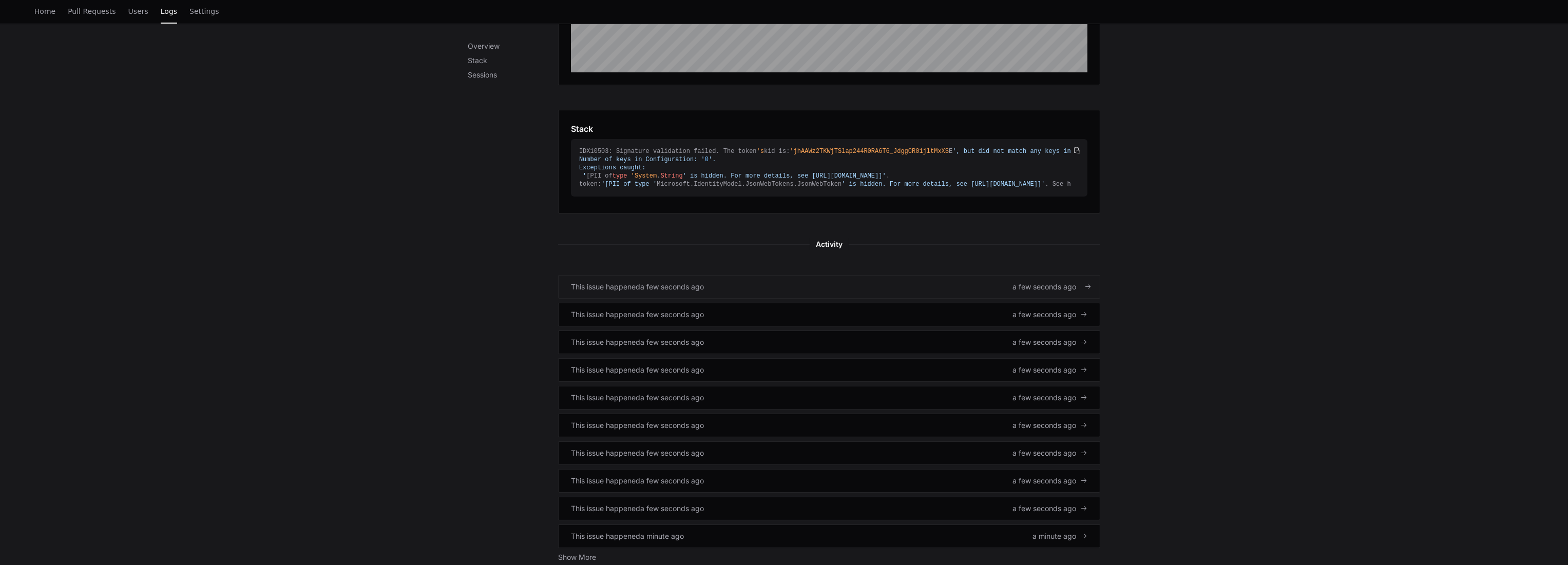
scroll to position [284, 0]
click at [742, 291] on div "This issue happened a few seconds ago a few seconds ago" at bounding box center [829, 286] width 517 height 10
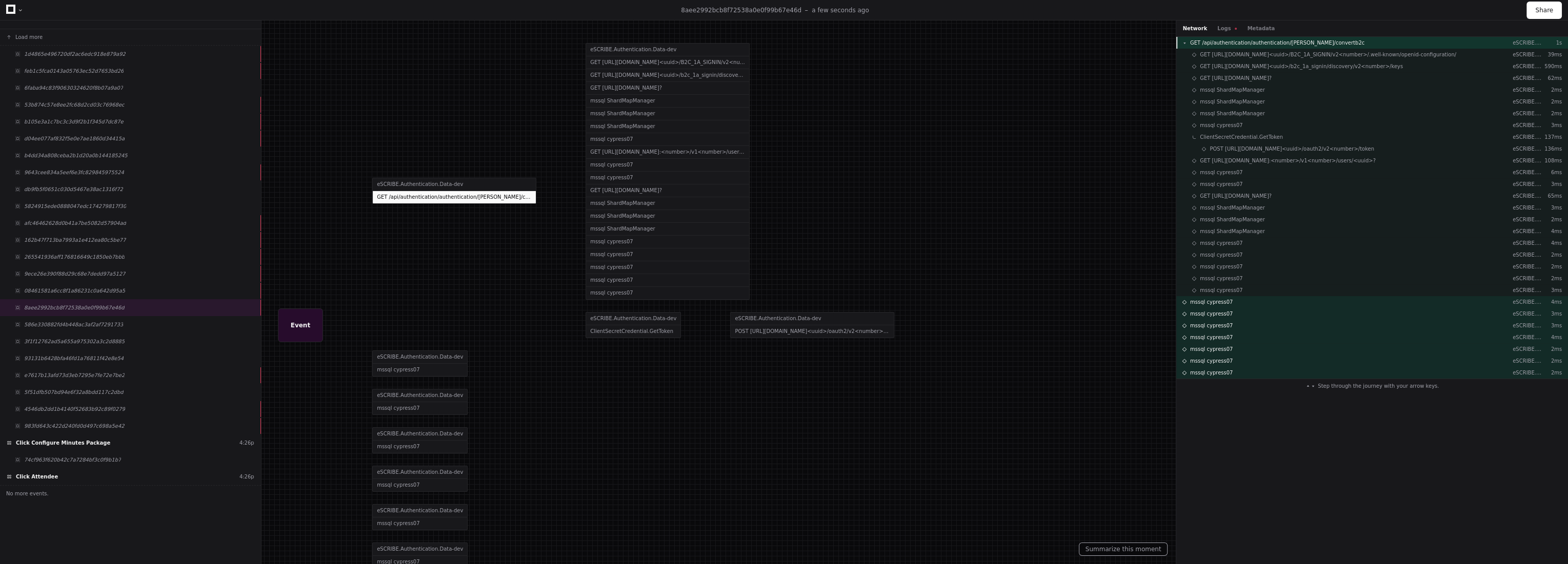
click at [1296, 40] on span "GET /api/authentication/authentication/[PERSON_NAME]/convertb2c" at bounding box center [1277, 42] width 174 height 7
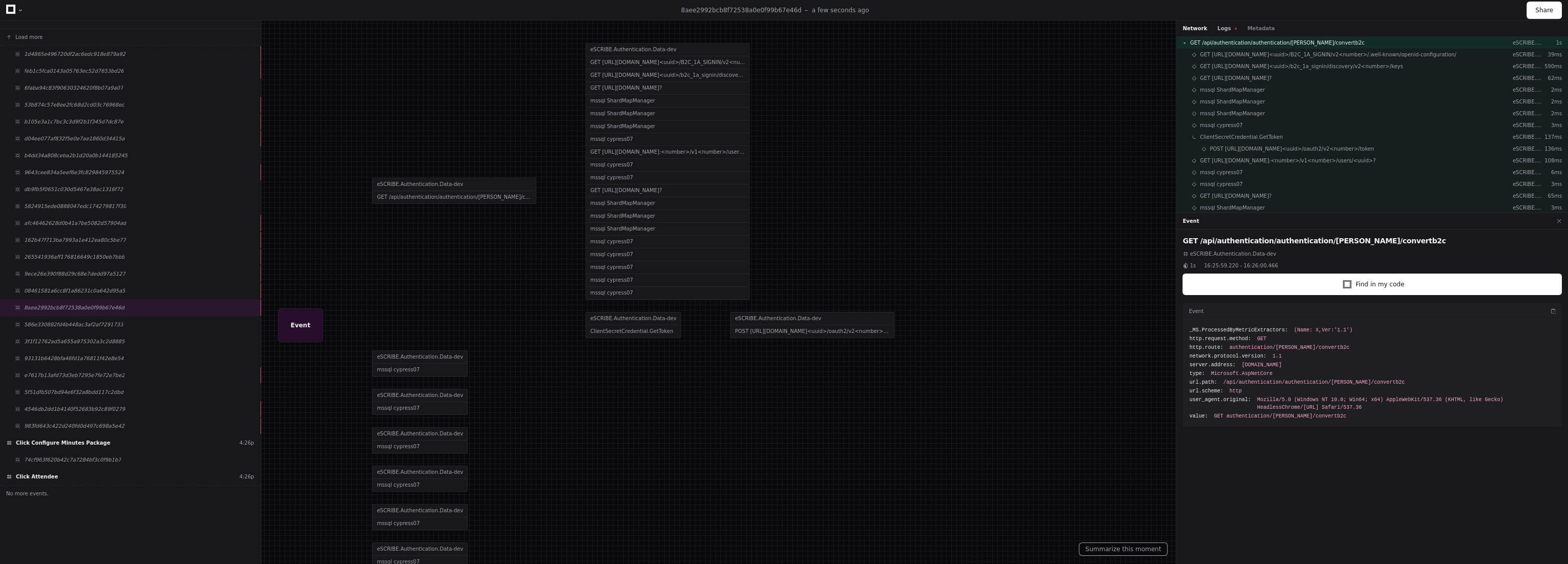
click at [1225, 26] on button "Logs" at bounding box center [1227, 28] width 20 height 7
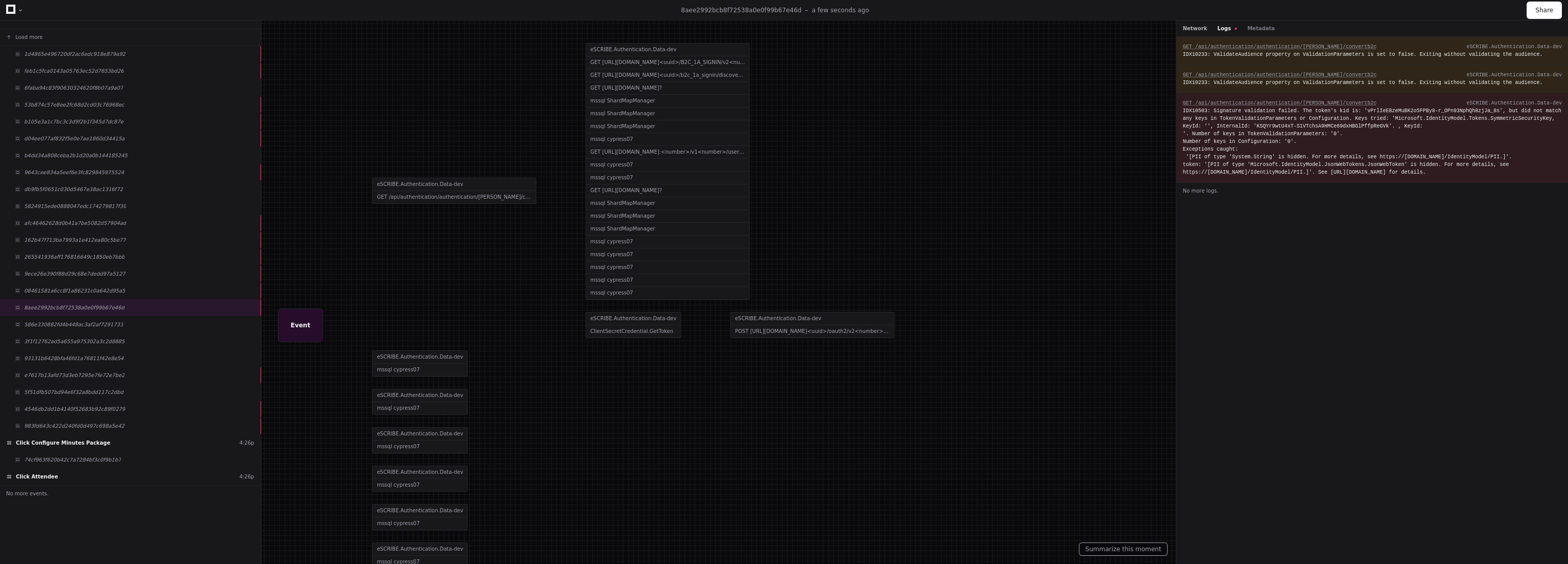
click at [1198, 26] on button "Network" at bounding box center [1194, 28] width 25 height 7
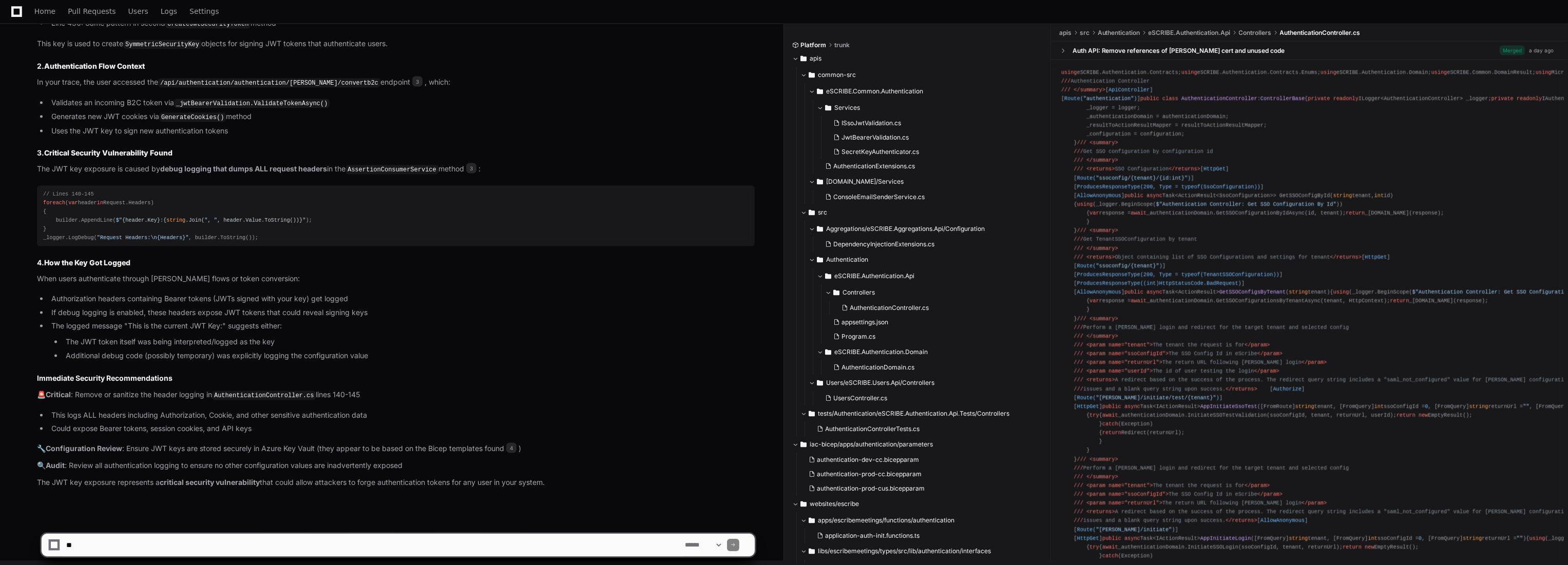
scroll to position [1141, 0]
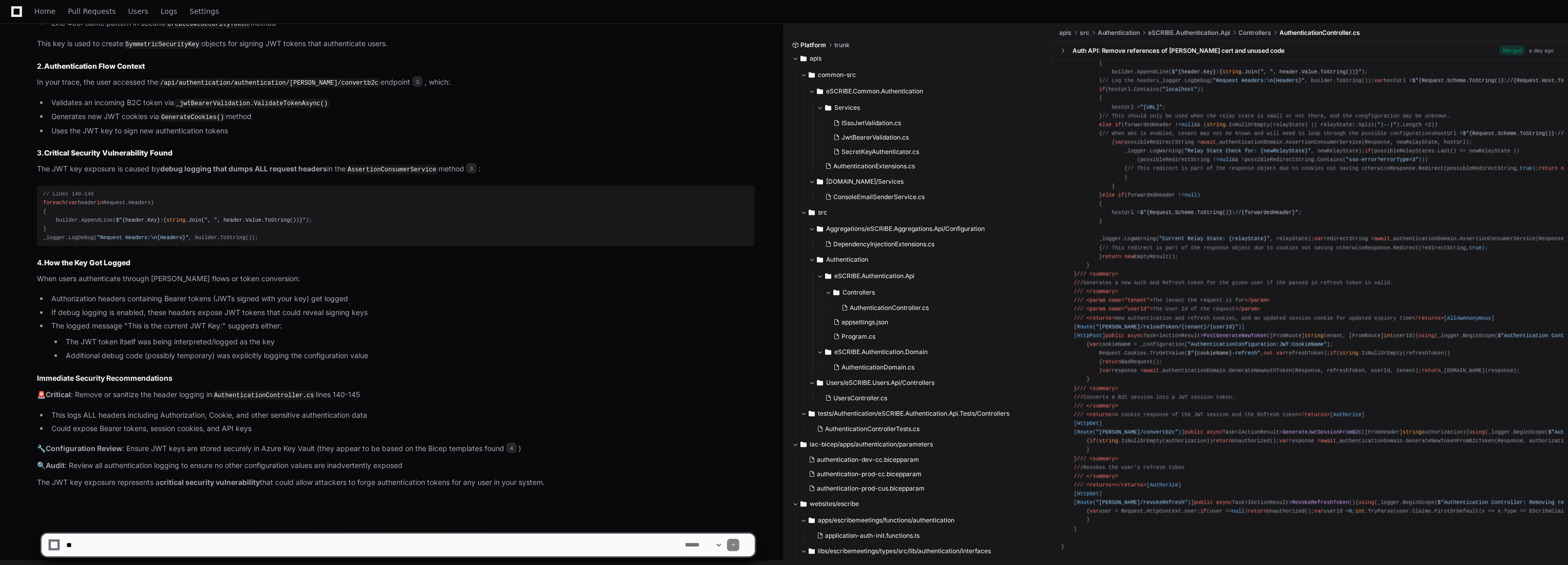
click at [554, 534] on textarea at bounding box center [373, 544] width 619 height 22
type textarea "**********"
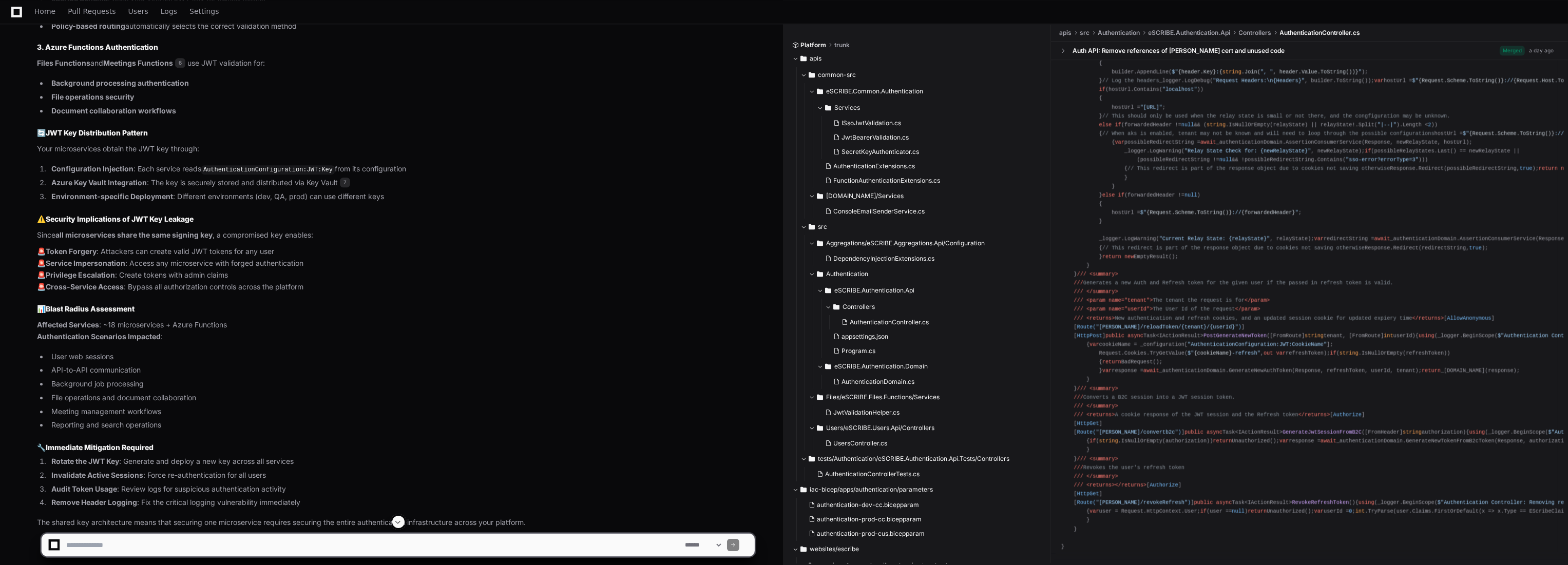
scroll to position [4781, 0]
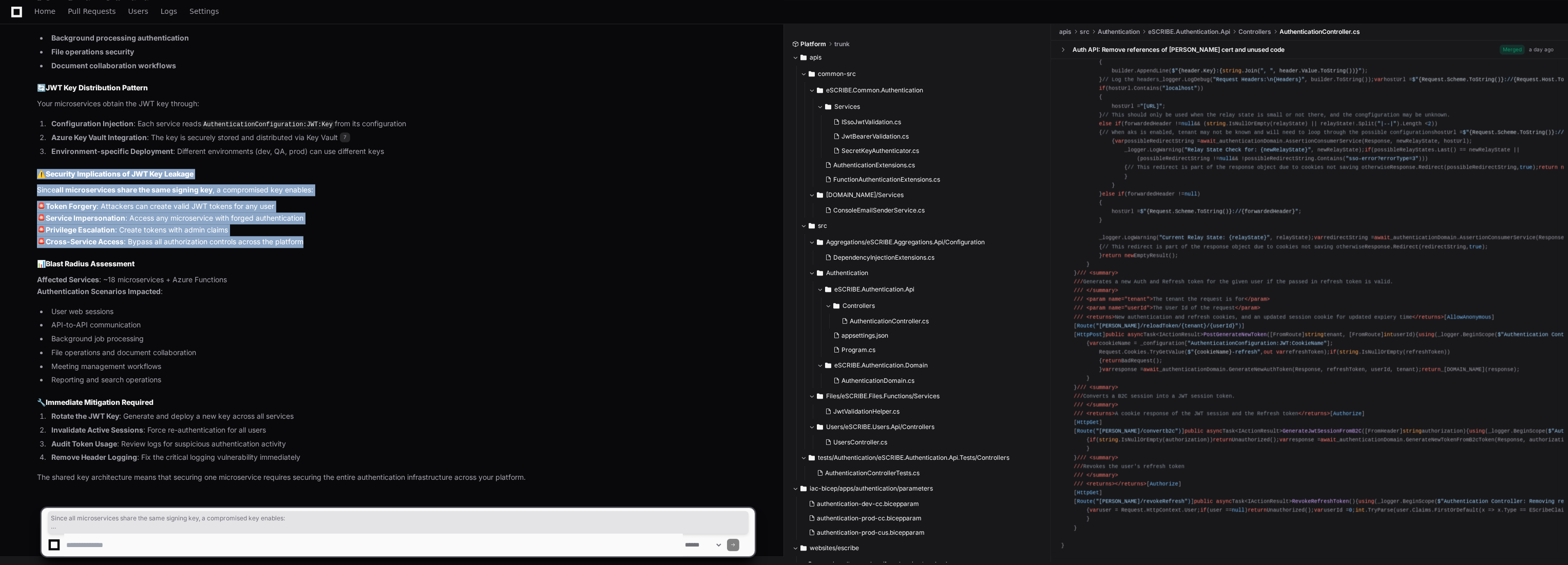
drag, startPoint x: 334, startPoint y: 241, endPoint x: 21, endPoint y: 176, distance: 319.7
copy article "⚠️ Security Implications of JWT Key Leakage Since all microservices share the s…"
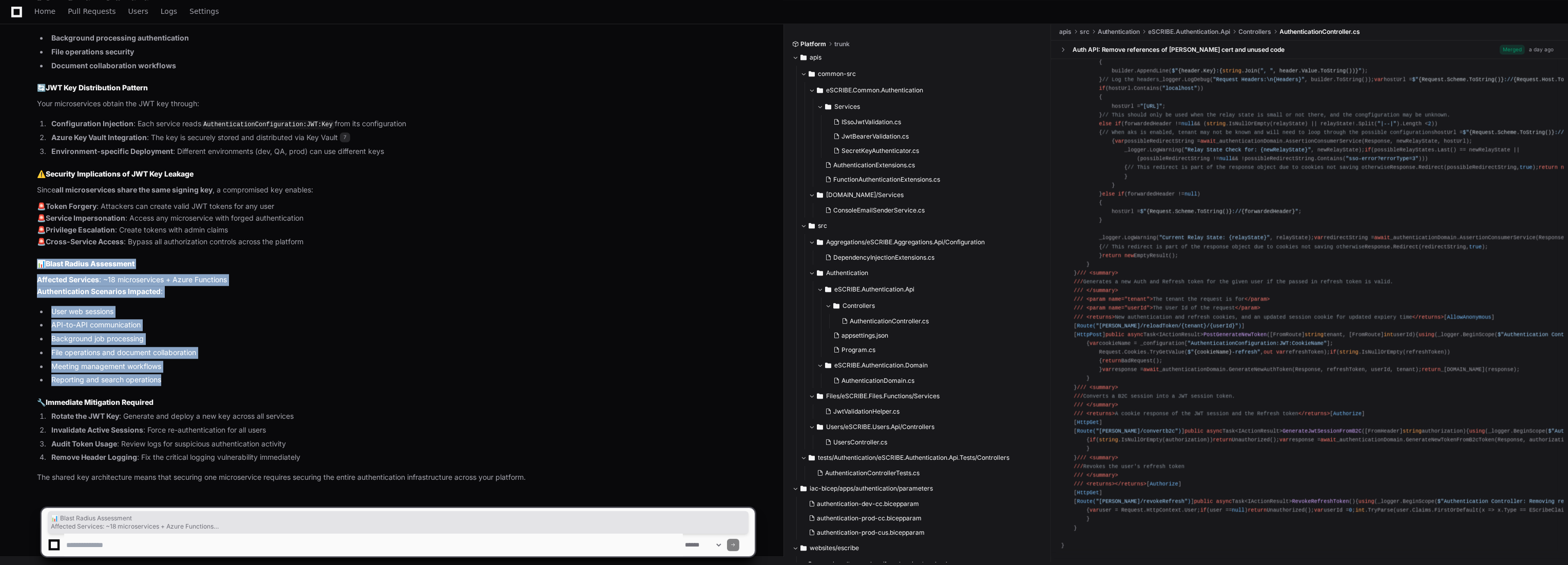
drag, startPoint x: 37, startPoint y: 261, endPoint x: 187, endPoint y: 383, distance: 193.3
click at [189, 382] on li "Reporting and search operations" at bounding box center [401, 380] width 707 height 12
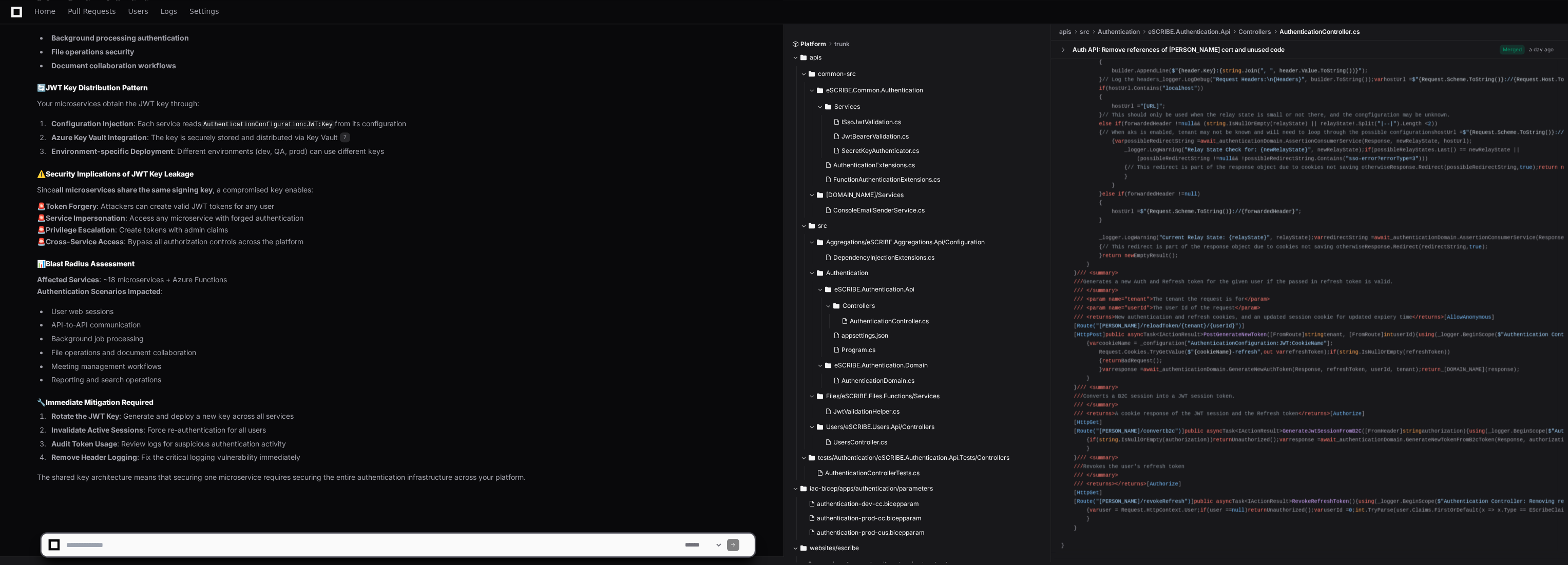
click at [406, 235] on p "🚨 Token Forgery : Attackers can create valid JWT tokens for any user 🚨 Service …" at bounding box center [396, 224] width 718 height 47
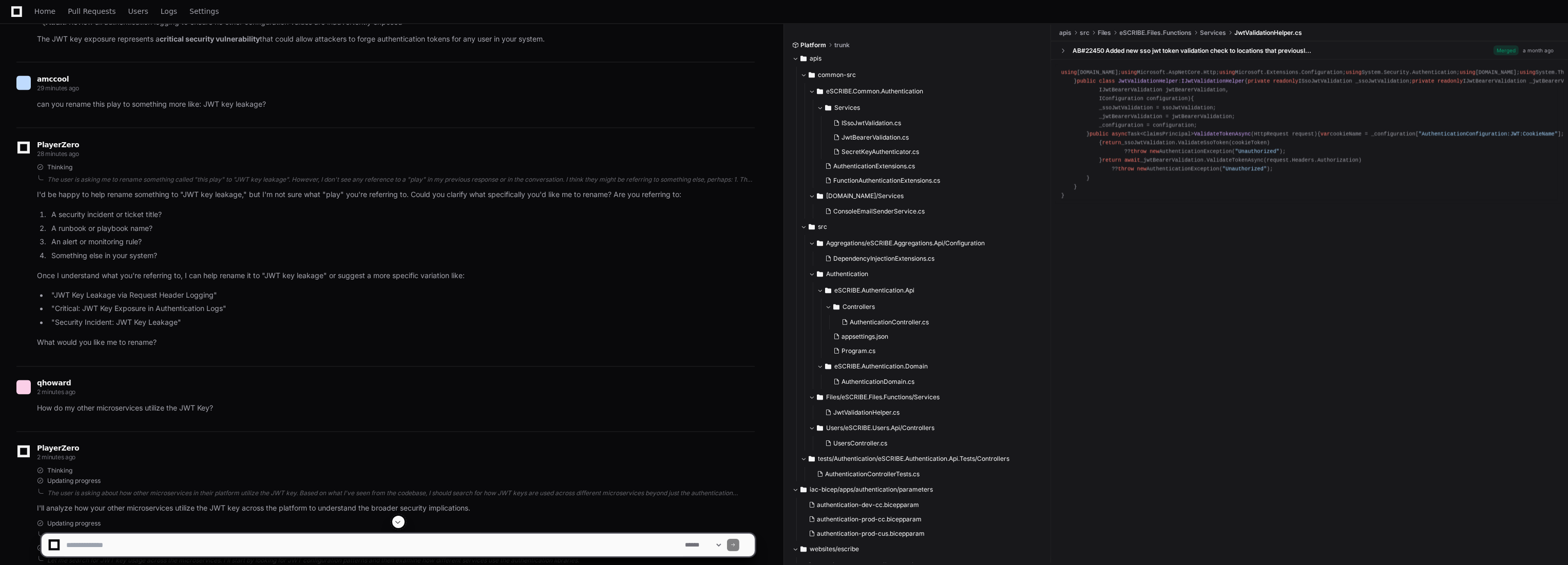
scroll to position [3127, 0]
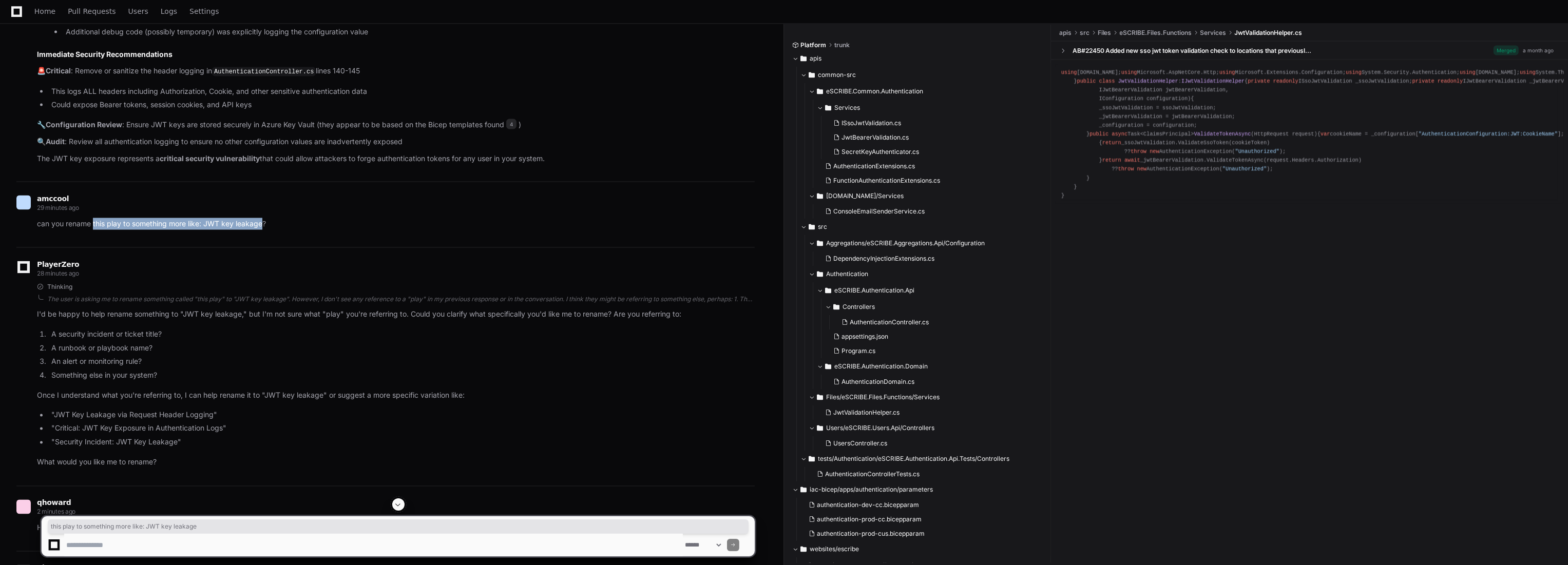
drag, startPoint x: 264, startPoint y: 219, endPoint x: 93, endPoint y: 220, distance: 171.0
click at [93, 220] on p "can you rename this play to something more like: JWT key leakage?" at bounding box center [396, 224] width 718 height 12
copy p "this play to something more like: JWT key leakage"
click at [192, 542] on textarea at bounding box center [373, 544] width 619 height 22
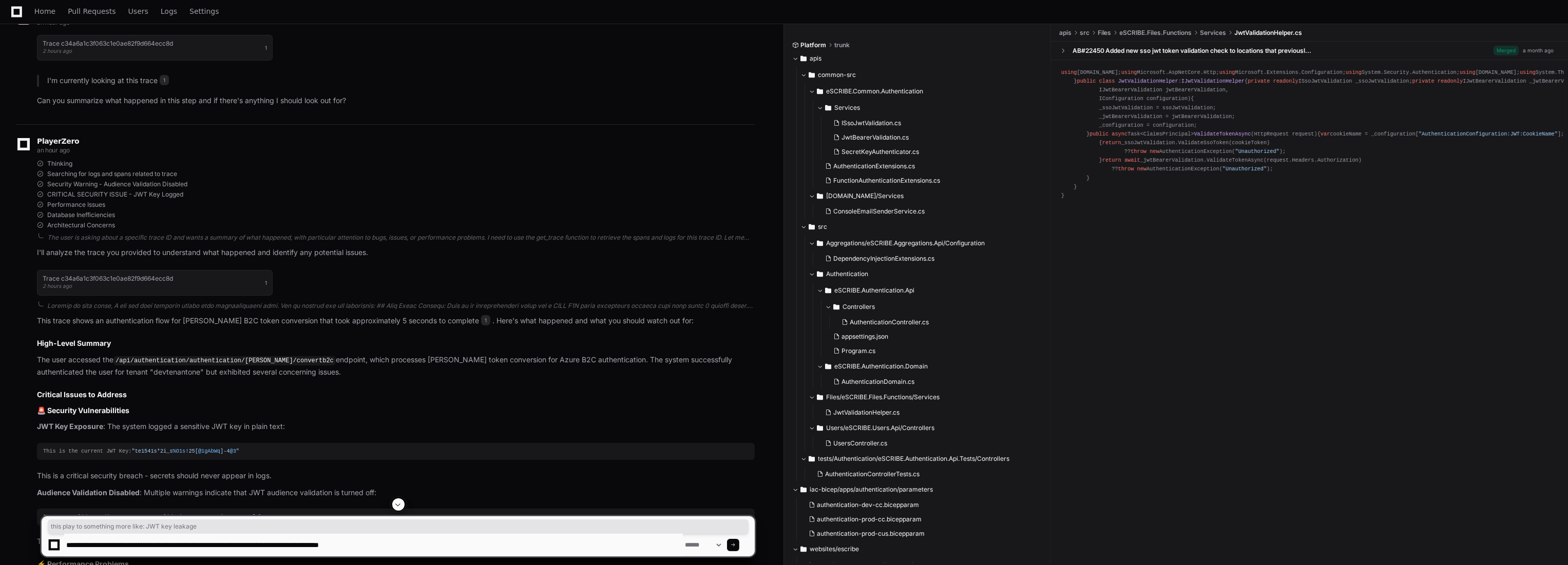
scroll to position [0, 0]
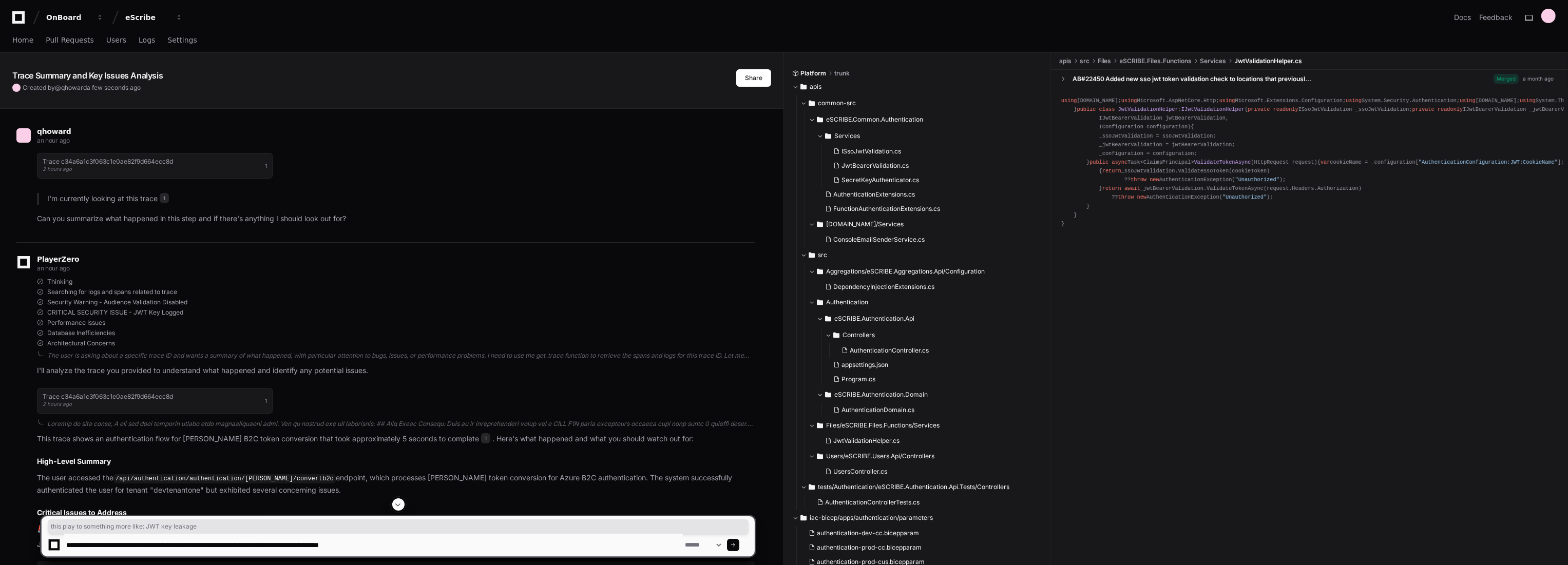
click at [80, 73] on app-text-character-animate "Trace Summary and Key Issues Analysis" at bounding box center [87, 76] width 151 height 10
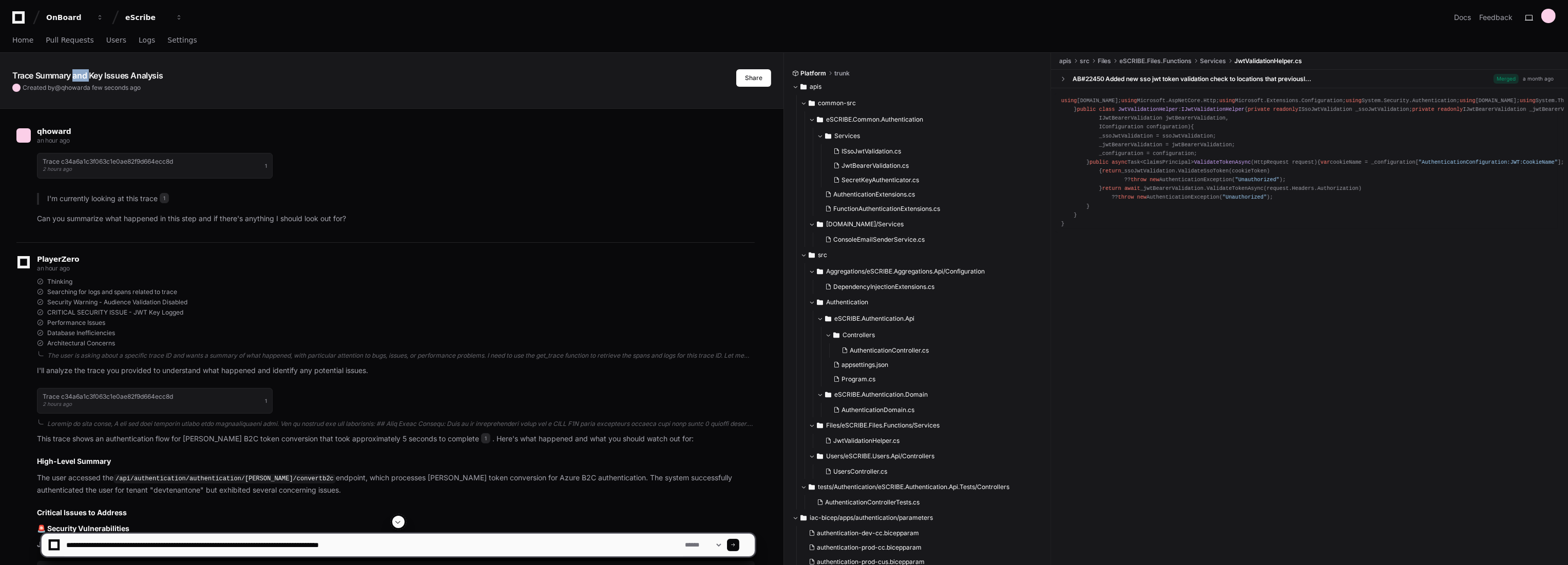
click at [80, 73] on app-text-character-animate "Trace Summary and Key Issues Analysis" at bounding box center [87, 76] width 151 height 10
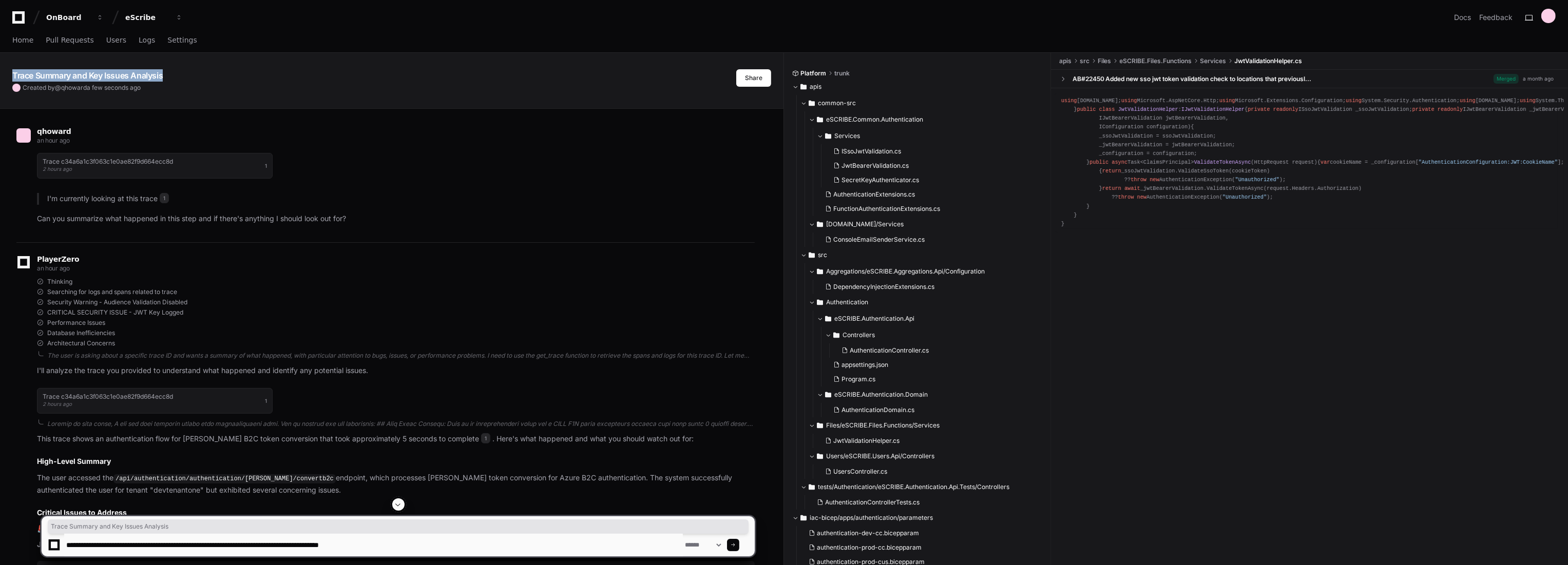
click at [80, 73] on app-text-character-animate "Trace Summary and Key Issues Analysis" at bounding box center [87, 76] width 151 height 10
copy app-text-character-animate "Trace Summary and Key Issues Analysis"
click at [444, 545] on textarea at bounding box center [373, 544] width 619 height 22
paste textarea "**********"
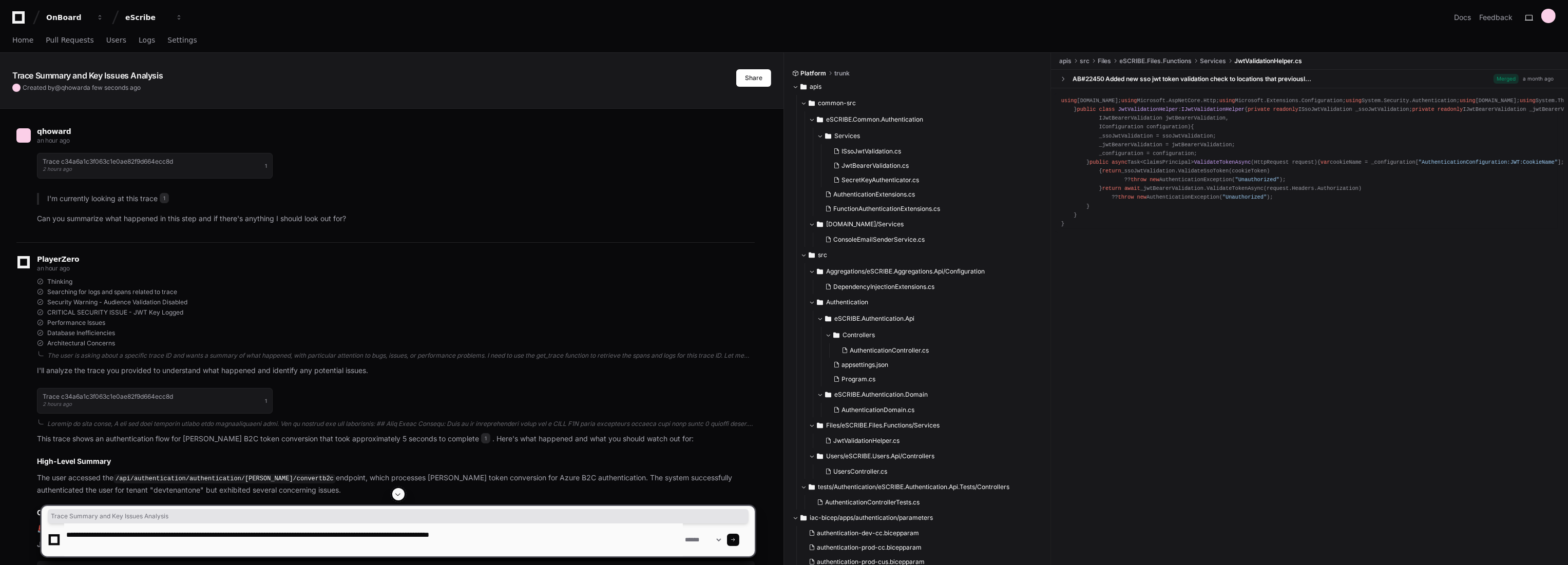
paste textarea "**********"
drag, startPoint x: 545, startPoint y: 535, endPoint x: 584, endPoint y: 535, distance: 39.0
click at [584, 535] on textarea at bounding box center [373, 540] width 619 height 33
type textarea "**********"
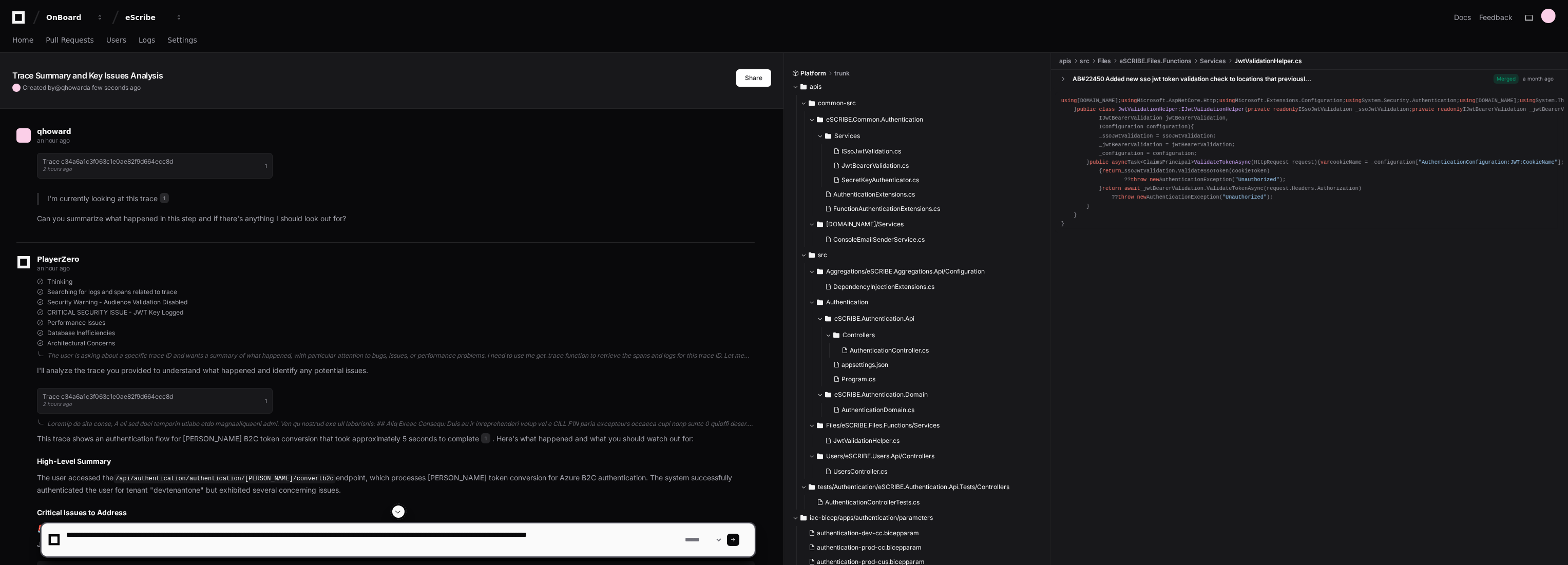
click at [735, 539] on span at bounding box center [733, 540] width 5 height 5
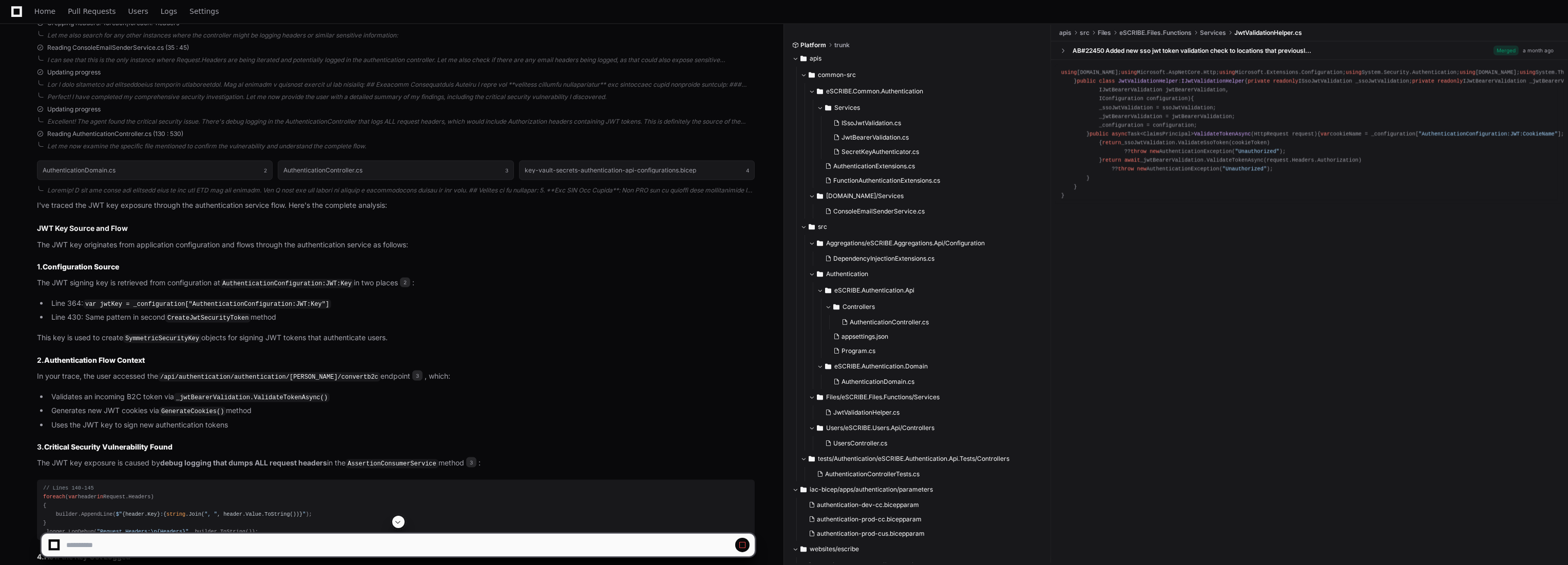
drag, startPoint x: 394, startPoint y: 516, endPoint x: 398, endPoint y: 519, distance: 5.0
click at [395, 516] on app-player-page "Trace Summary and Key Issues Analysis Created by @ qhoward a few seconds ago Sh…" at bounding box center [784, 248] width 1568 height 5407
click at [398, 519] on span at bounding box center [398, 522] width 8 height 8
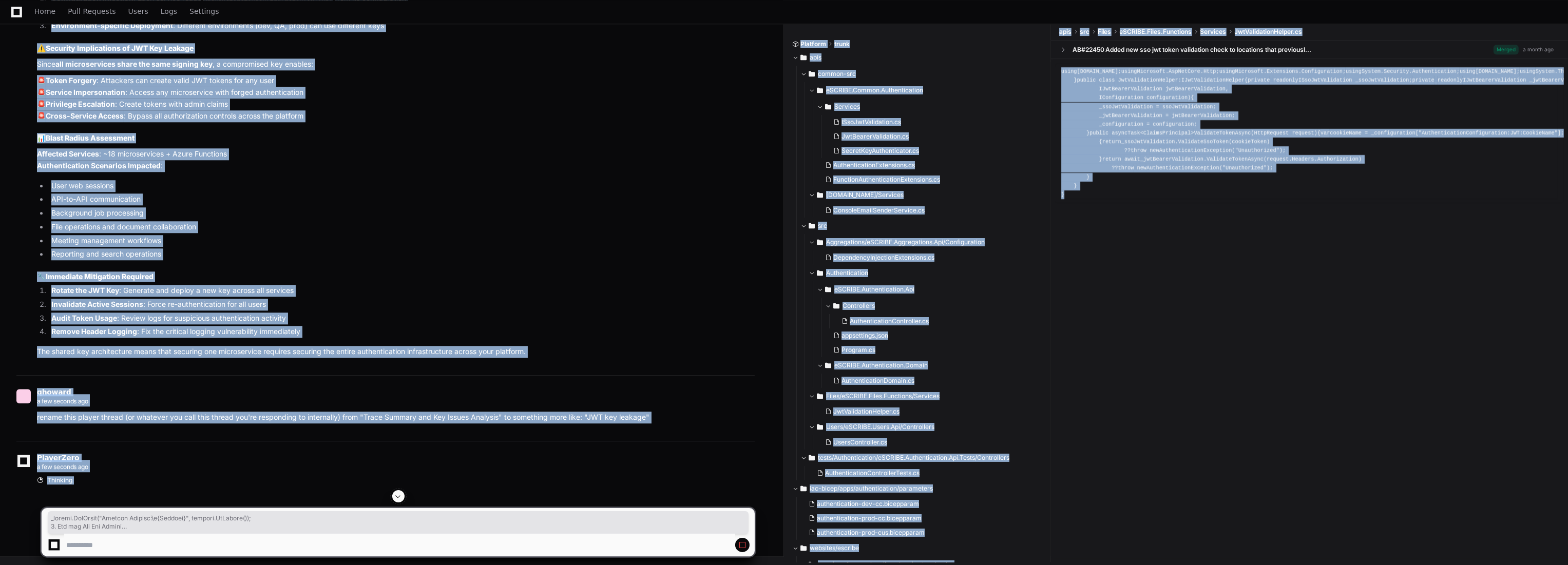
scroll to position [4907, 0]
click at [382, 401] on div "qhoward a few seconds ago" at bounding box center [385, 397] width 738 height 17
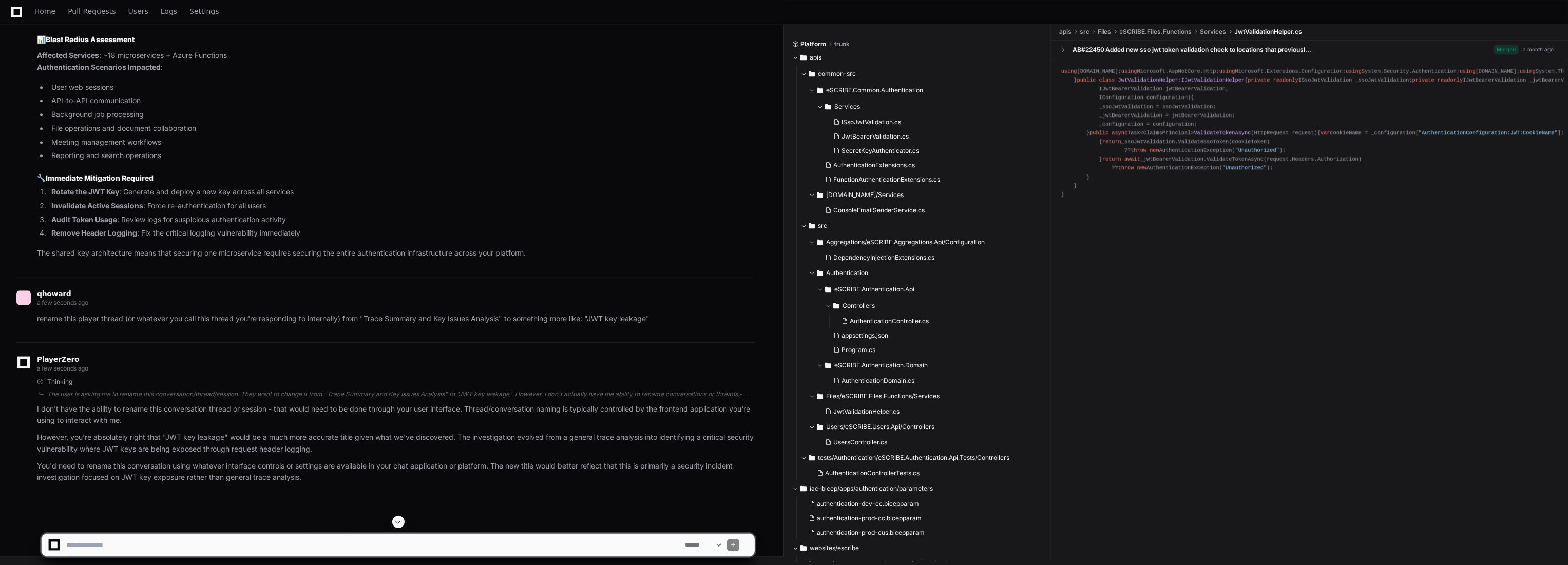
scroll to position [5005, 0]
click at [565, 98] on li "API-to-API communication" at bounding box center [401, 100] width 707 height 12
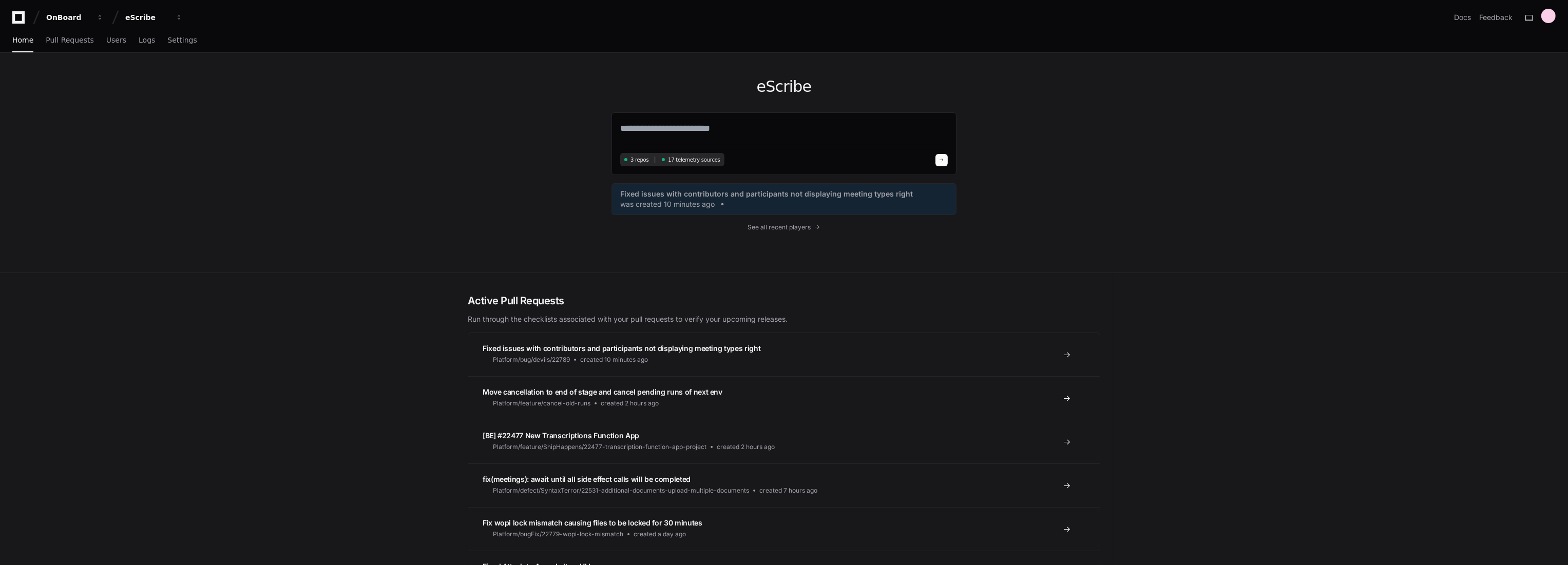
click at [815, 235] on div "eScribe 3 repos 17 telemetry sources Fixed issues with contributors and partici…" at bounding box center [783, 162] width 345 height 220
click at [800, 229] on span "See all recent players" at bounding box center [779, 227] width 63 height 8
